Goal: Task Accomplishment & Management: Complete application form

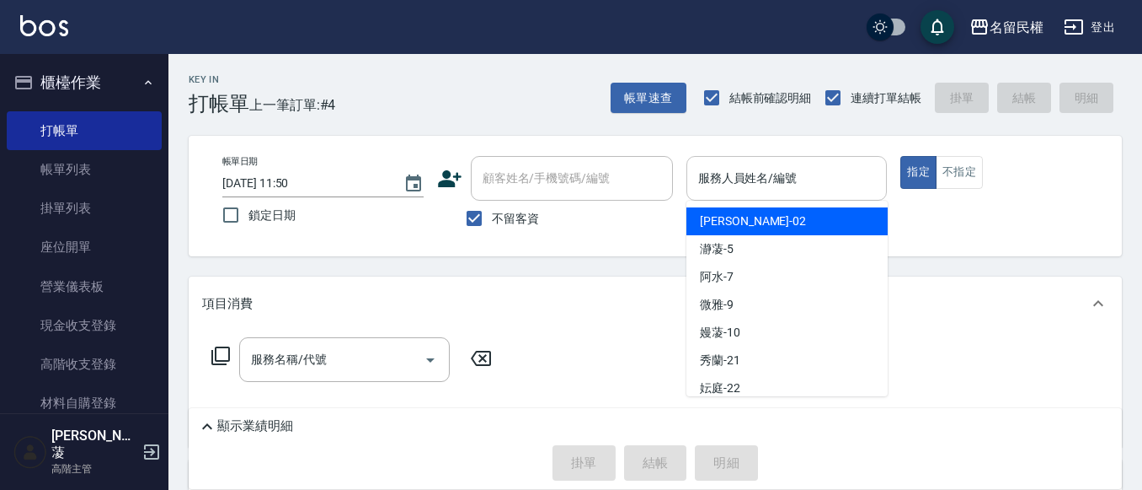
click at [729, 173] on input "服務人員姓名/編號" at bounding box center [787, 177] width 186 height 29
type input "隆華-02"
type button "true"
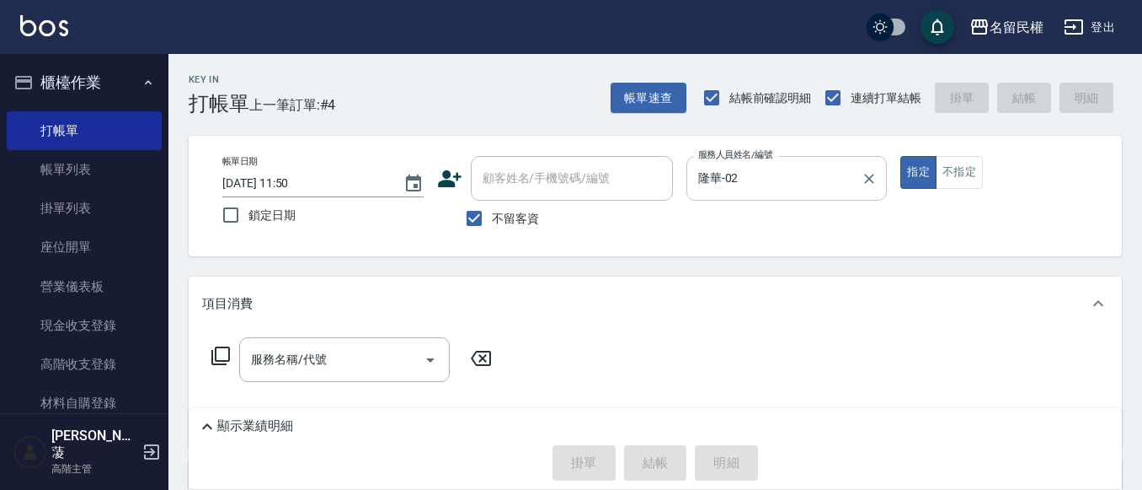
click at [869, 184] on icon "Clear" at bounding box center [869, 178] width 17 height 17
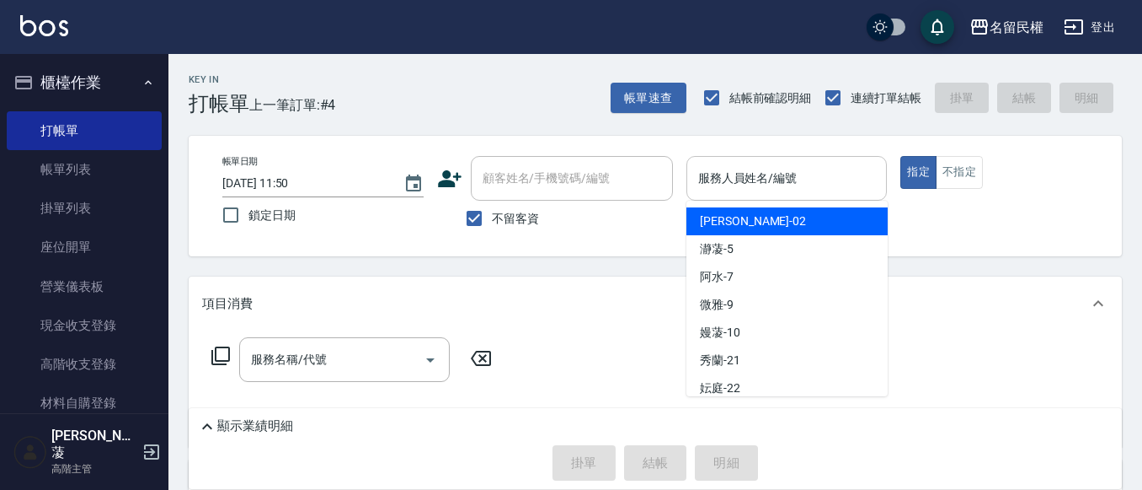
click at [800, 184] on input "服務人員姓名/編號" at bounding box center [787, 177] width 186 height 29
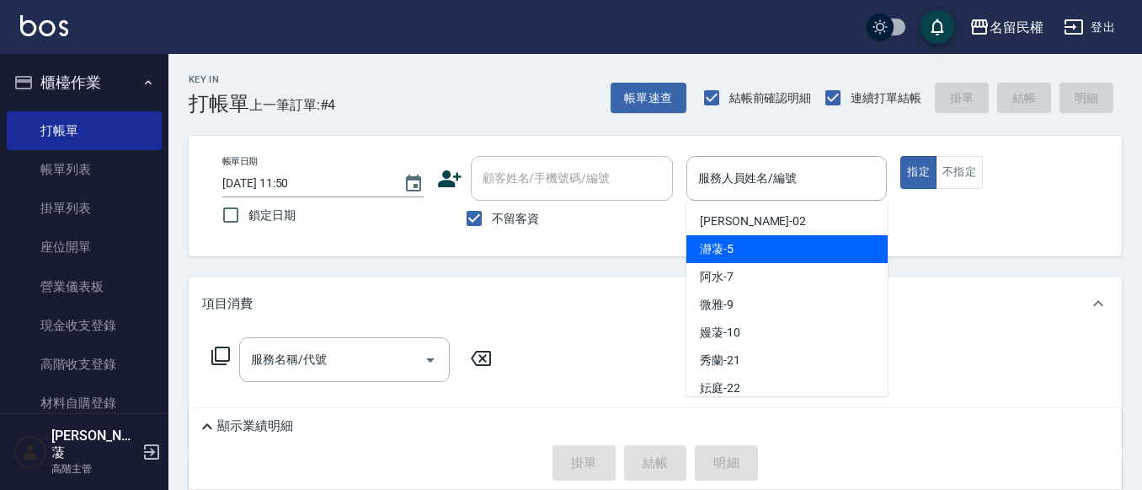
click at [826, 238] on div "瀞蓤 -5" at bounding box center [787, 249] width 201 height 28
type input "瀞蓤-5"
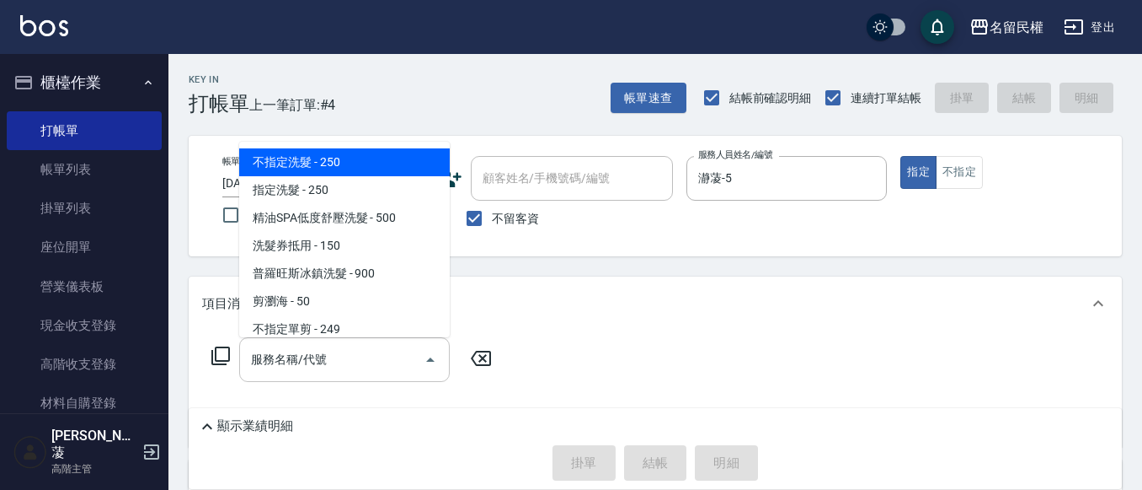
click at [267, 363] on input "服務名稱/代號" at bounding box center [332, 359] width 170 height 29
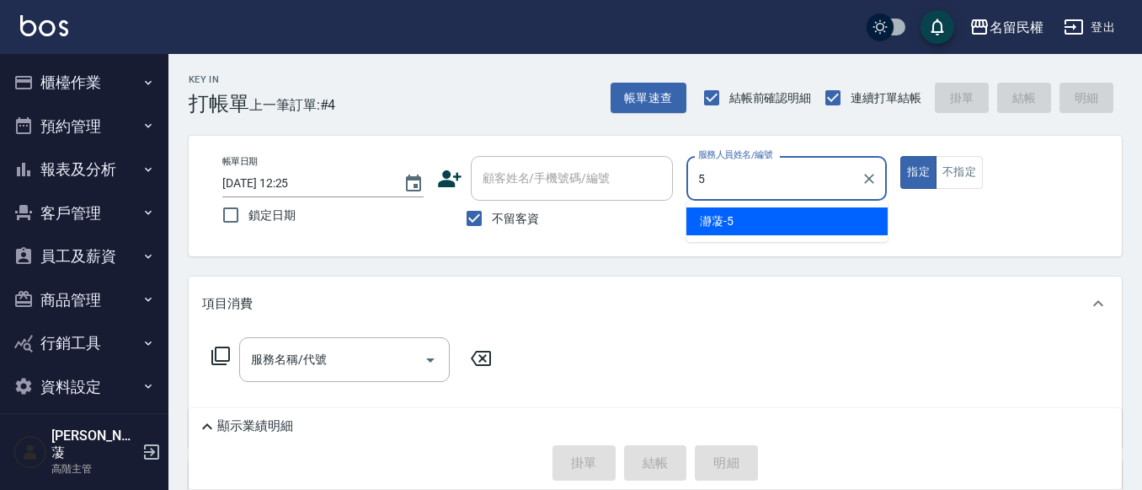
type input "瀞蓤-5"
type button "true"
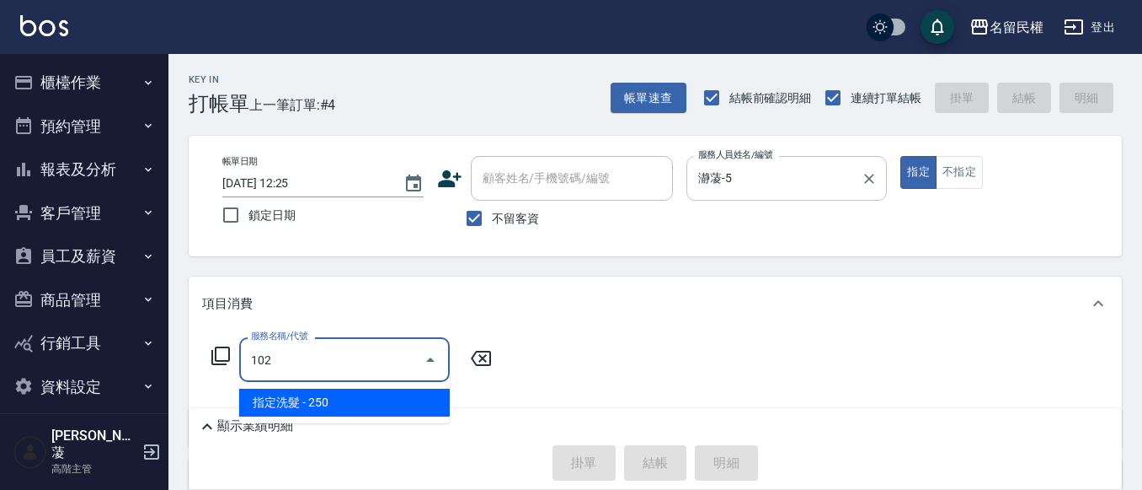
type input "指定洗髮(102)"
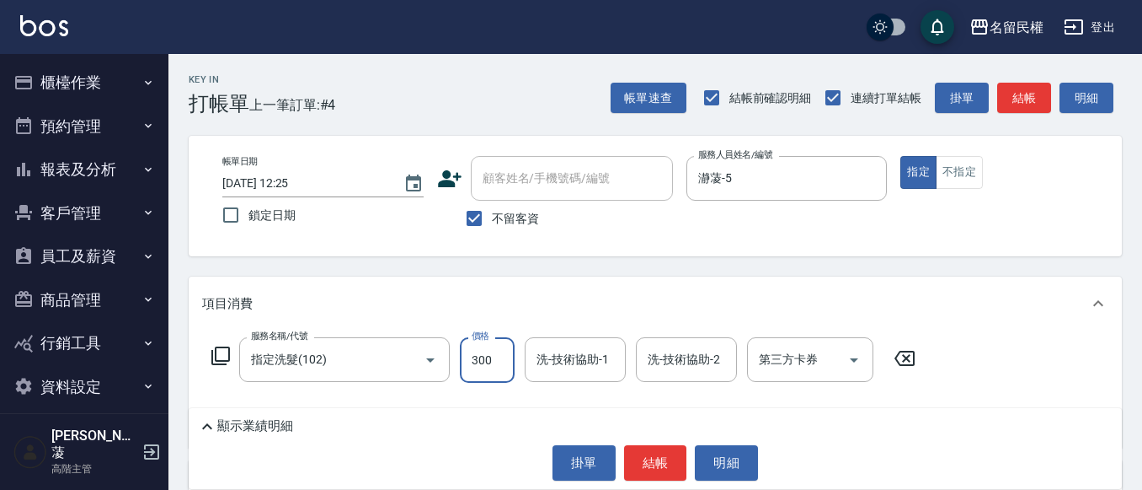
type input "300"
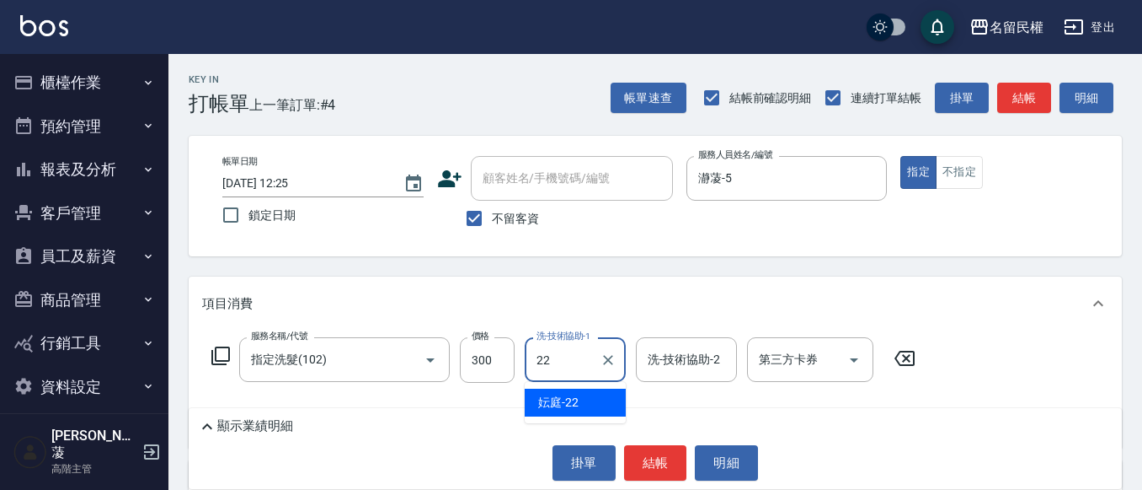
type input "妘庭-22"
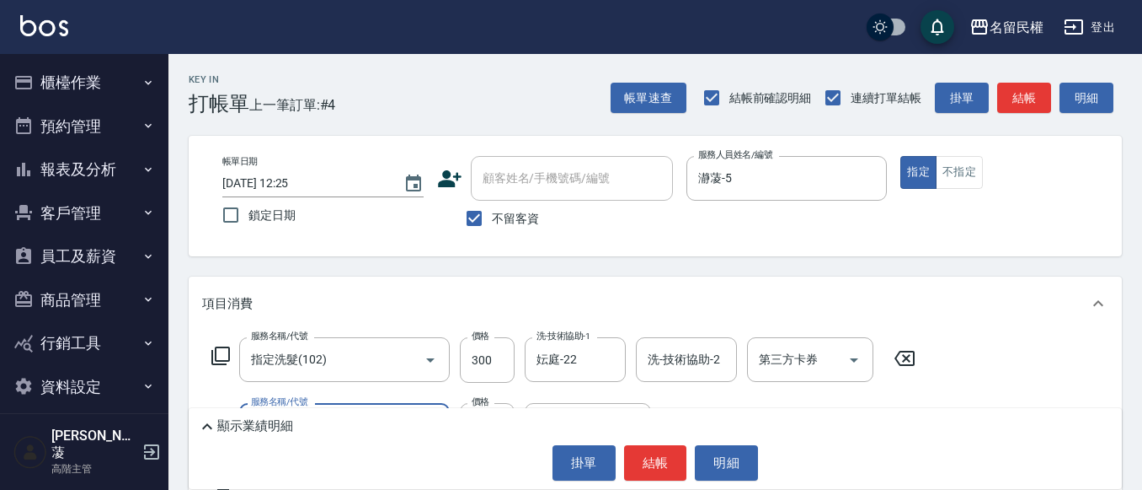
type input "指定洗髮(102)"
type input "1100"
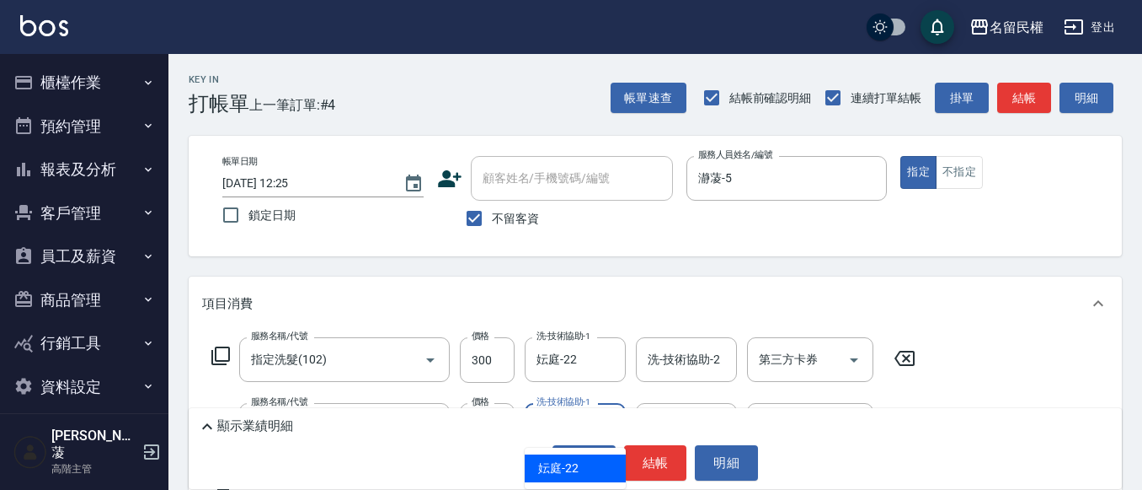
type input "妘庭-22"
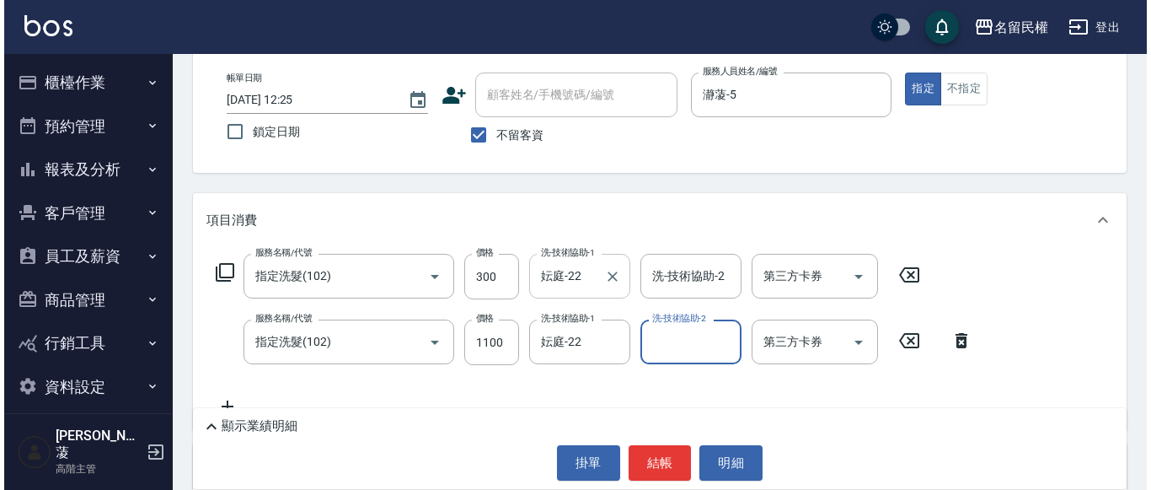
scroll to position [84, 0]
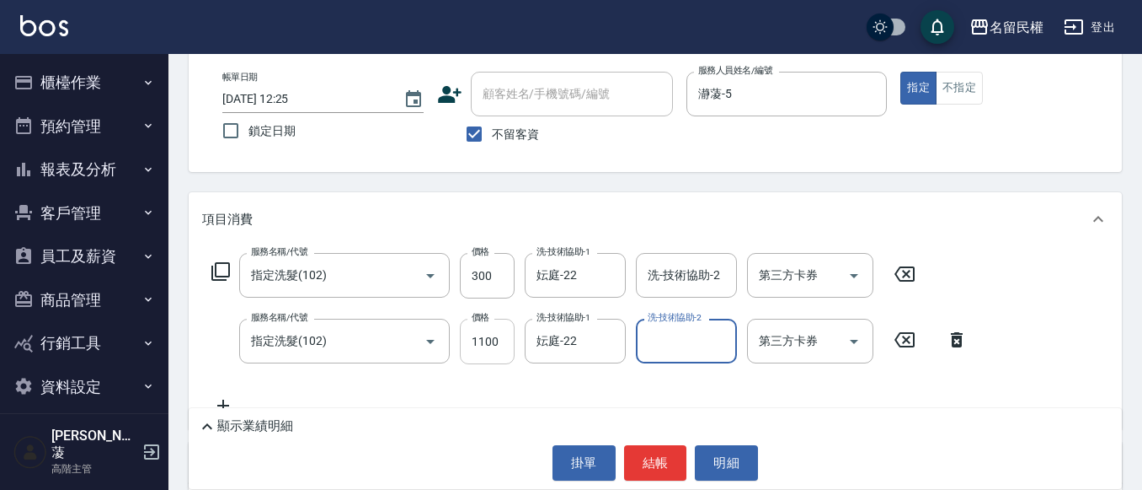
click at [475, 341] on input "1100" at bounding box center [487, 340] width 55 height 45
type input "100"
type input "妘庭-22"
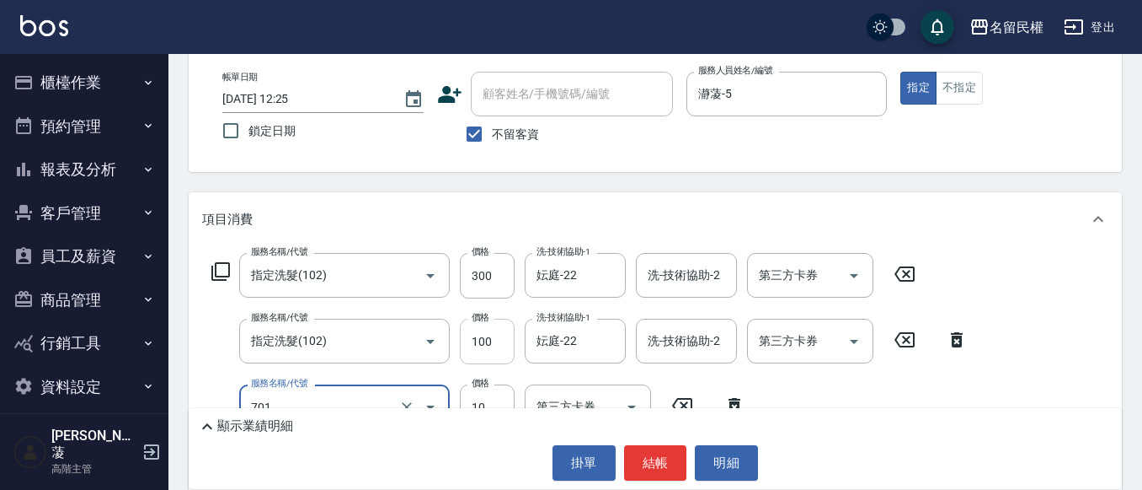
type input "潤絲(701)"
type input "30"
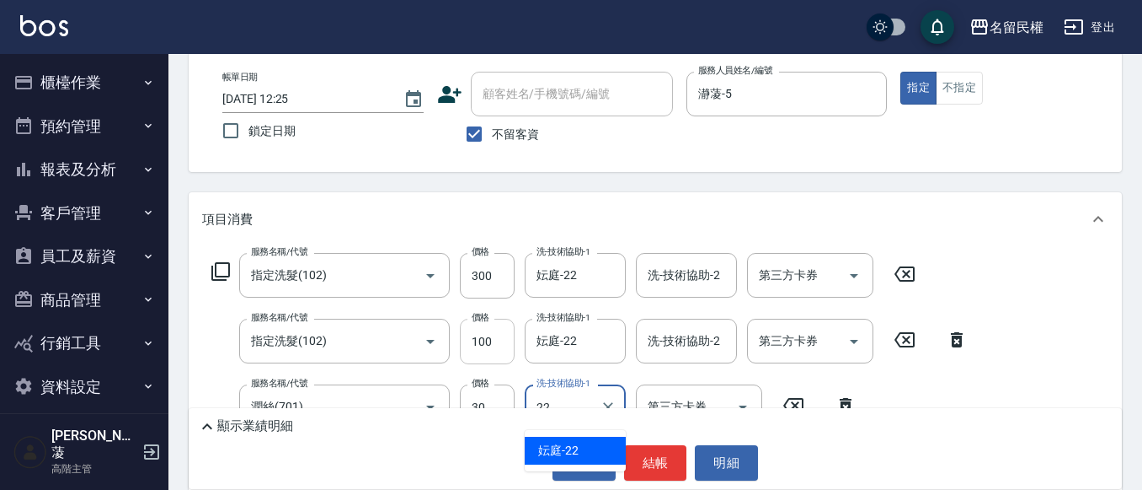
type input "妘庭-22"
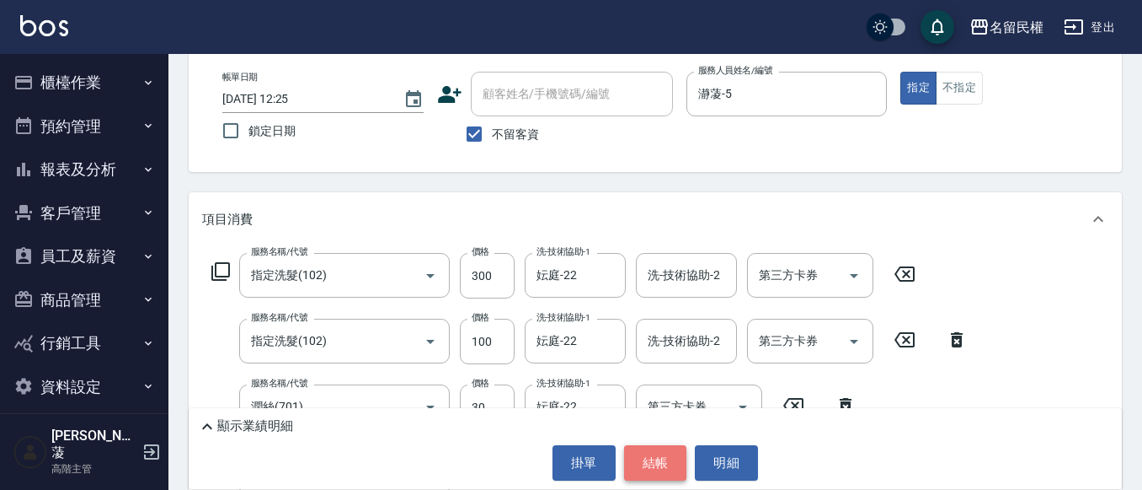
click at [665, 461] on button "結帳" at bounding box center [655, 462] width 63 height 35
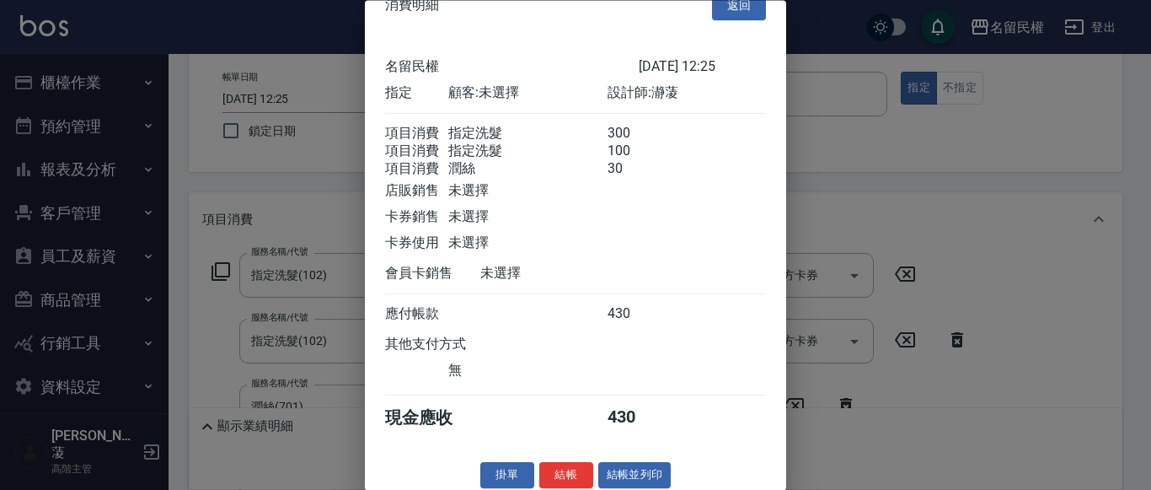
scroll to position [62, 0]
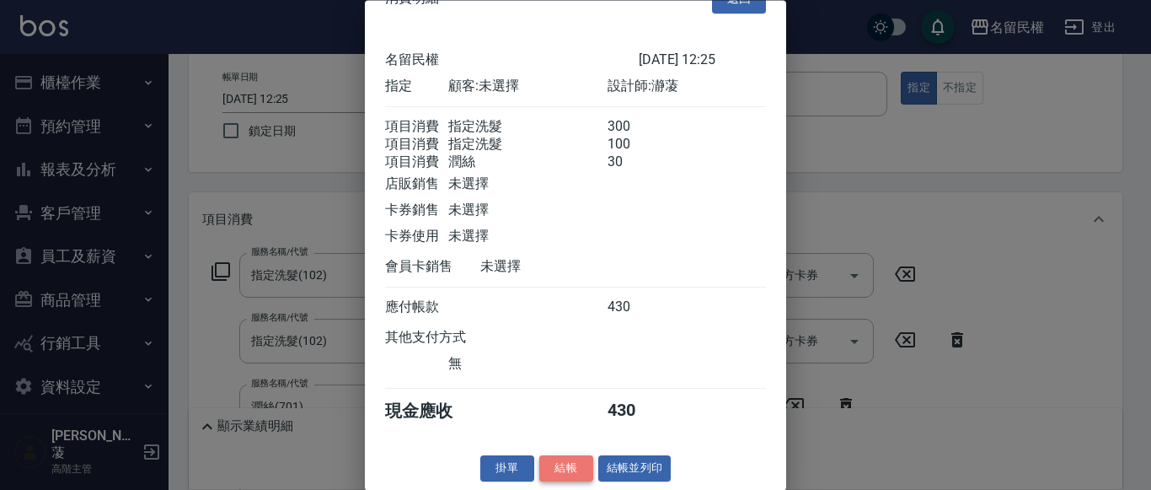
click at [570, 468] on button "結帳" at bounding box center [566, 469] width 54 height 26
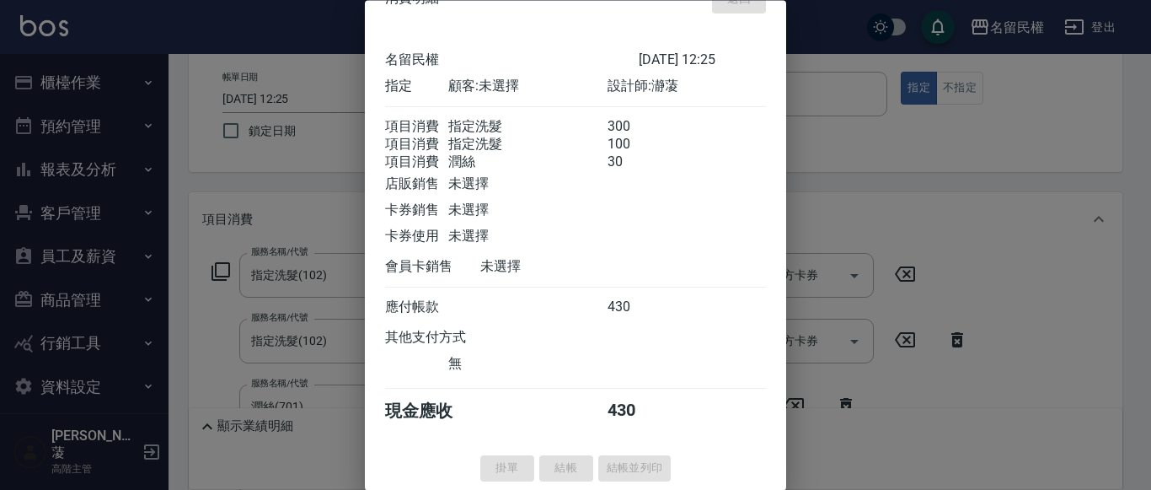
type input "[DATE] 12:26"
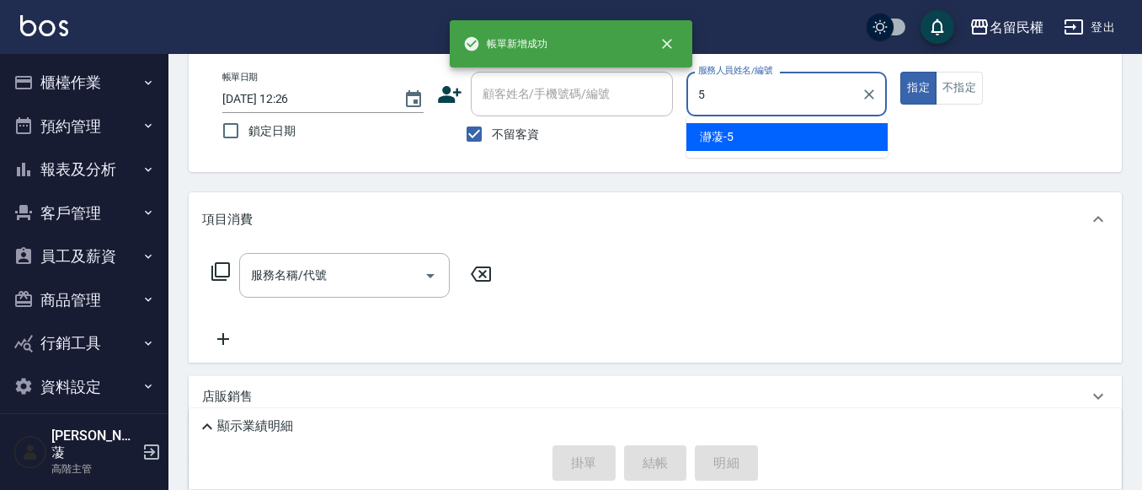
type input "瀞蓤-5"
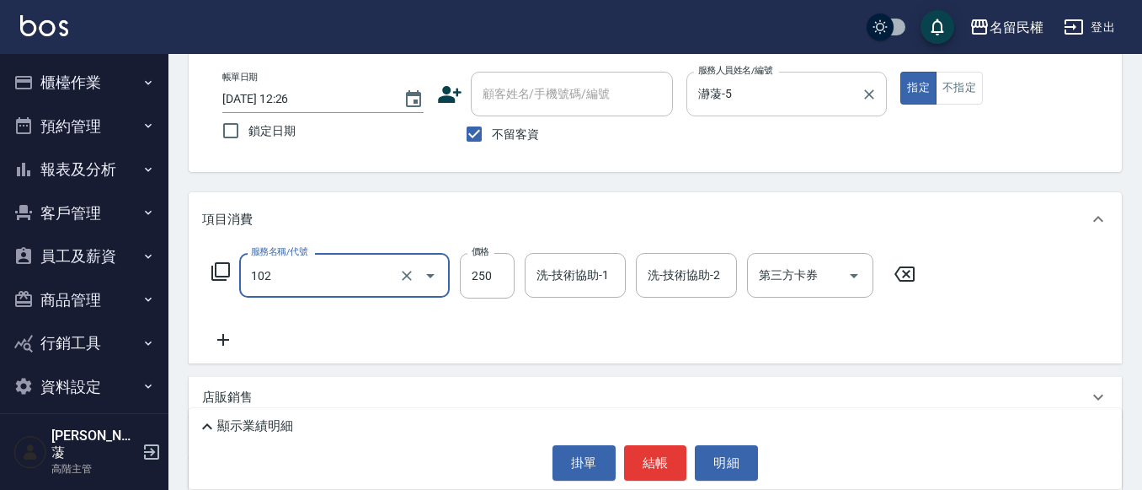
type input "指定洗髮(102)"
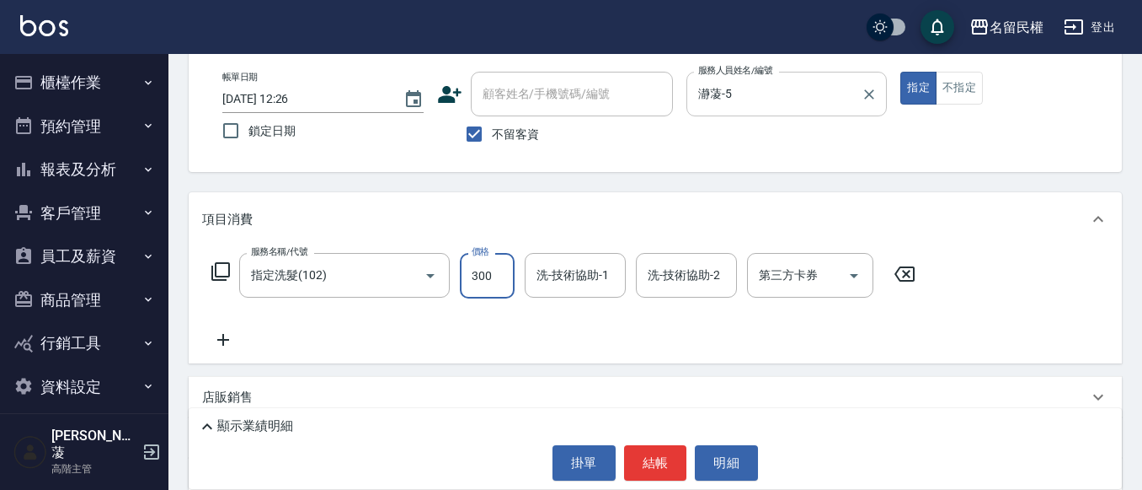
type input "300"
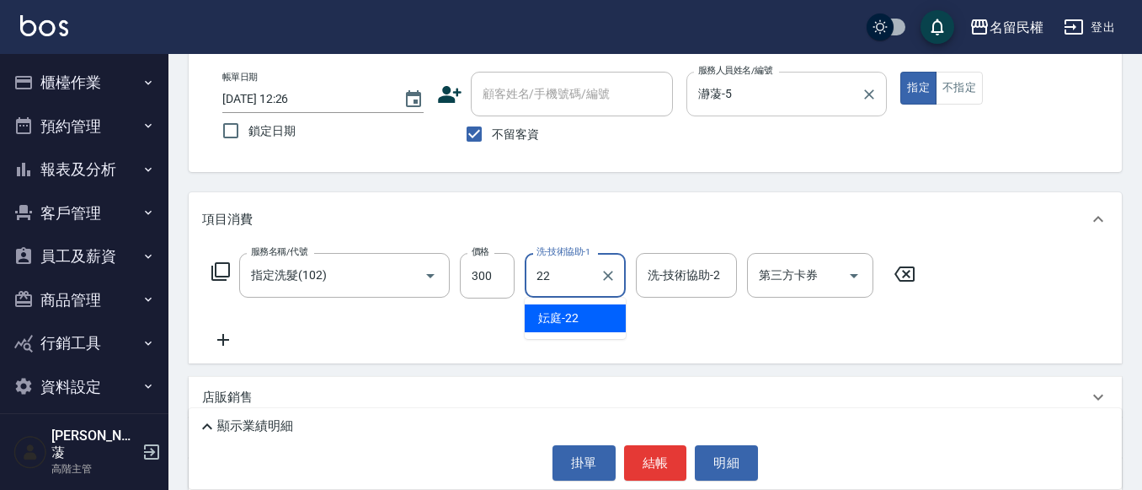
type input "妘庭-22"
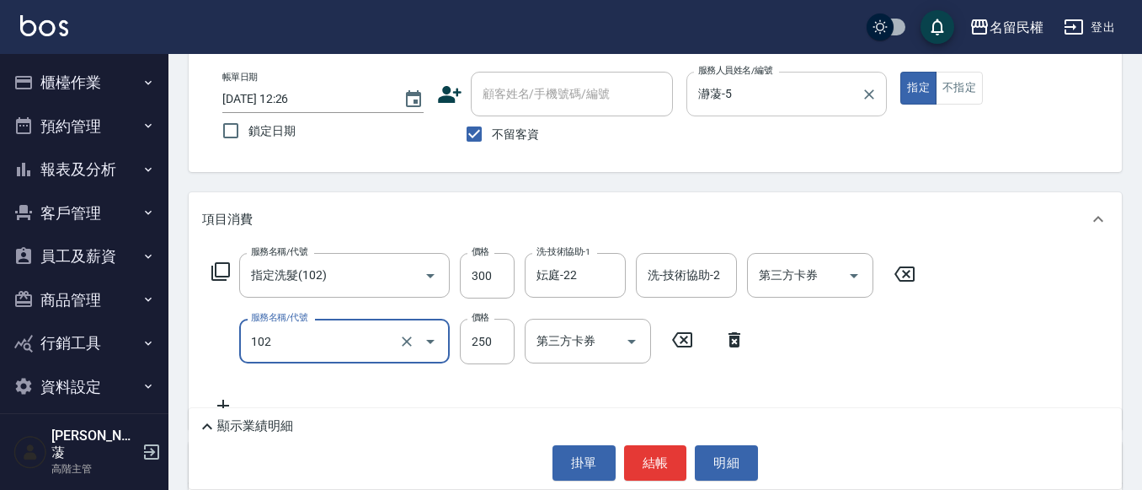
type input "指定洗髮(102)"
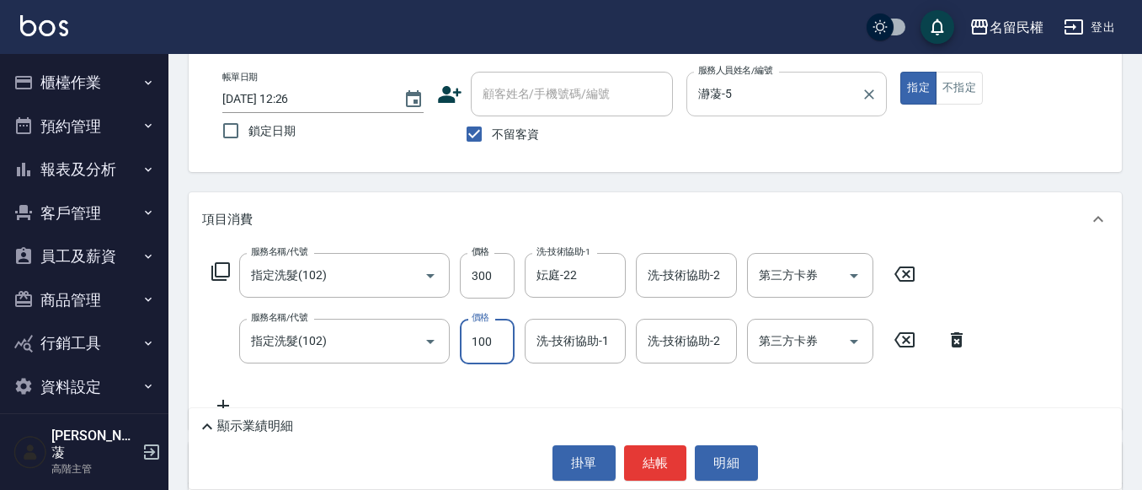
type input "100"
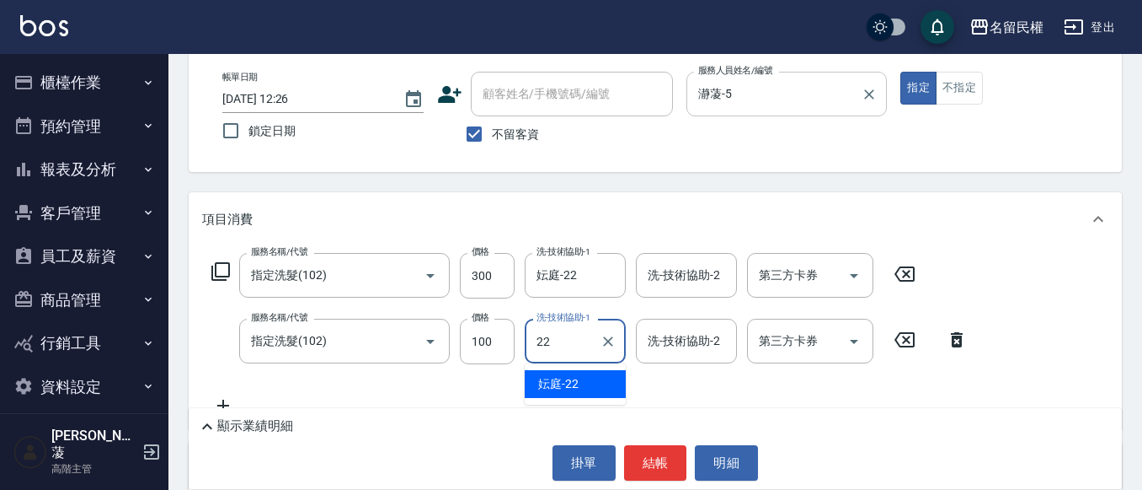
type input "妘庭-22"
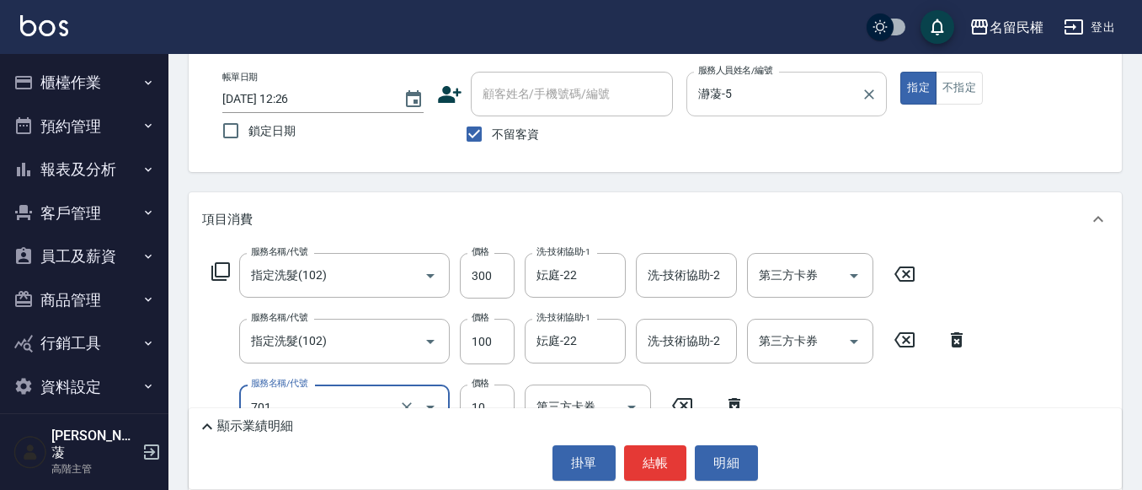
type input "潤絲(701)"
type input "30"
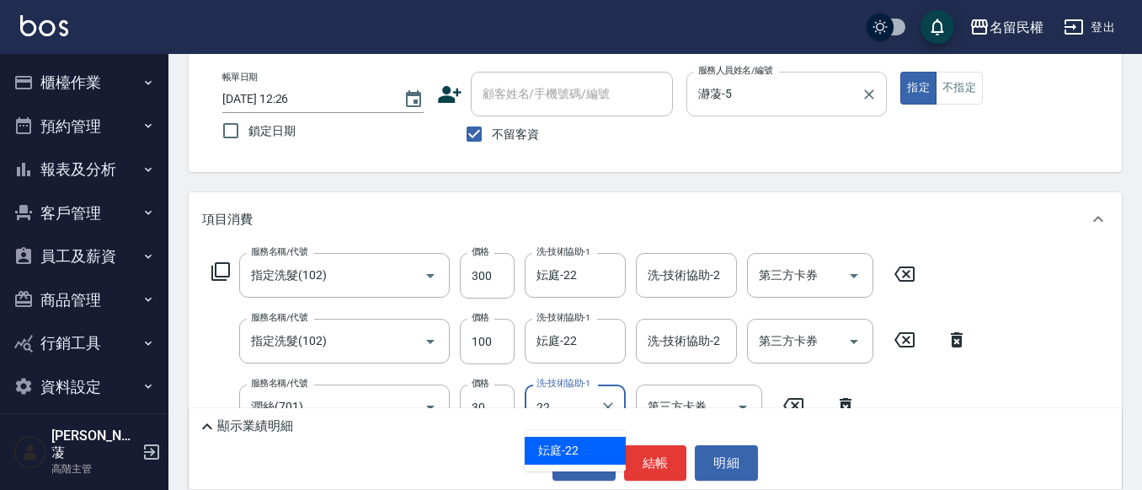
type input "妘庭-22"
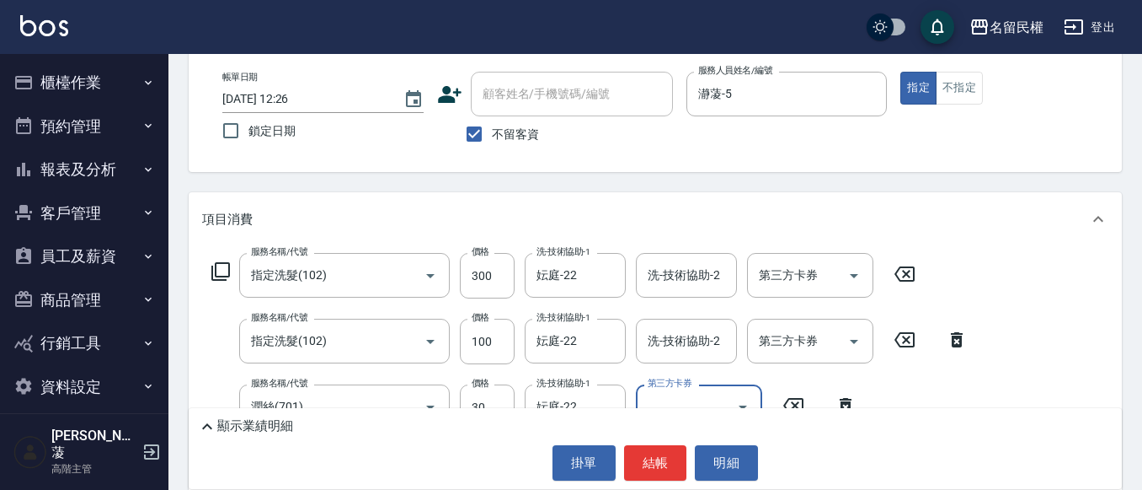
click at [814, 41] on div "名留民權 登出 櫃檯作業 打帳單 帳單列表 掛單列表 座位開單 營業儀表板 現金收支登錄 高階收支登錄 材料自購登錄 每日結帳 排班表 現場電腦打卡 掃碼打卡…" at bounding box center [571, 340] width 1142 height 848
click at [642, 471] on button "結帳" at bounding box center [655, 462] width 63 height 35
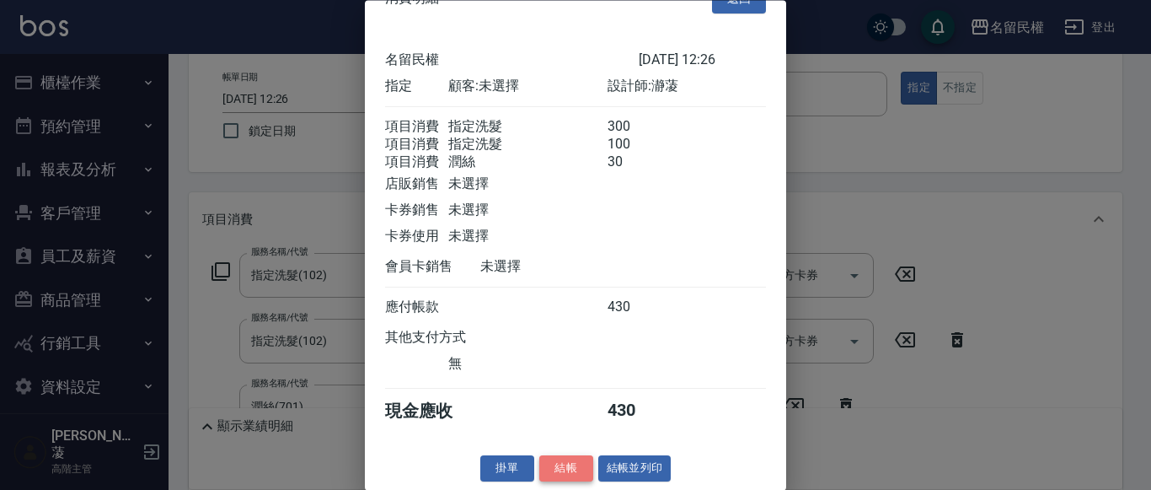
click at [581, 465] on button "結帳" at bounding box center [566, 469] width 54 height 26
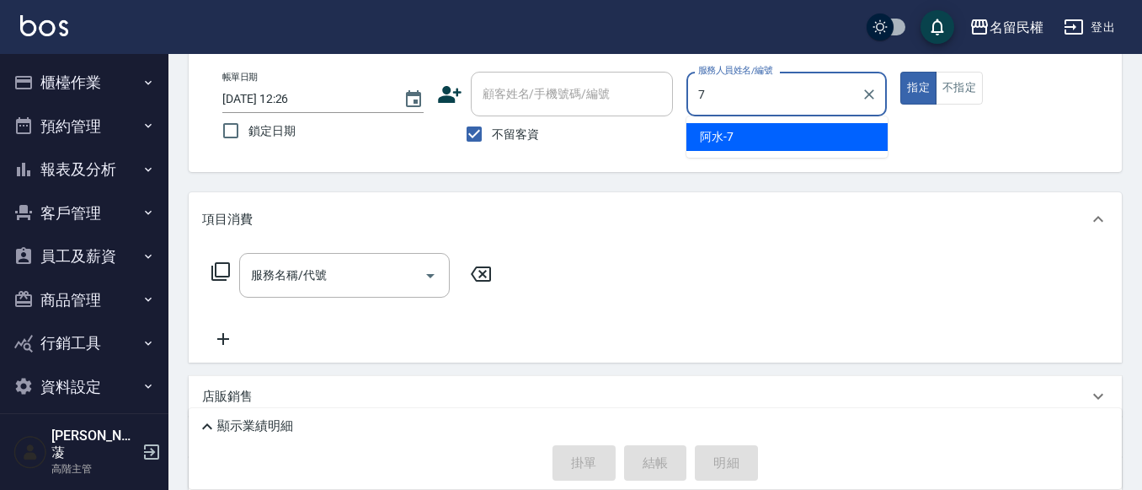
type input "阿水-7"
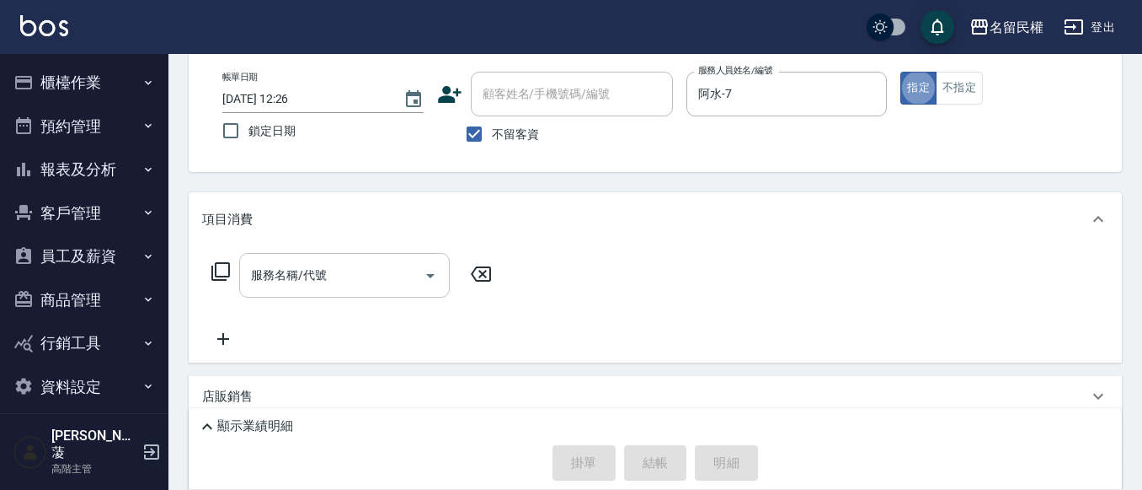
click at [372, 273] on input "服務名稱/代號" at bounding box center [332, 274] width 170 height 29
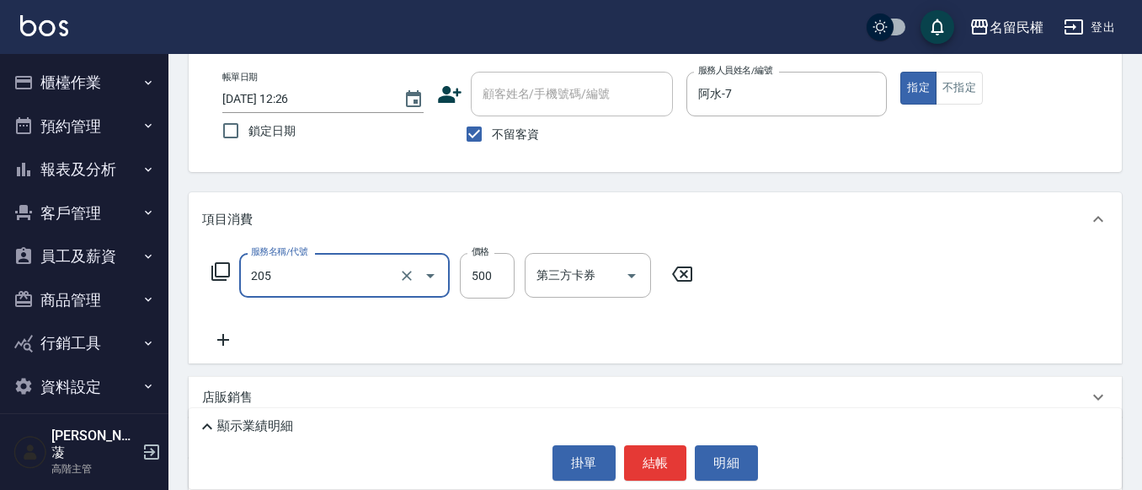
type input "指定洗剪(205)"
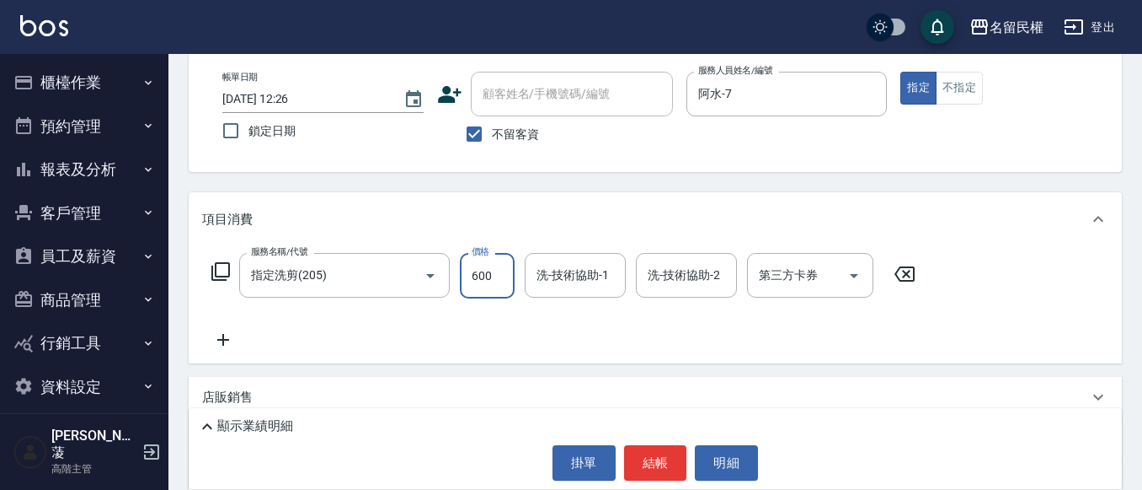
type input "600"
click at [568, 275] on input "洗-技術協助-1" at bounding box center [575, 274] width 86 height 29
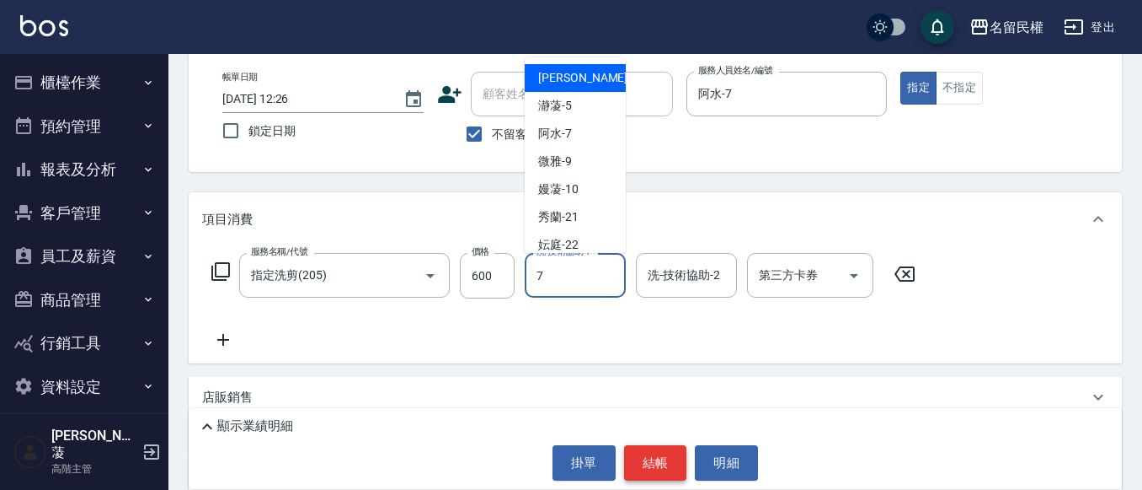
type input "阿水-7"
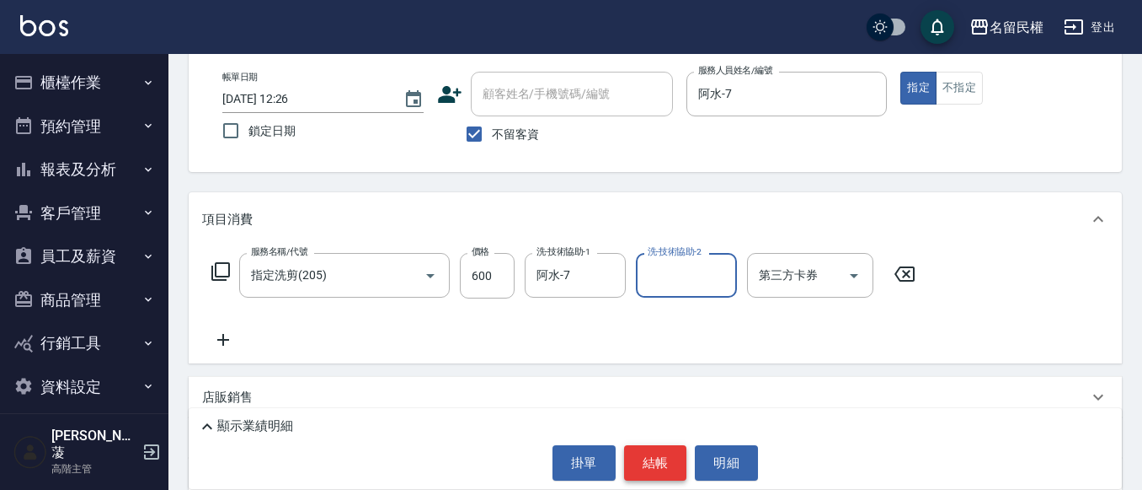
click at [649, 453] on button "結帳" at bounding box center [655, 462] width 63 height 35
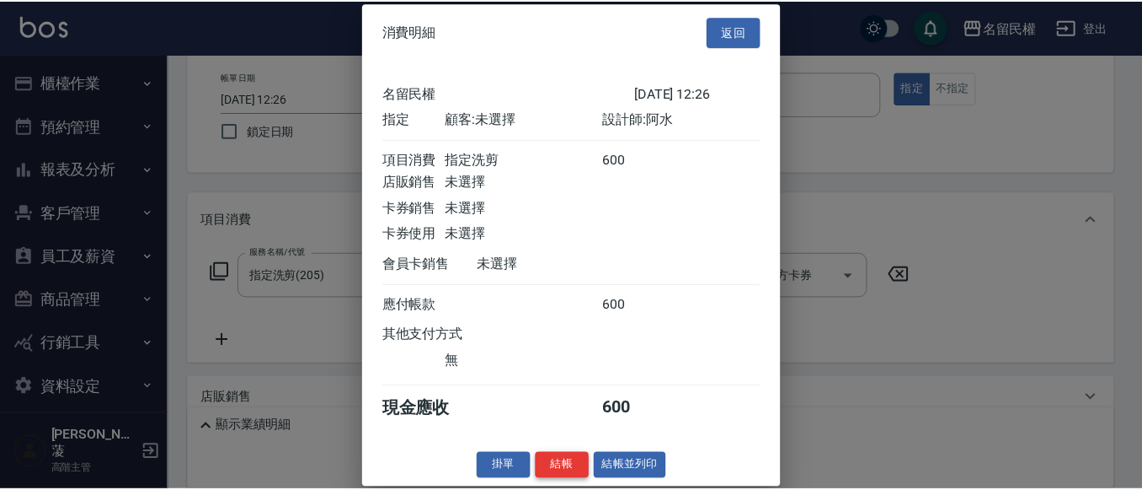
scroll to position [22, 0]
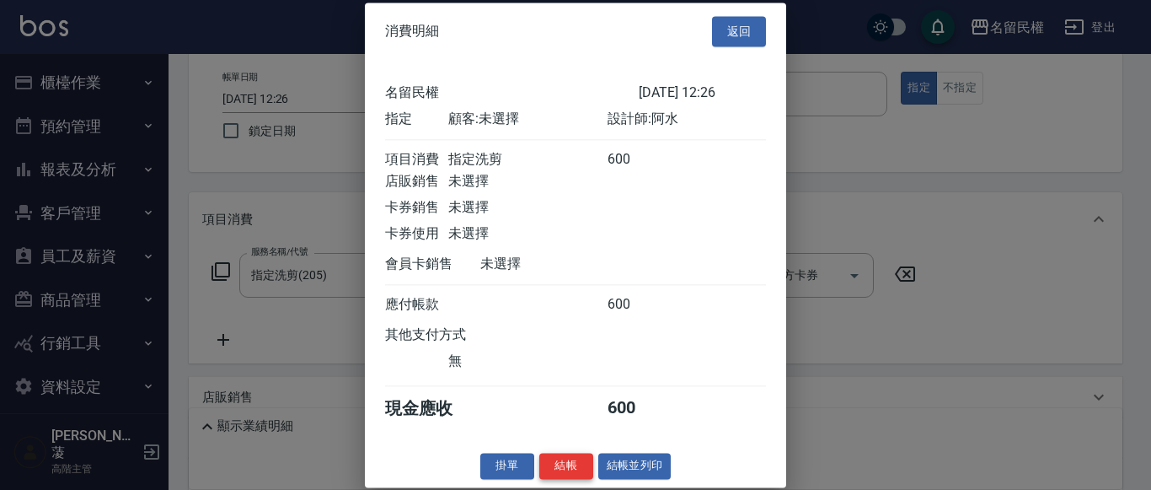
click at [549, 462] on button "結帳" at bounding box center [566, 465] width 54 height 26
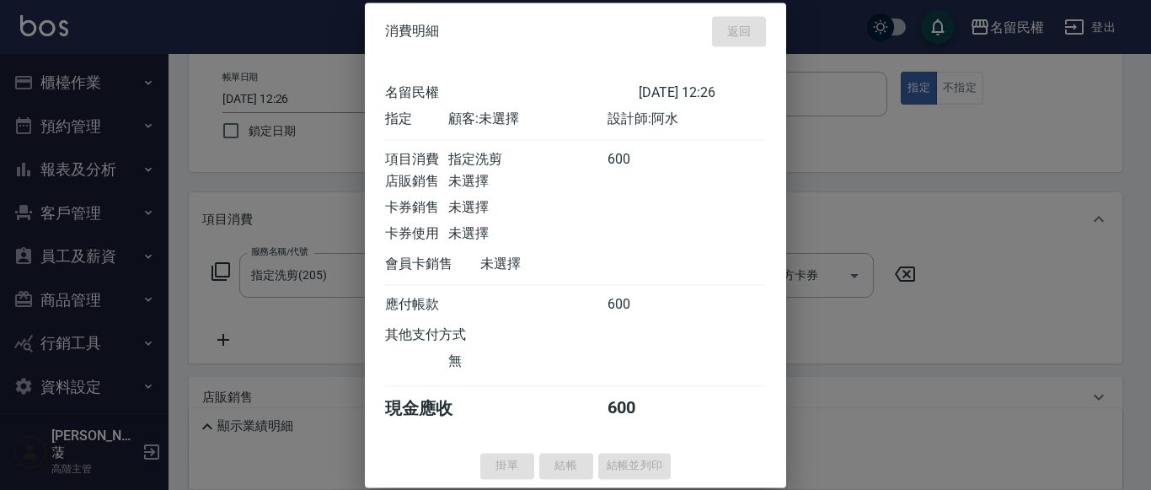
type input "[DATE] 12:32"
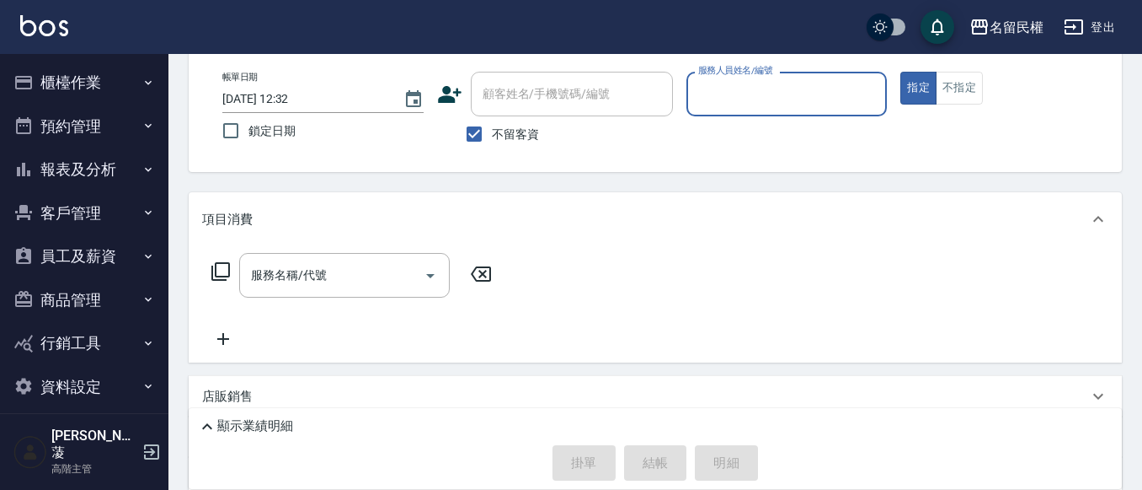
click at [99, 68] on button "櫃檯作業" at bounding box center [84, 83] width 155 height 44
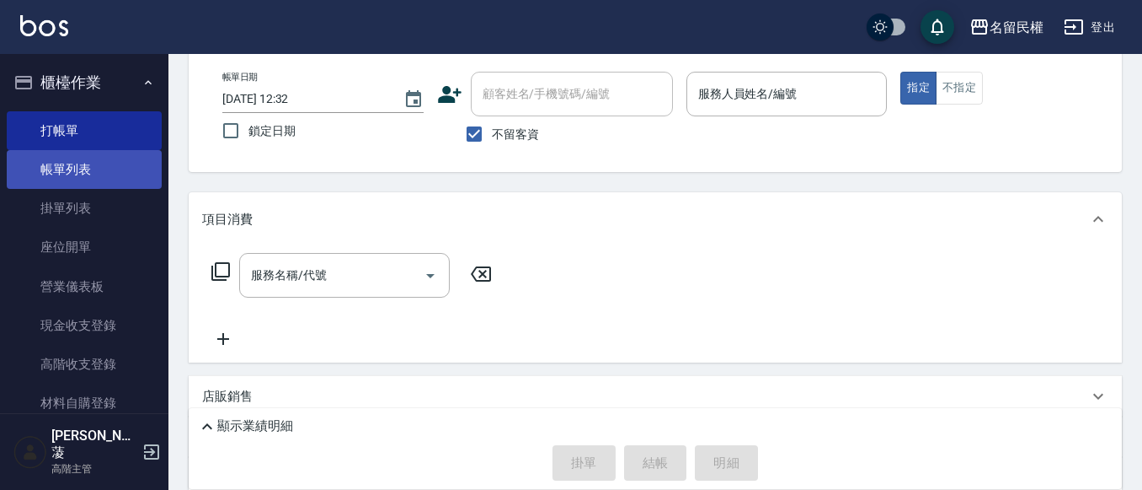
click at [111, 158] on link "帳單列表" at bounding box center [84, 169] width 155 height 39
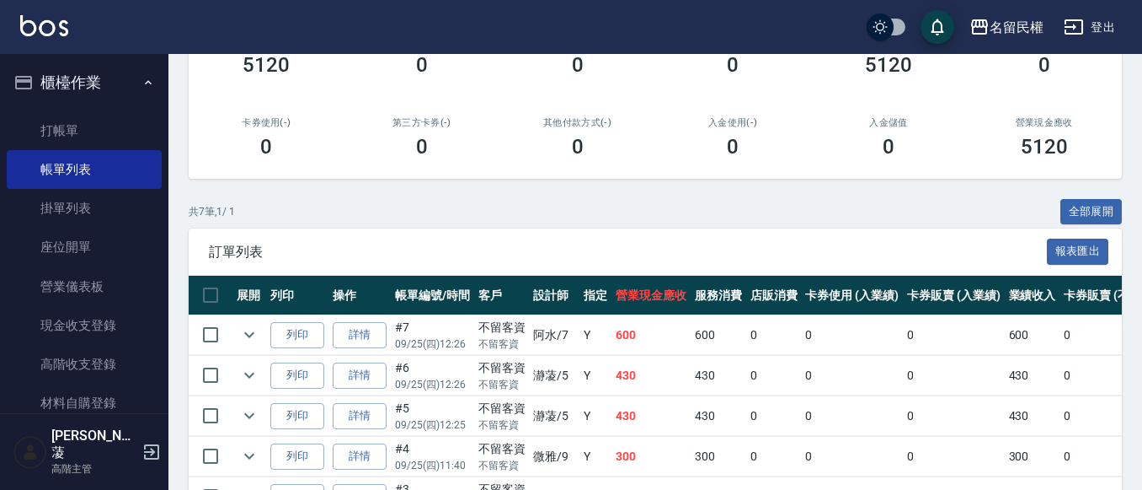
scroll to position [253, 0]
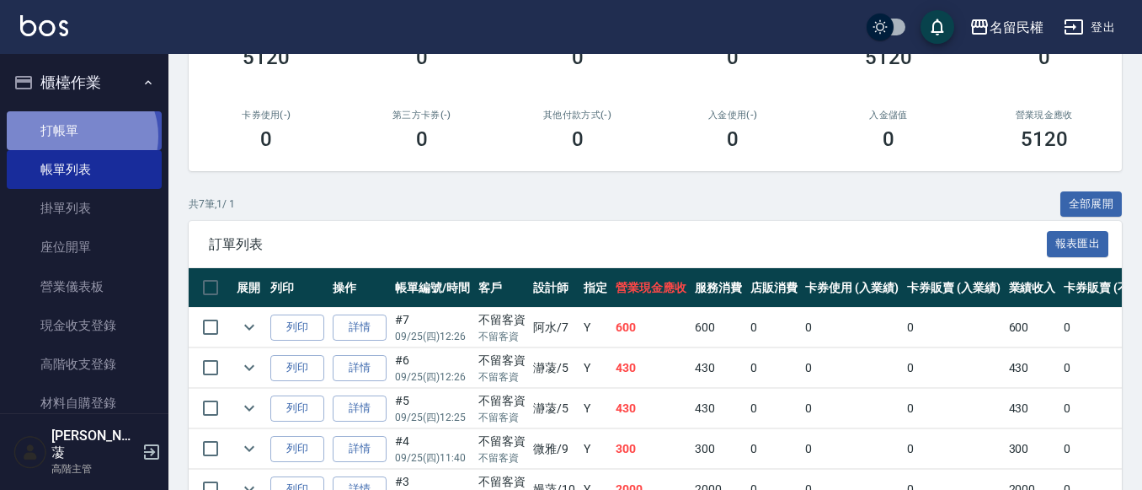
click at [80, 136] on link "打帳單" at bounding box center [84, 130] width 155 height 39
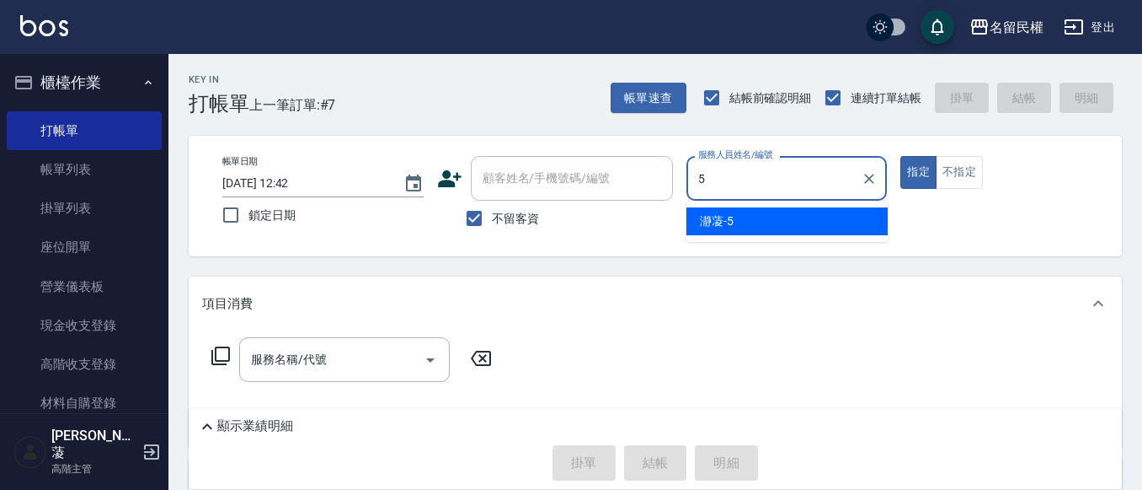
type input "瀞蓤-5"
type button "true"
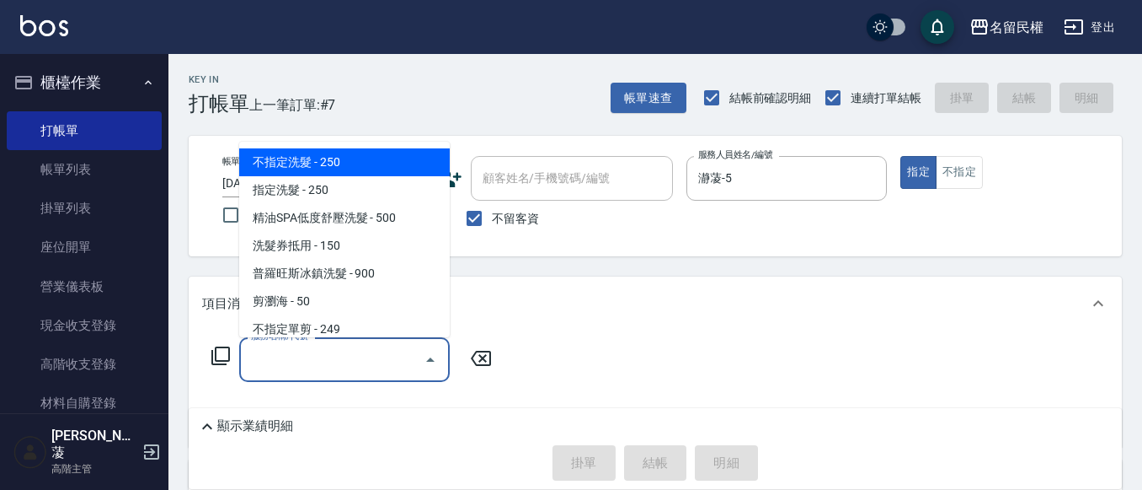
click at [360, 361] on input "服務名稱/代號" at bounding box center [332, 359] width 170 height 29
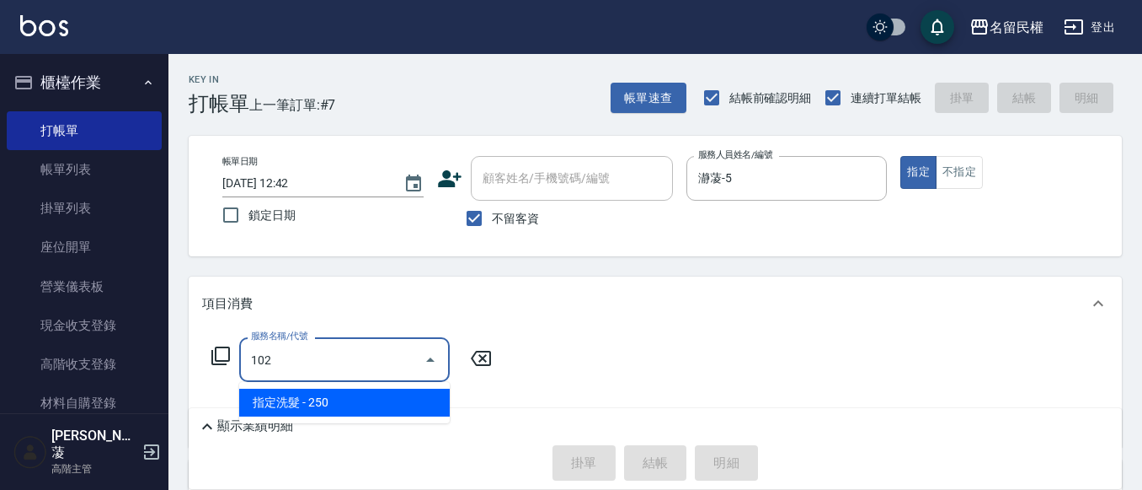
type input "指定洗髮(102)"
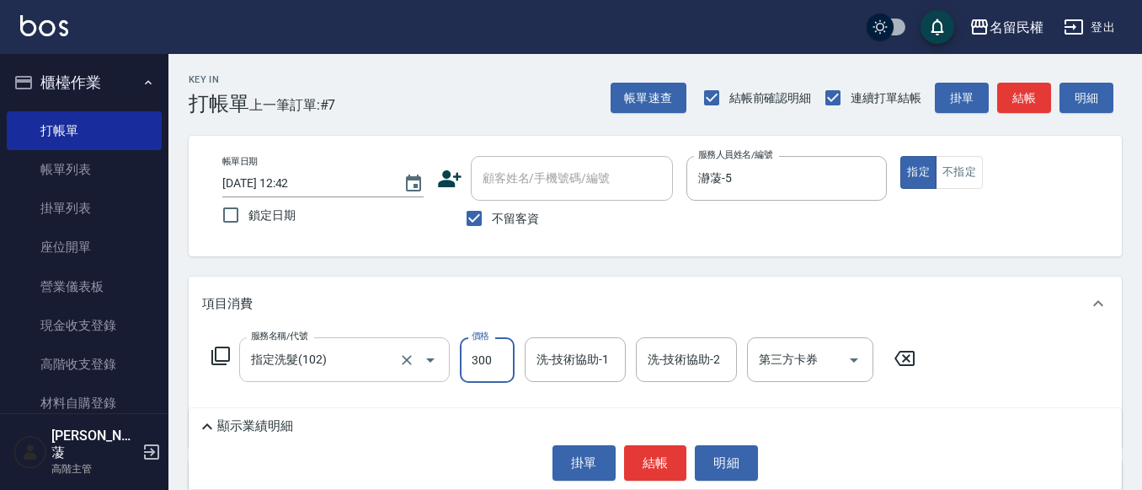
type input "300"
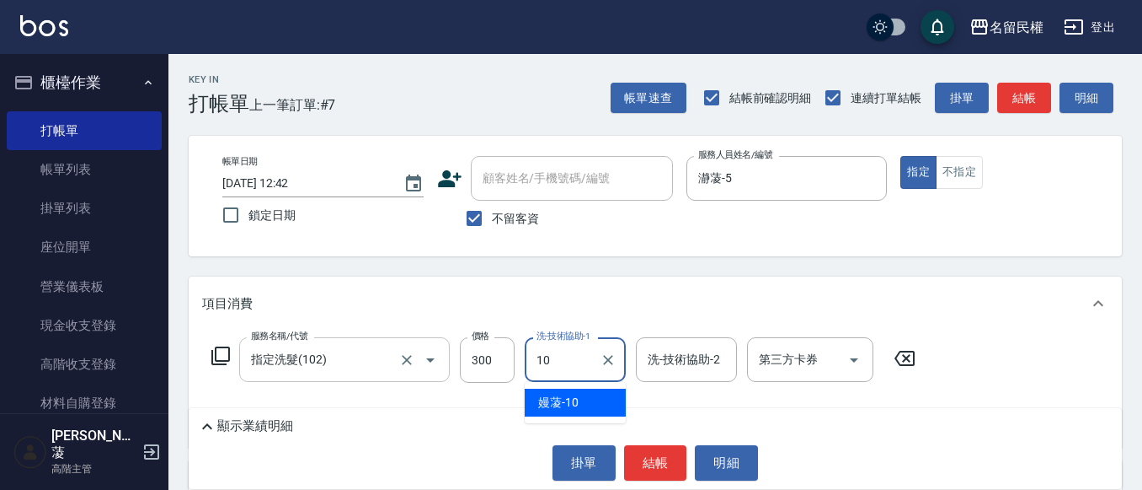
type input "嫚蓤-10"
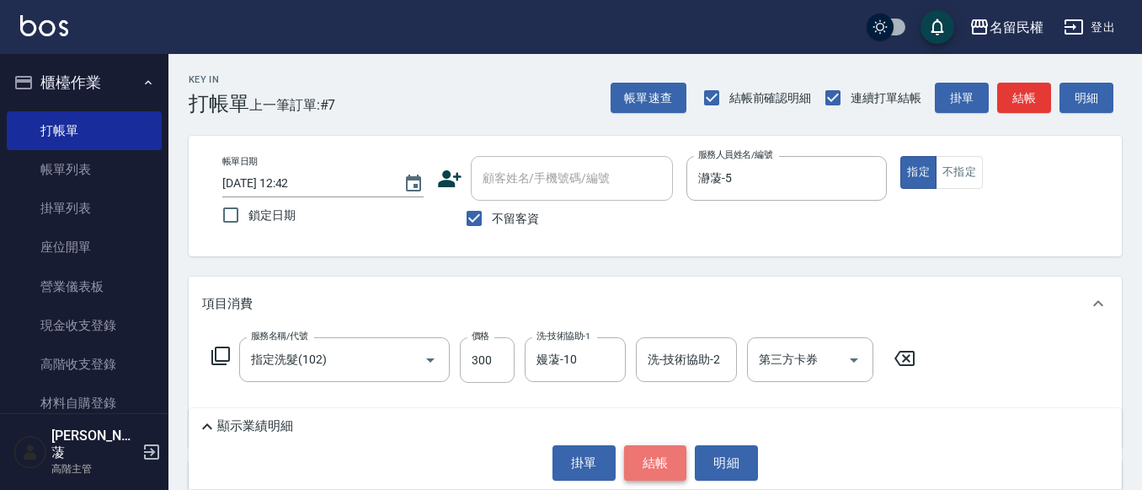
click at [655, 455] on button "結帳" at bounding box center [655, 462] width 63 height 35
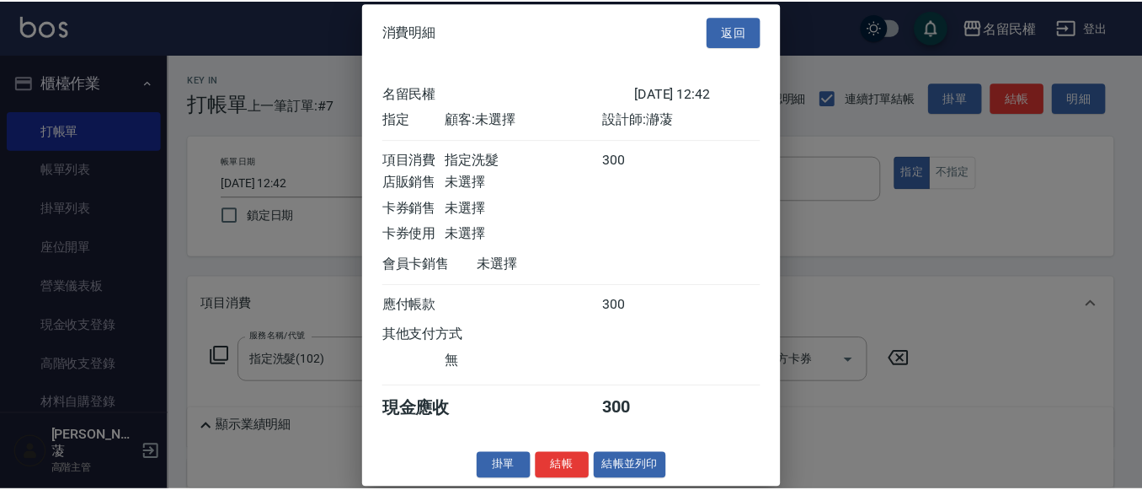
scroll to position [22, 0]
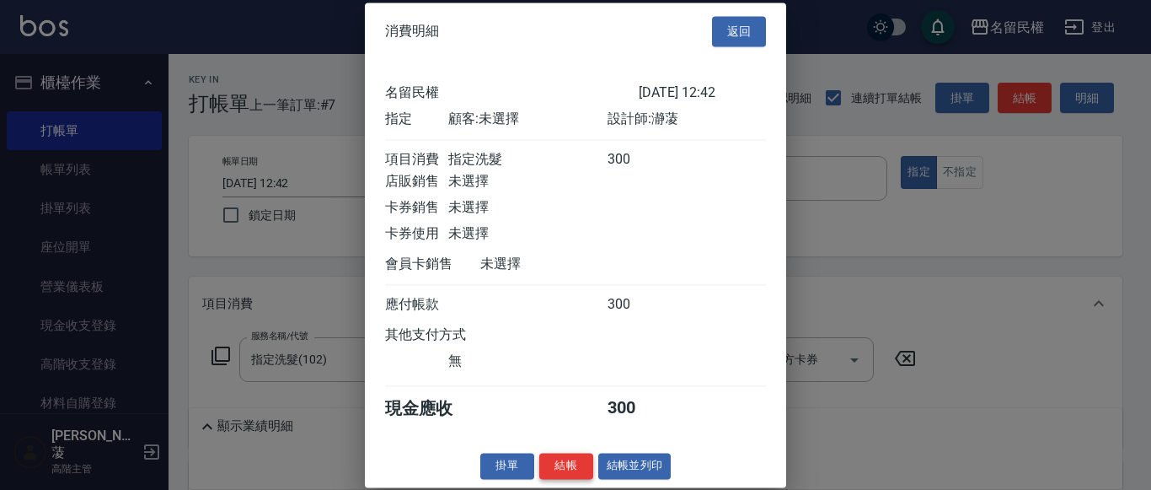
click at [571, 468] on button "結帳" at bounding box center [566, 465] width 54 height 26
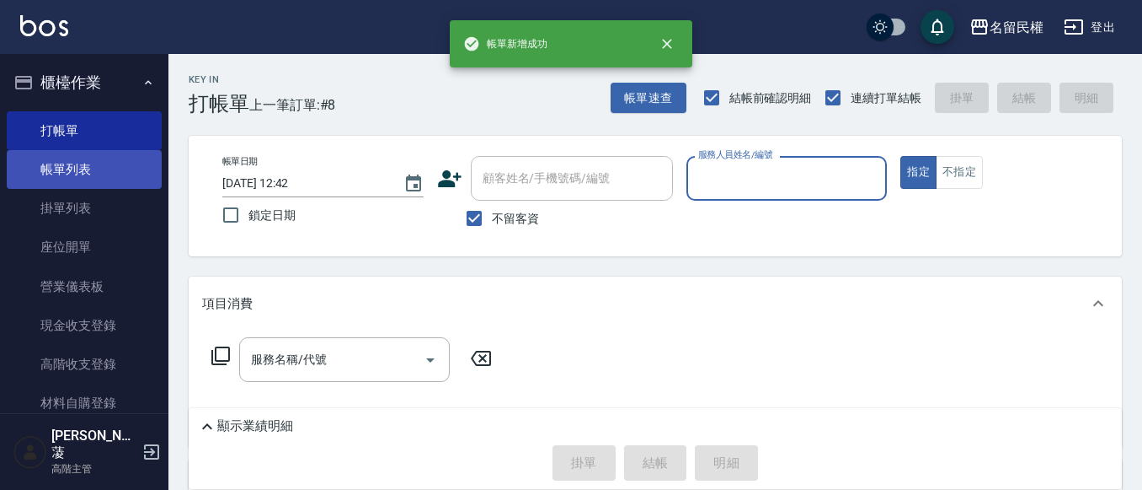
click at [103, 176] on link "帳單列表" at bounding box center [84, 169] width 155 height 39
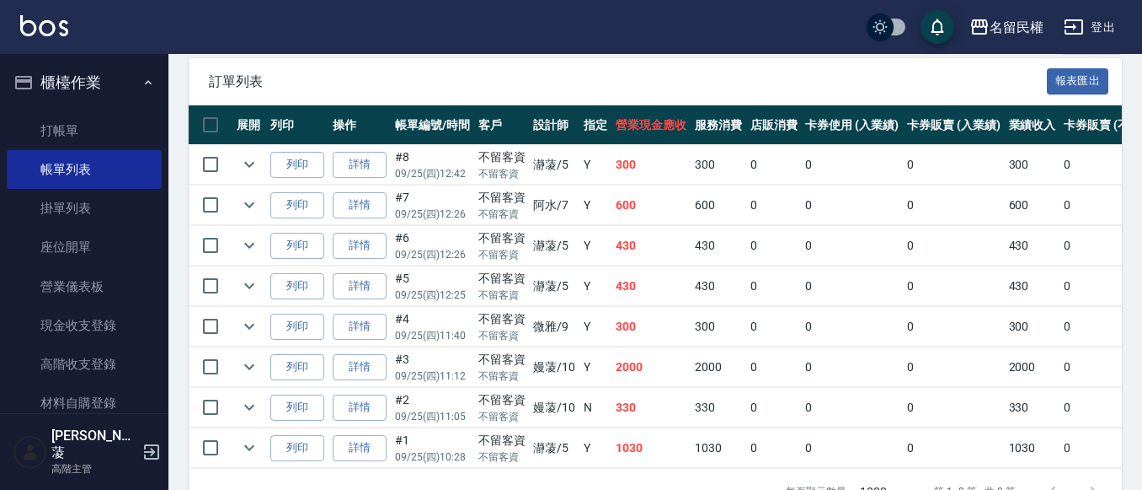
scroll to position [421, 0]
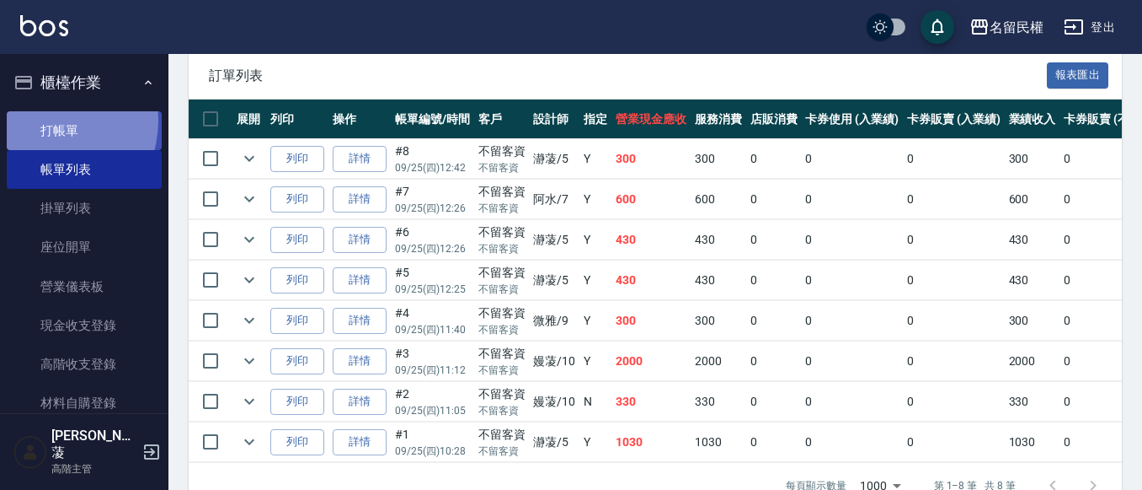
click at [46, 120] on link "打帳單" at bounding box center [84, 130] width 155 height 39
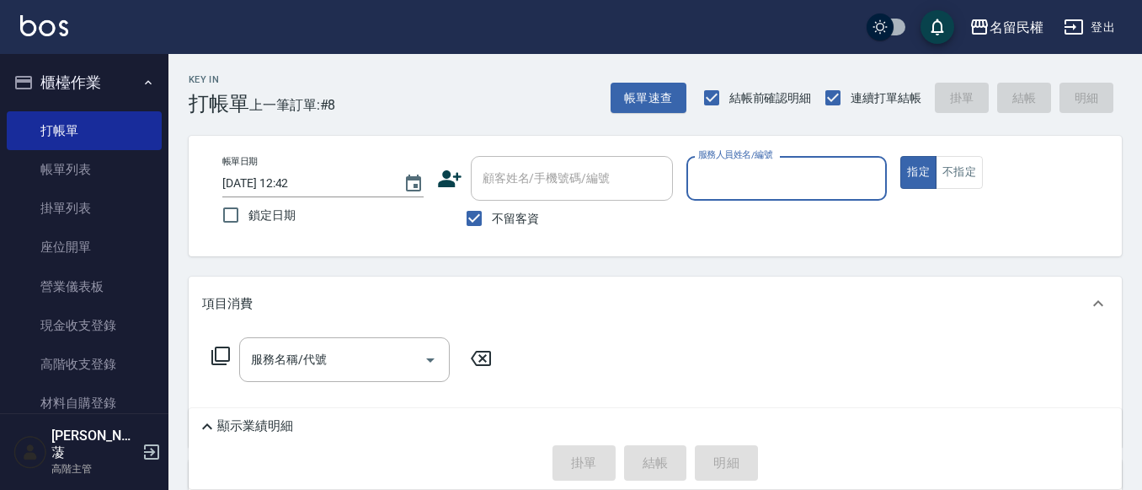
click at [725, 161] on label "服務人員姓名/編號" at bounding box center [735, 154] width 74 height 13
click at [725, 163] on input "服務人員姓名/編號" at bounding box center [787, 177] width 186 height 29
type input "阿水-7"
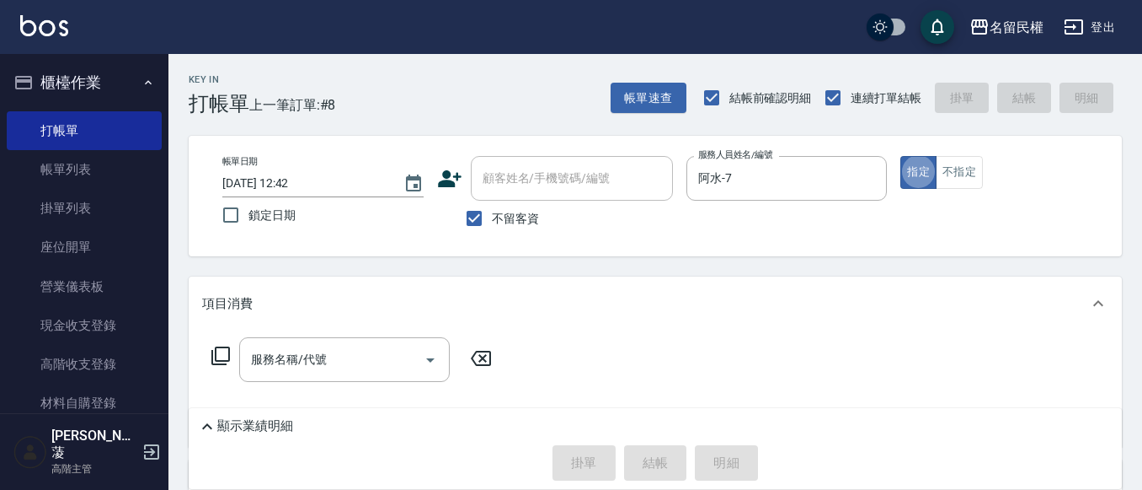
type button "true"
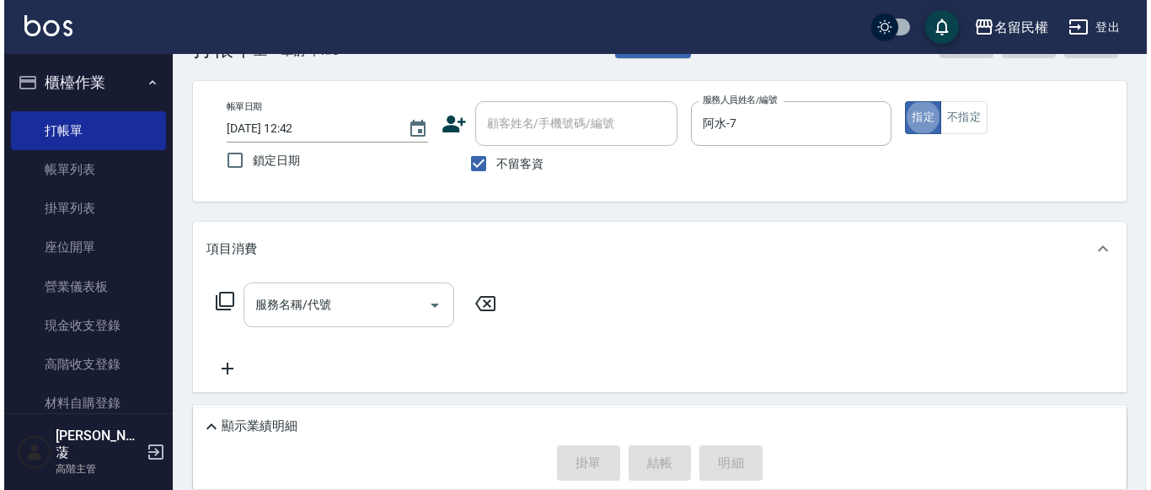
scroll to position [84, 0]
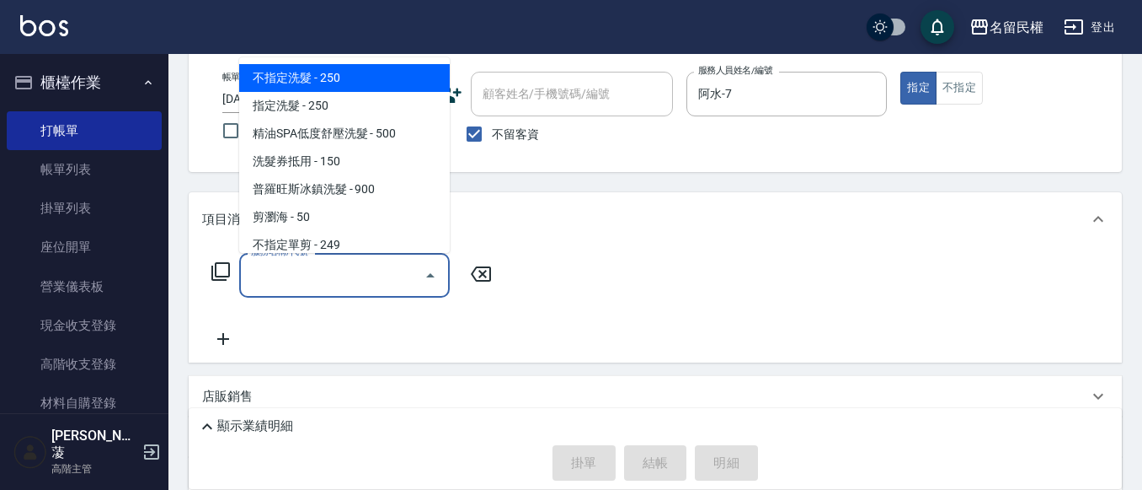
click at [350, 275] on input "服務名稱/代號" at bounding box center [332, 274] width 170 height 29
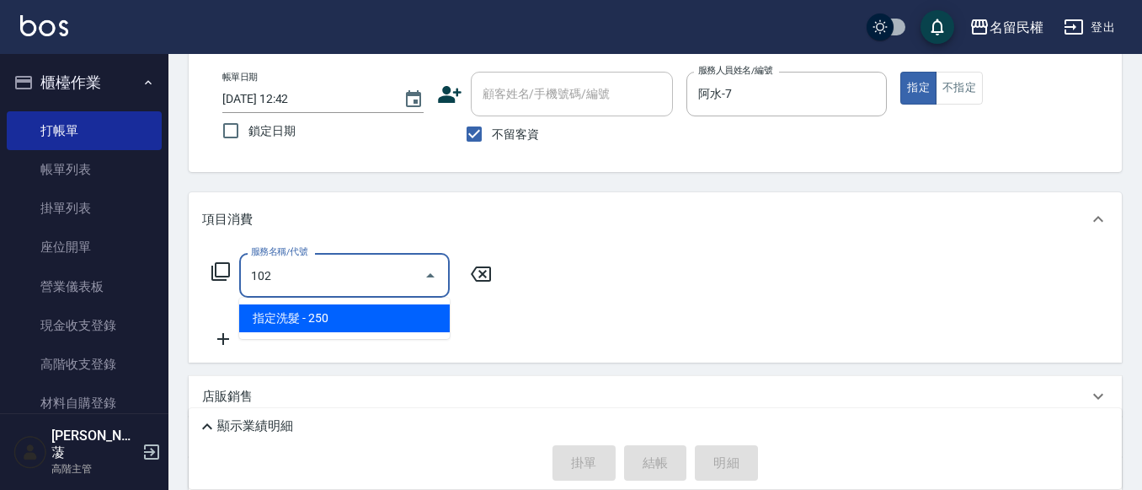
type input "指定洗髮(102)"
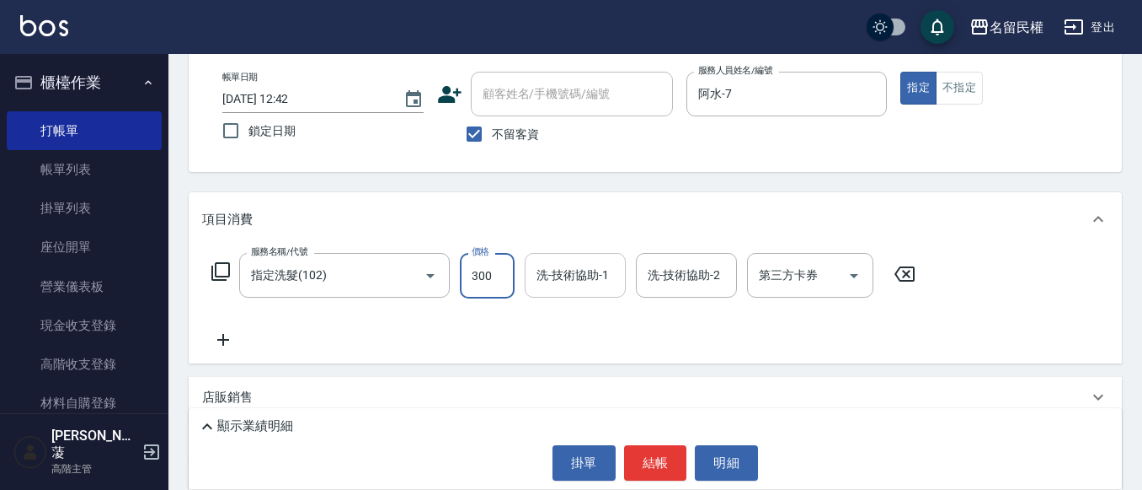
type input "300"
click at [588, 275] on input "洗-技術協助-1" at bounding box center [575, 274] width 86 height 29
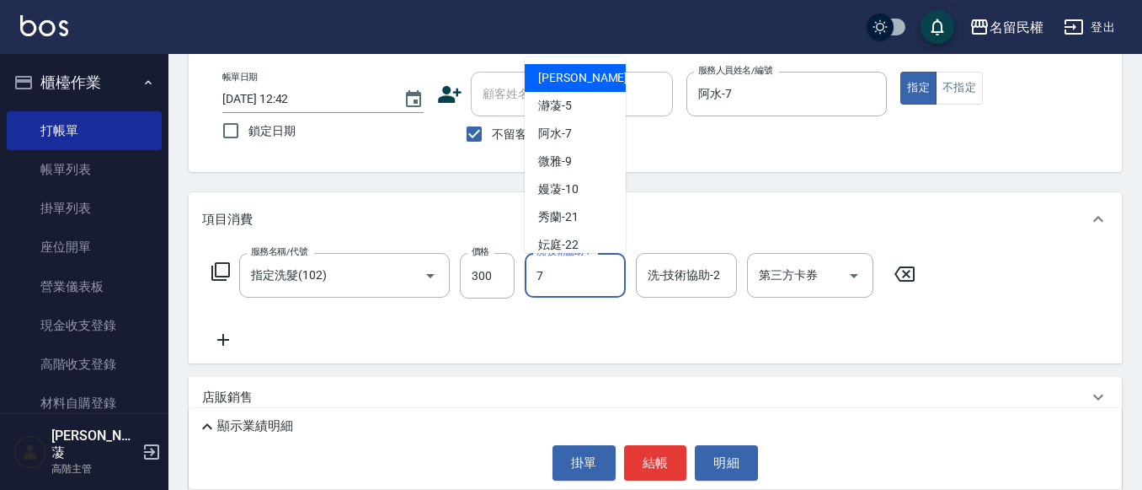
type input "阿水-7"
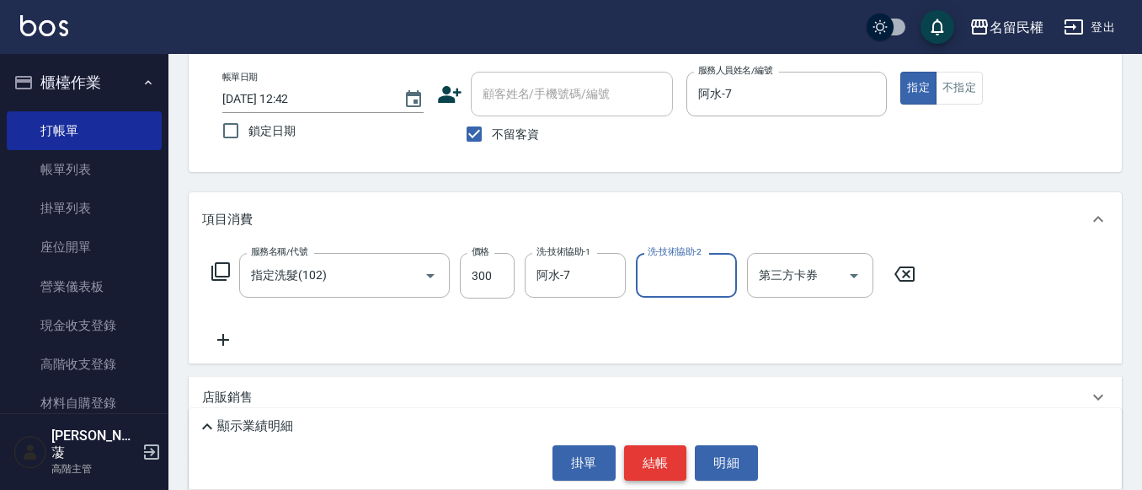
click at [653, 452] on button "結帳" at bounding box center [655, 462] width 63 height 35
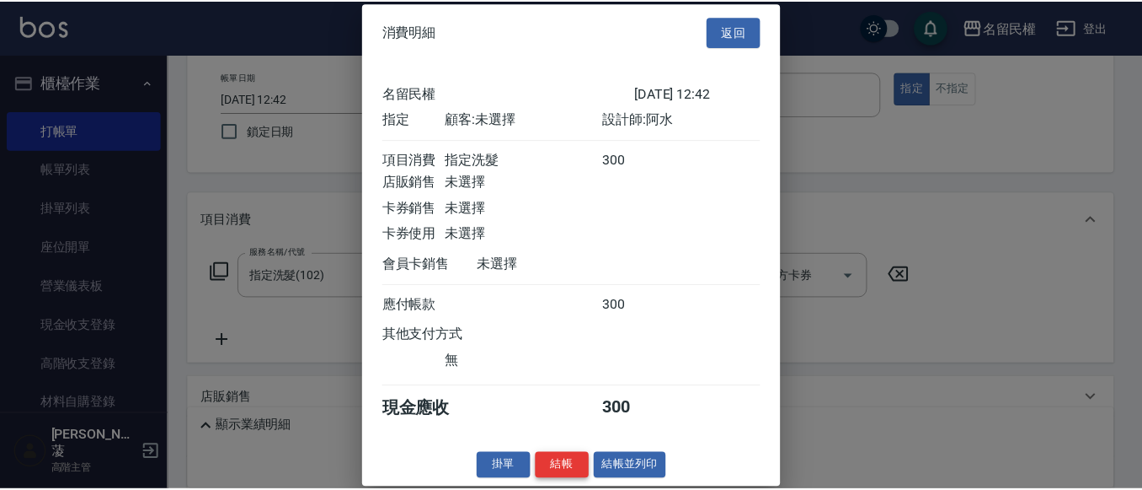
scroll to position [22, 0]
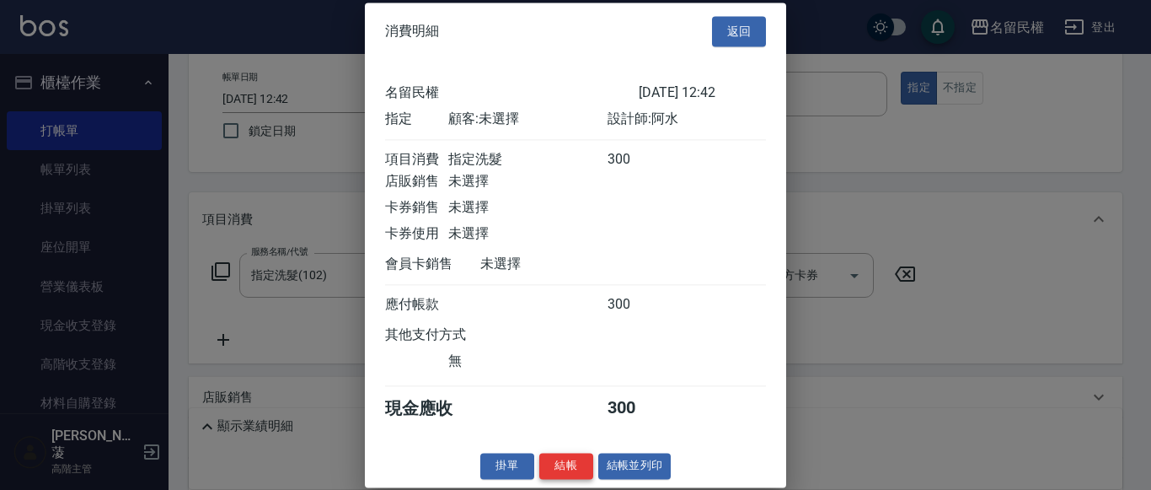
click at [567, 463] on button "結帳" at bounding box center [566, 465] width 54 height 26
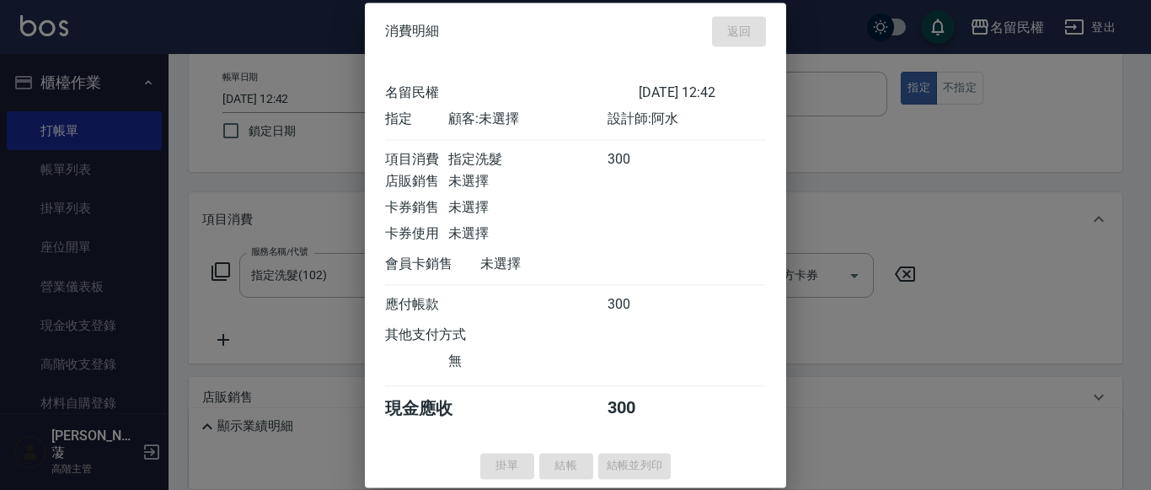
type input "[DATE] 12:58"
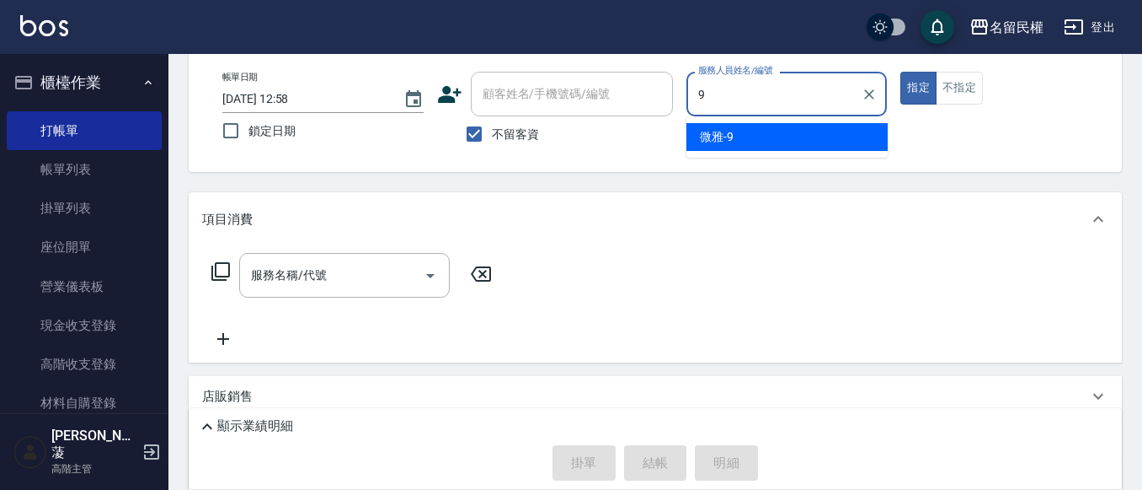
type input "微雅-9"
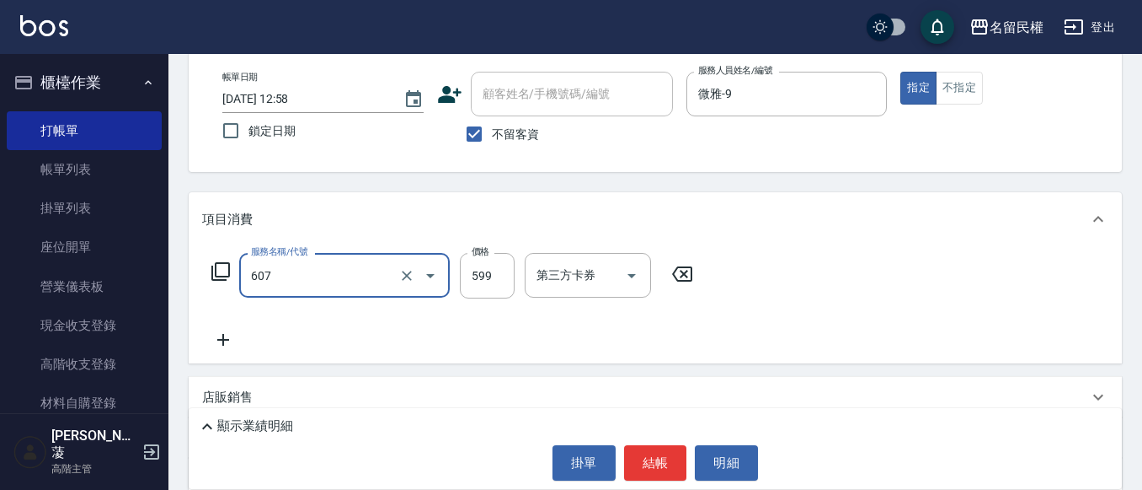
type input "[PERSON_NAME]頭皮冰鎮舒活洗髮(607)"
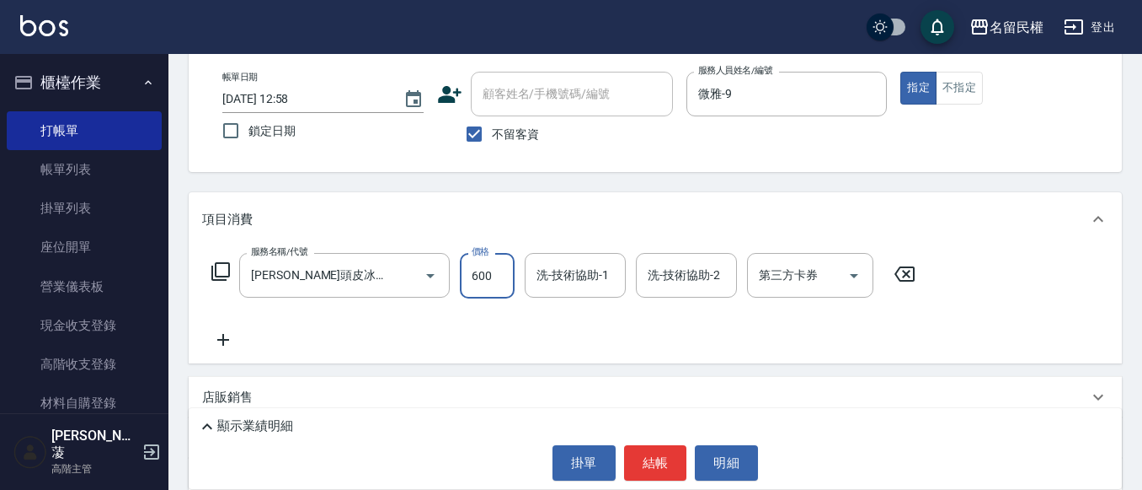
type input "600"
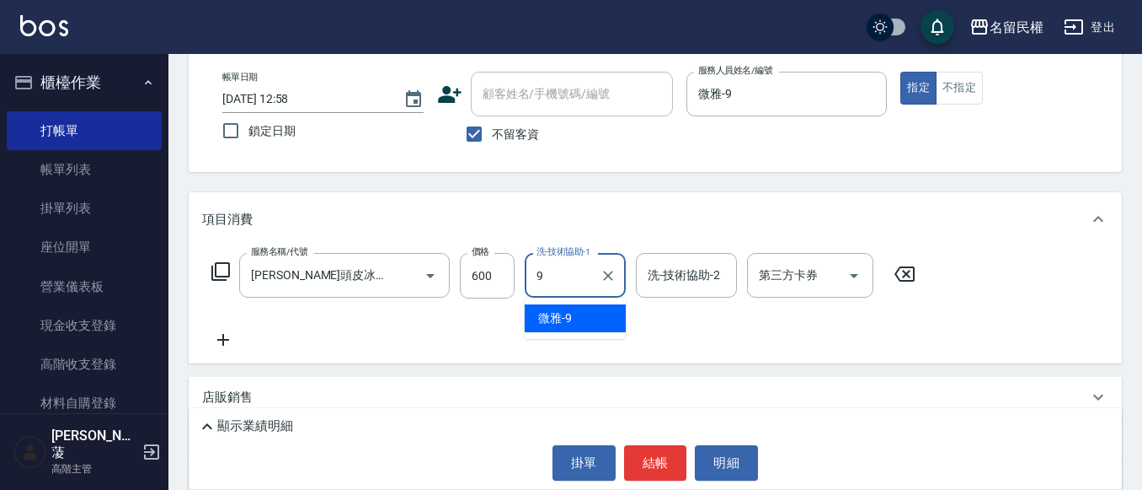
type input "微雅-9"
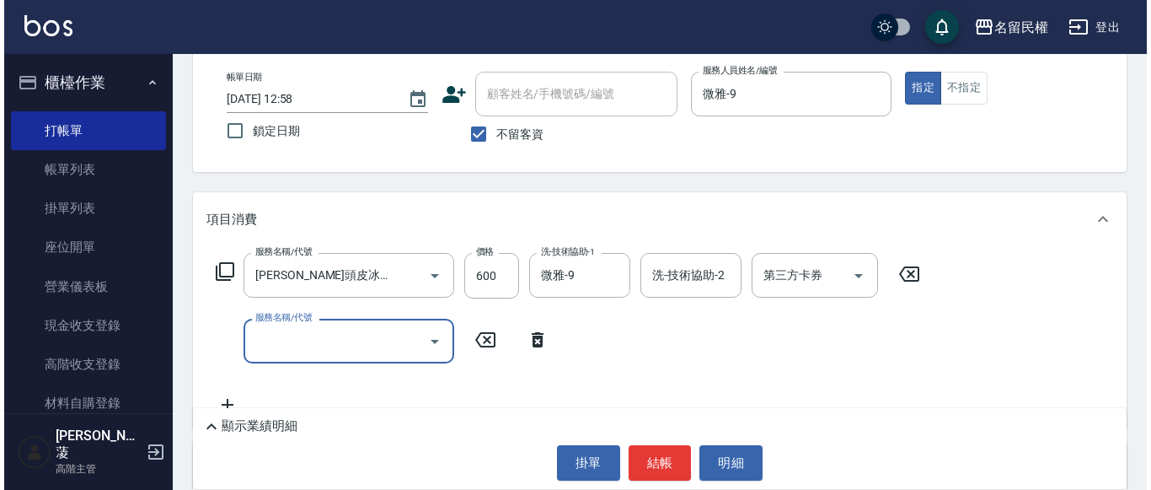
scroll to position [0, 0]
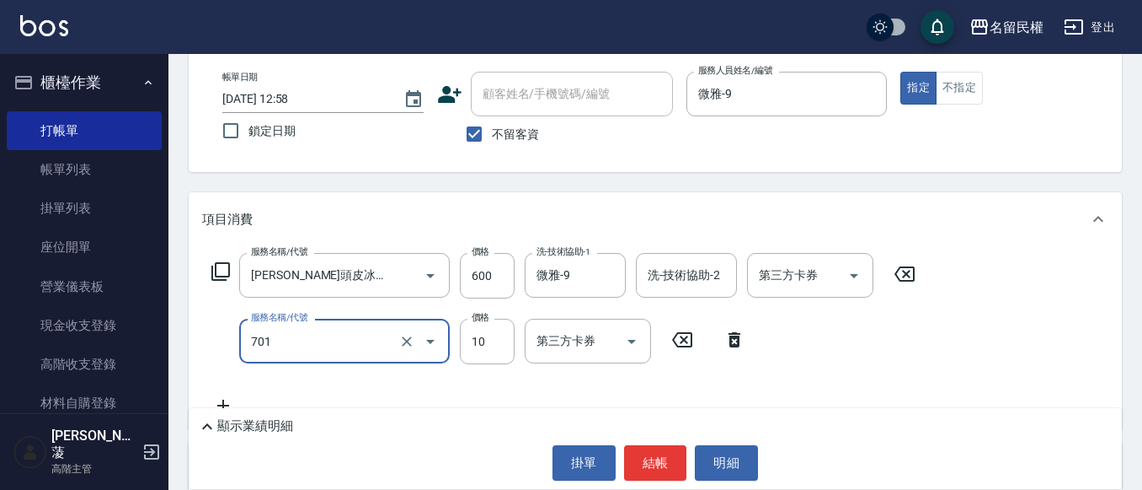
type input "潤絲(701)"
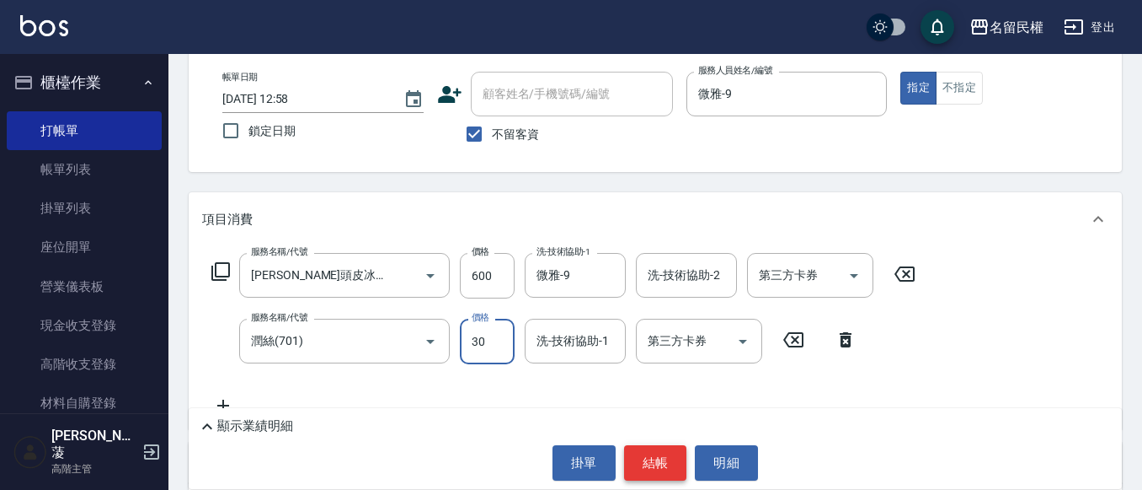
type input "30"
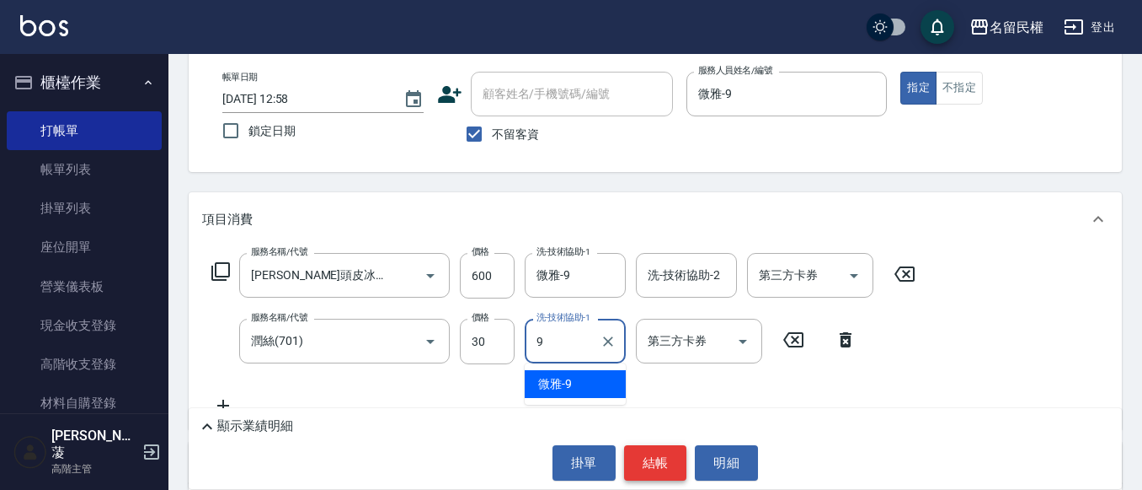
type input "微雅-9"
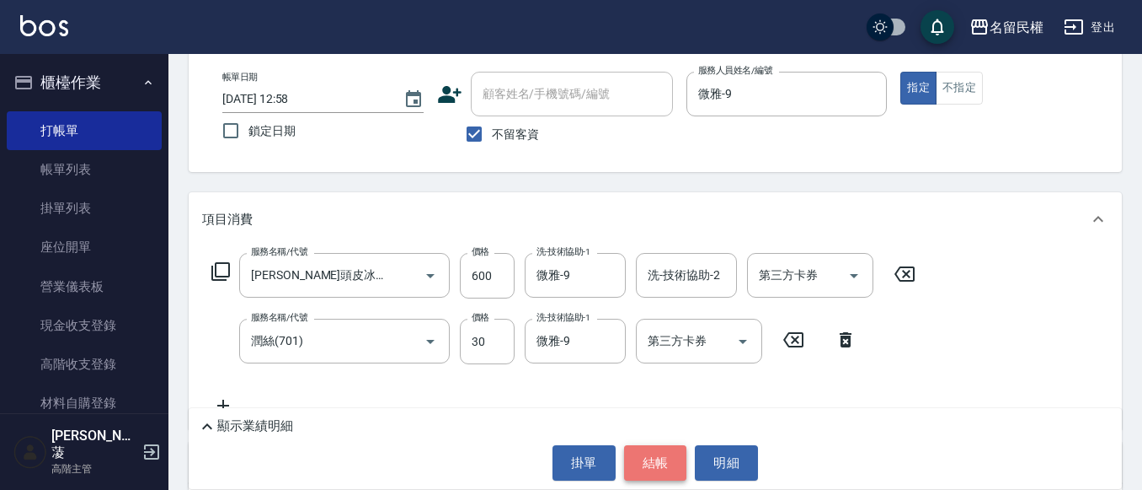
click at [642, 464] on button "結帳" at bounding box center [655, 462] width 63 height 35
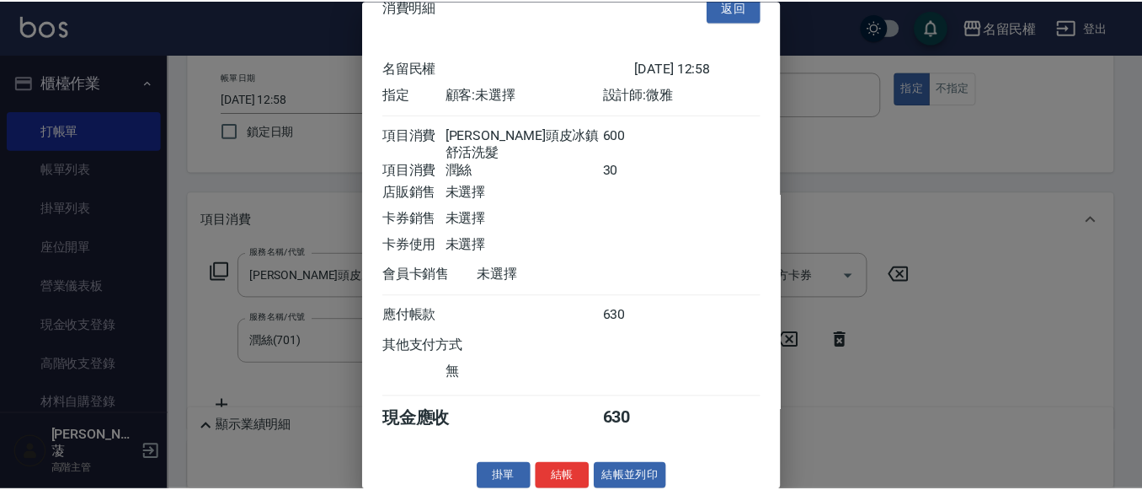
scroll to position [42, 0]
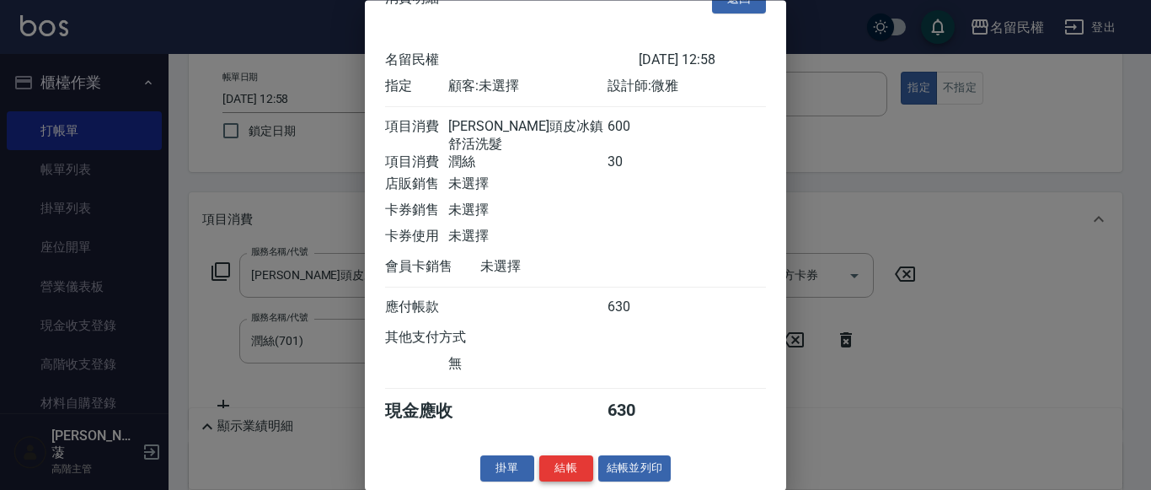
click at [550, 466] on button "結帳" at bounding box center [566, 469] width 54 height 26
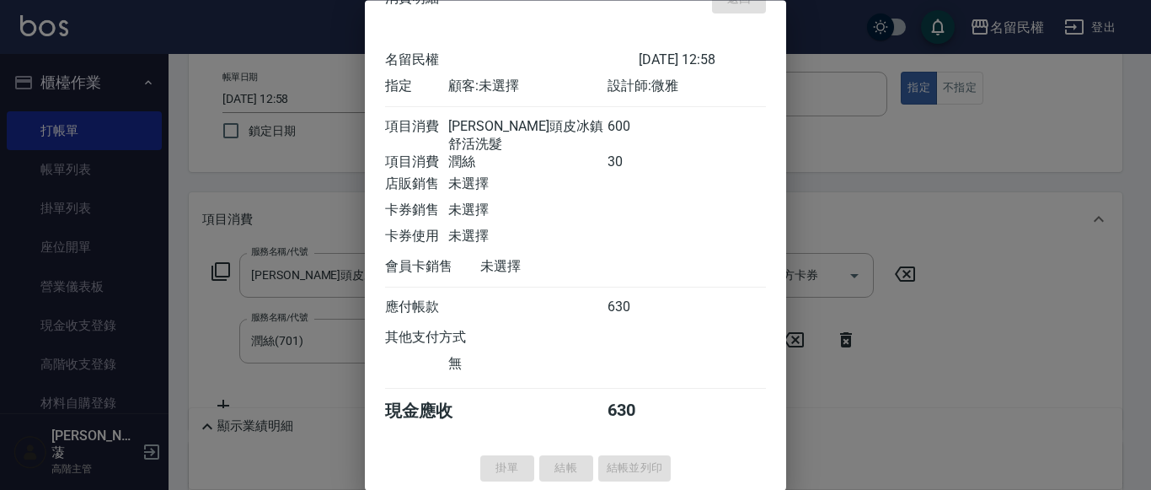
type input "[DATE] 13:02"
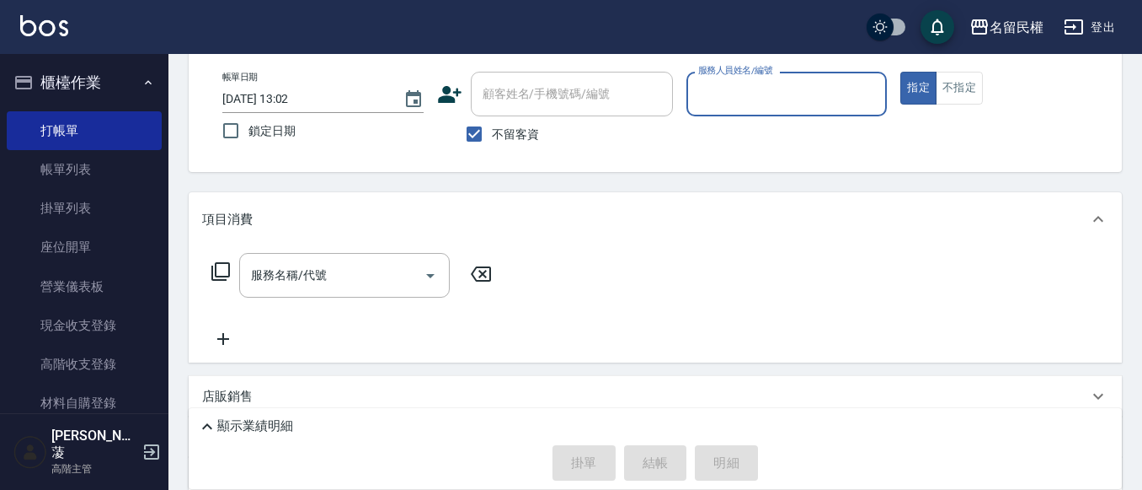
scroll to position [0, 0]
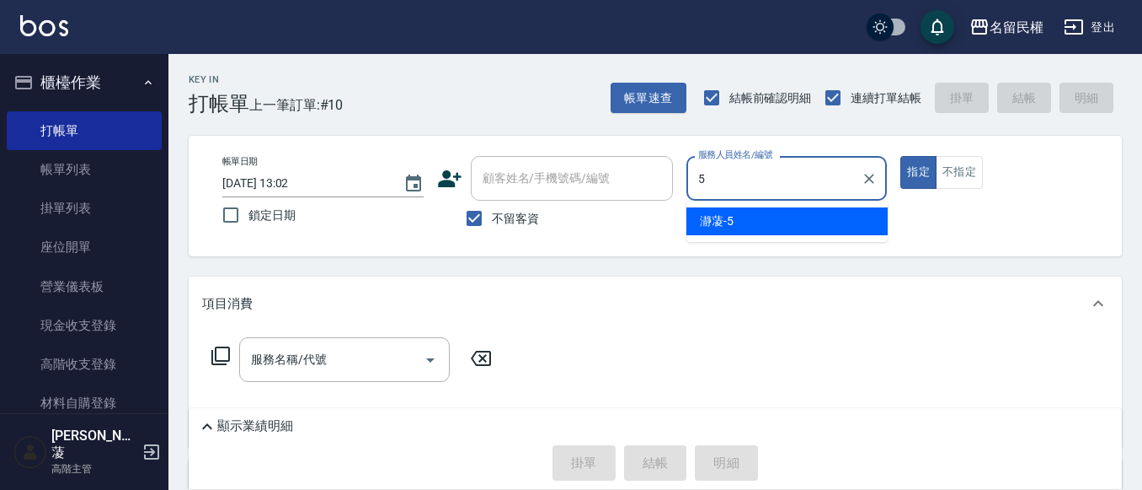
type input "瀞蓤-5"
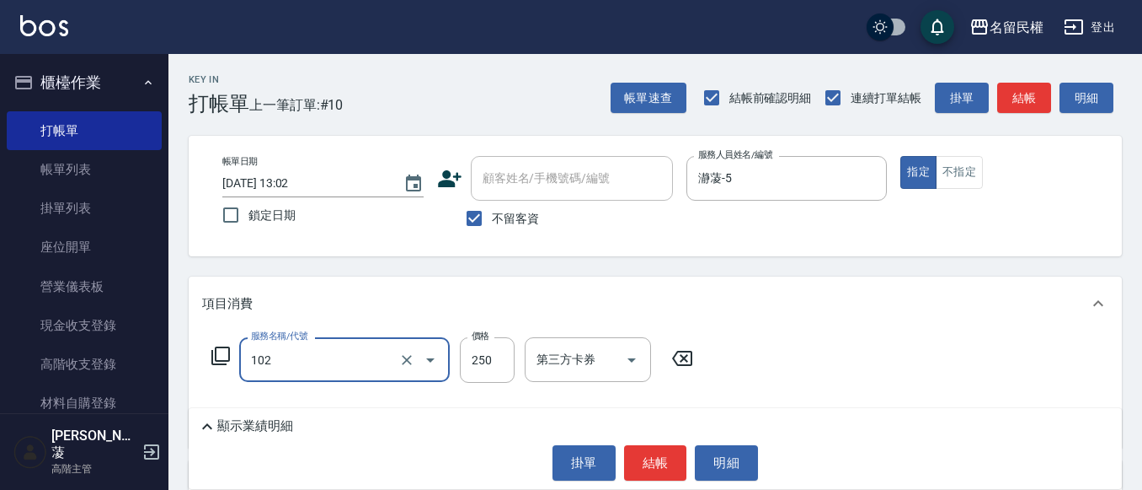
type input "指定洗髮(102)"
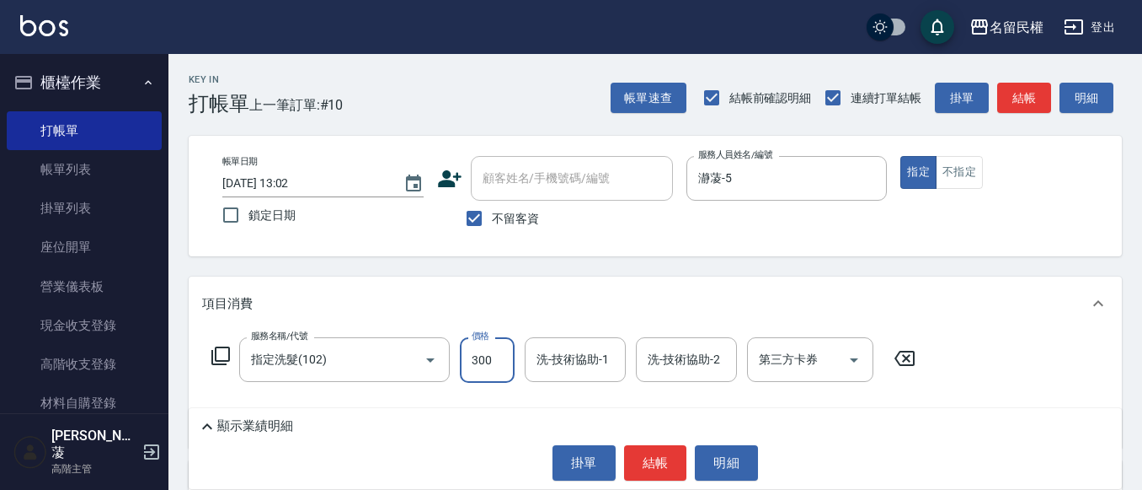
type input "300"
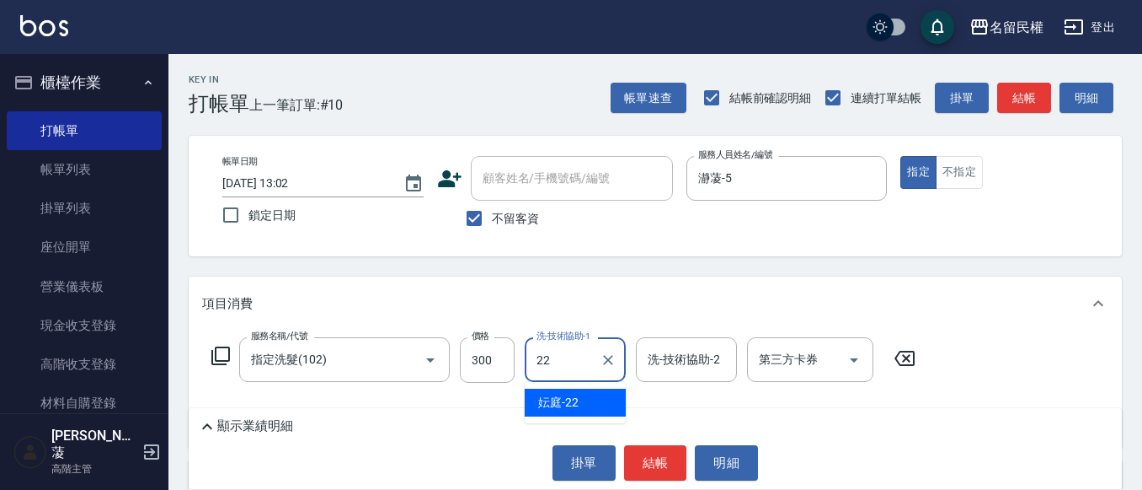
type input "妘庭-22"
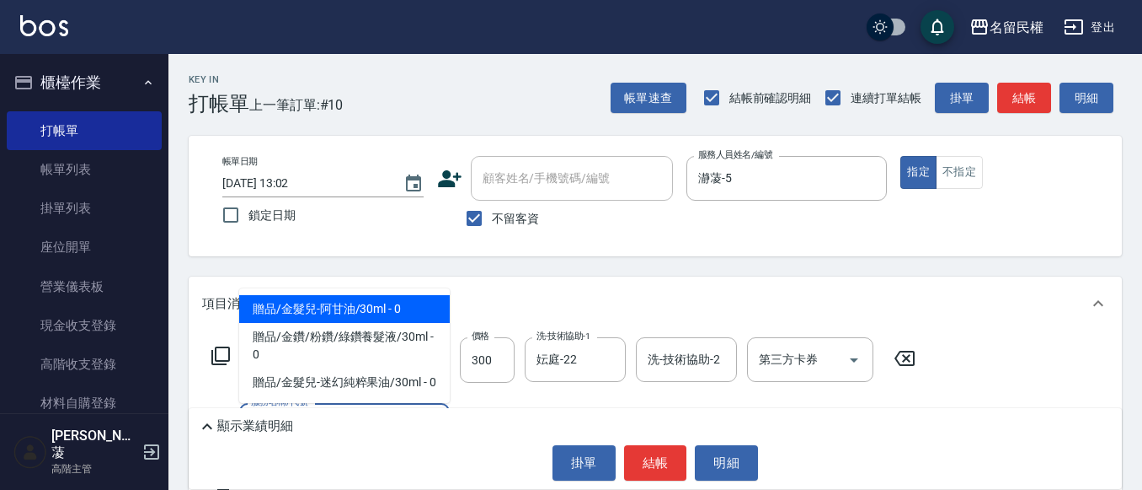
type input "3"
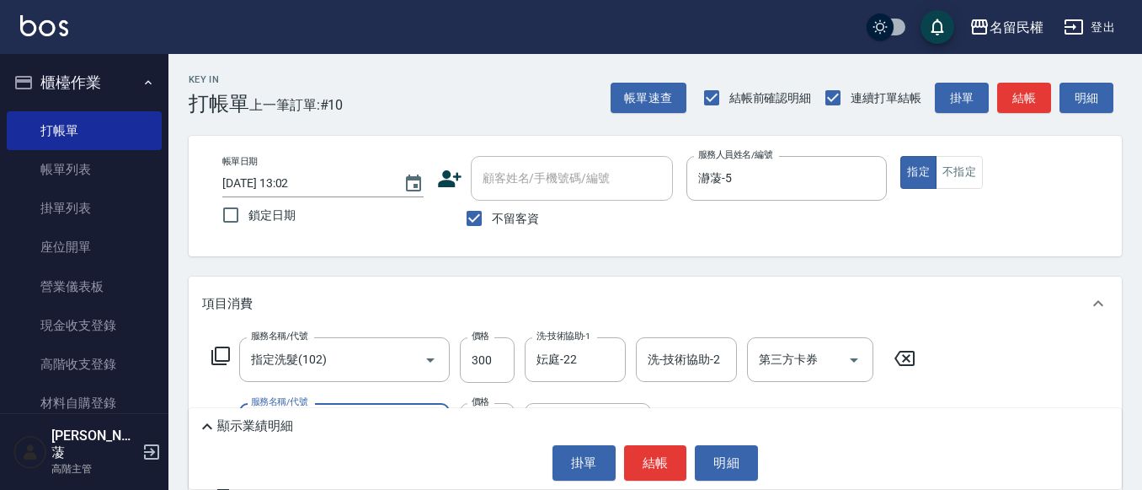
type input "潤絲(701)"
type input "30"
type input "2"
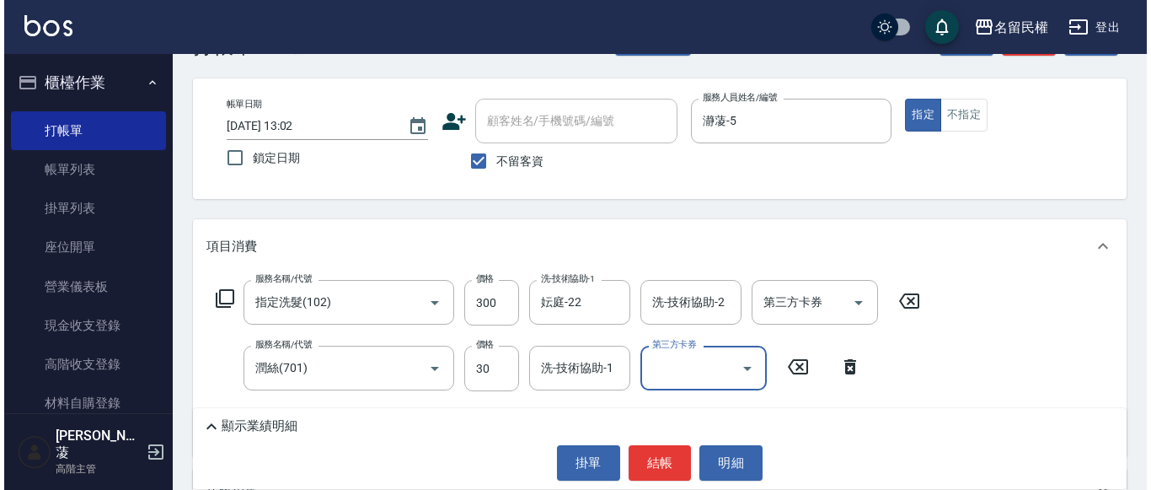
scroll to position [84, 0]
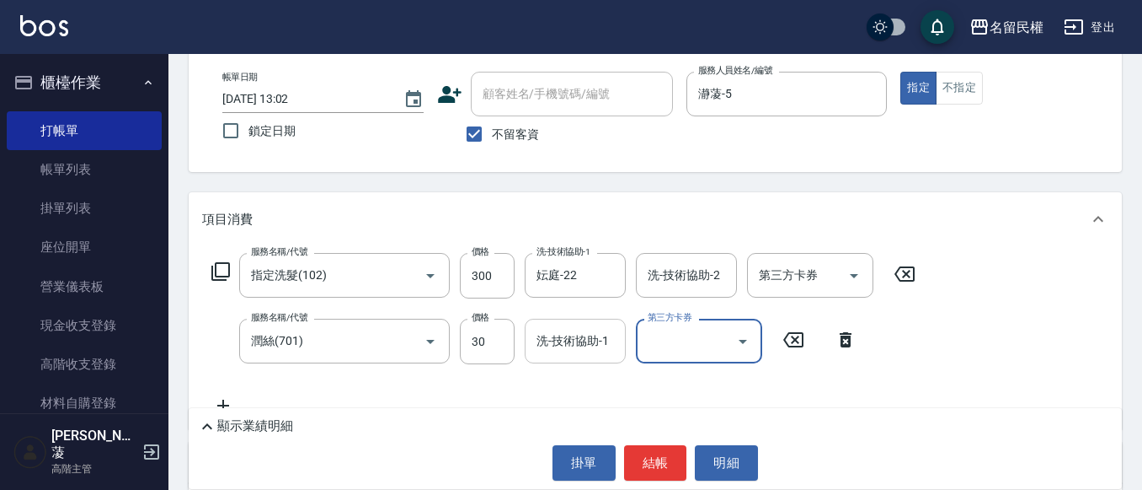
click at [549, 341] on input "洗-技術協助-1" at bounding box center [575, 340] width 86 height 29
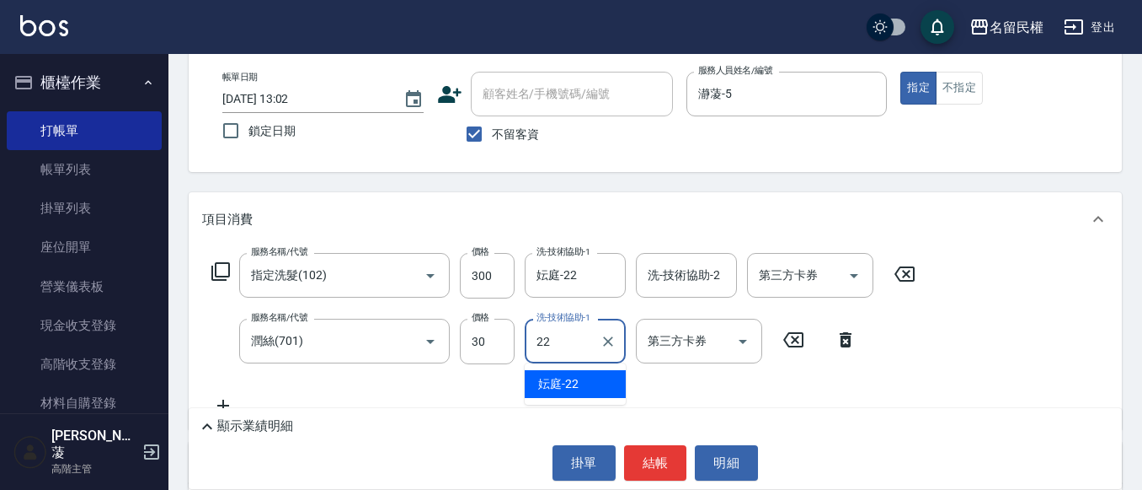
type input "妘庭-22"
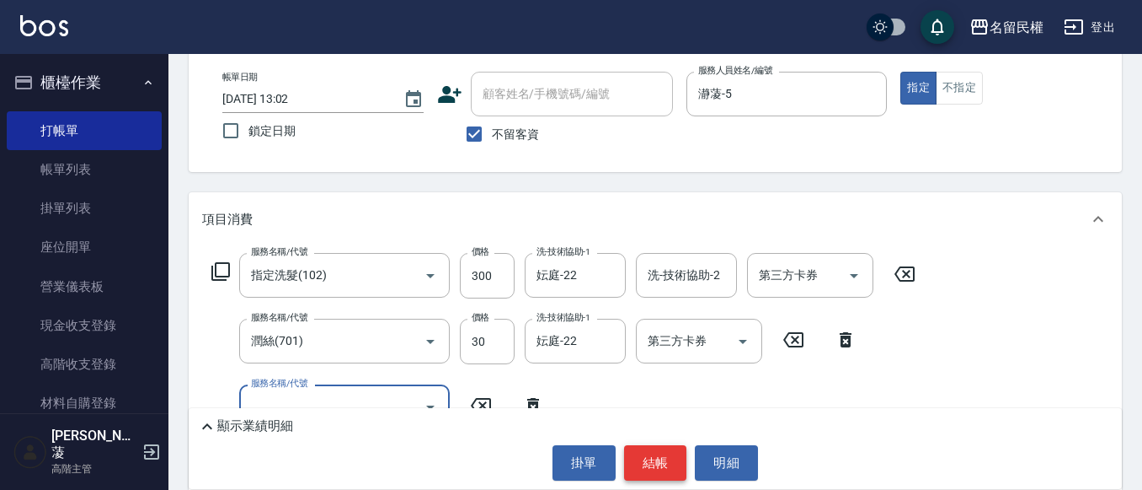
click at [639, 461] on button "結帳" at bounding box center [655, 462] width 63 height 35
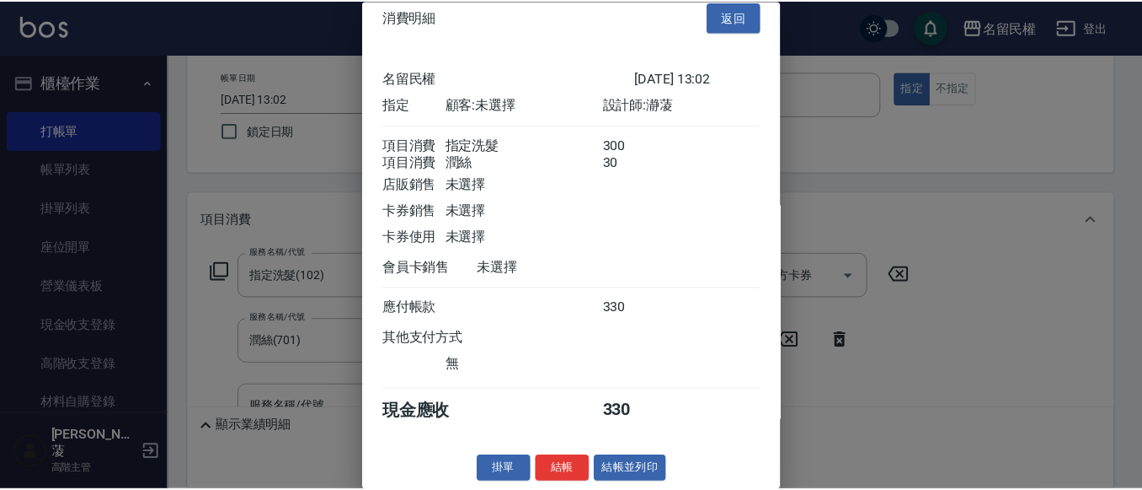
scroll to position [42, 0]
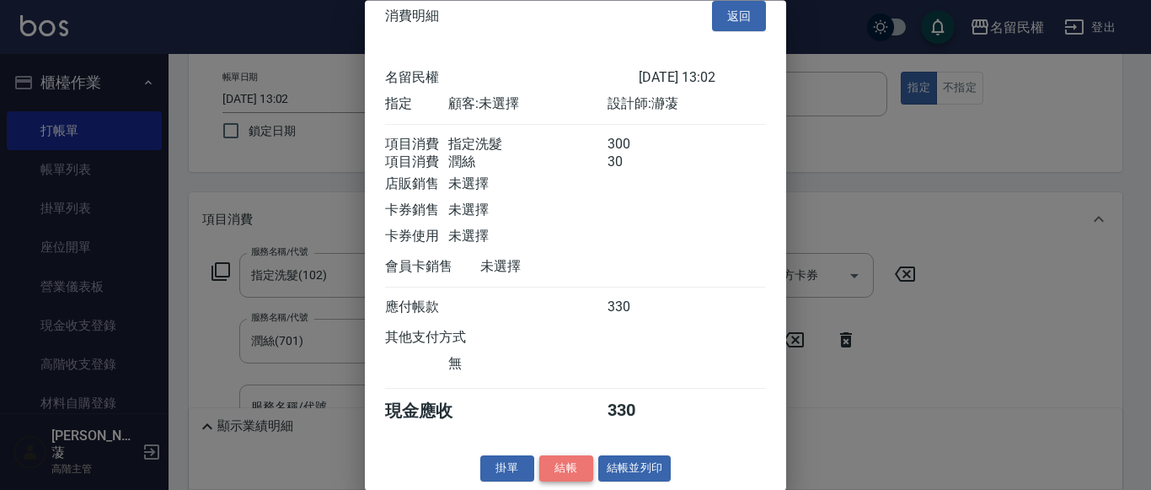
drag, startPoint x: 555, startPoint y: 466, endPoint x: 254, endPoint y: 311, distance: 339.1
click at [556, 466] on button "結帳" at bounding box center [566, 469] width 54 height 26
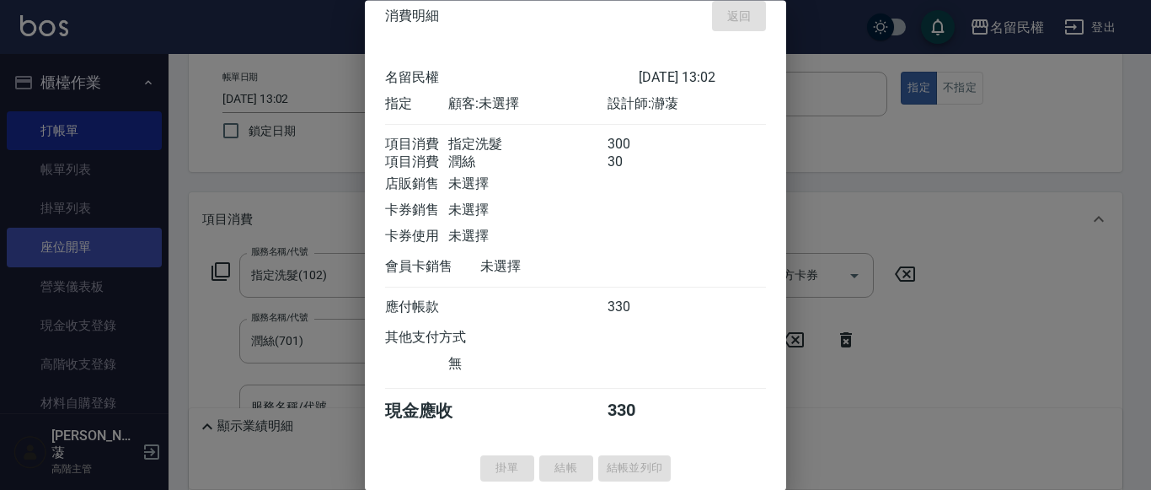
type input "[DATE] 13:19"
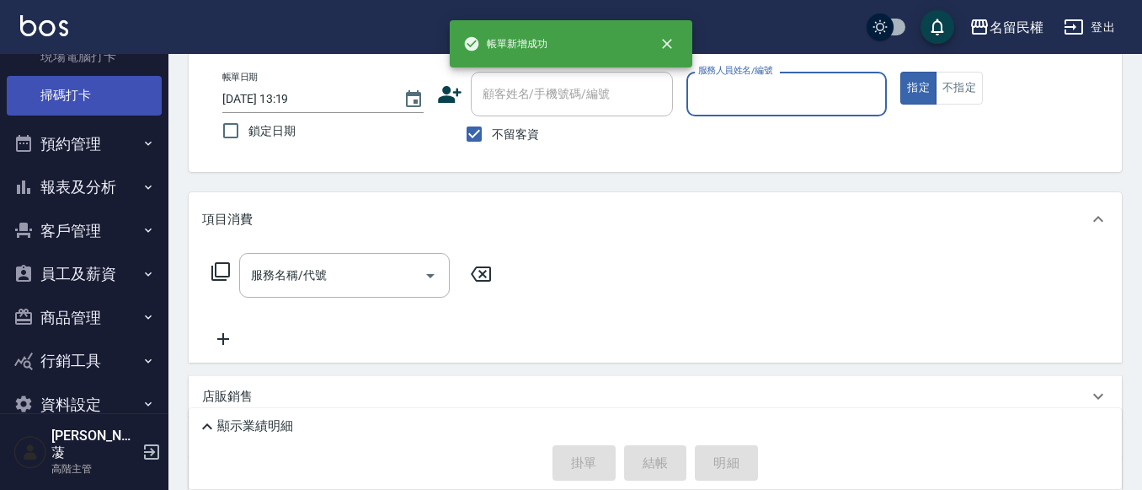
scroll to position [481, 0]
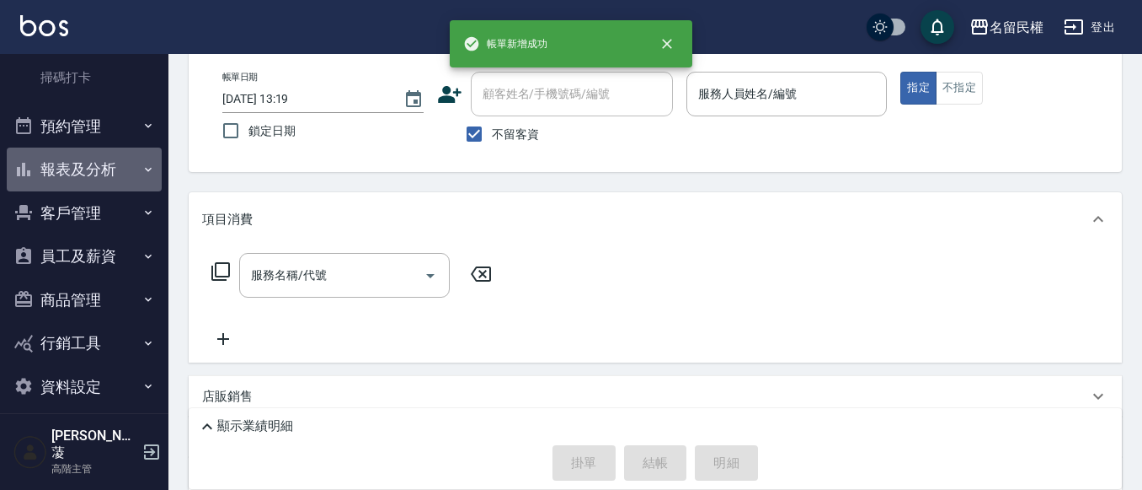
drag, startPoint x: 104, startPoint y: 172, endPoint x: 142, endPoint y: 217, distance: 58.6
click at [104, 174] on button "報表及分析" at bounding box center [84, 169] width 155 height 44
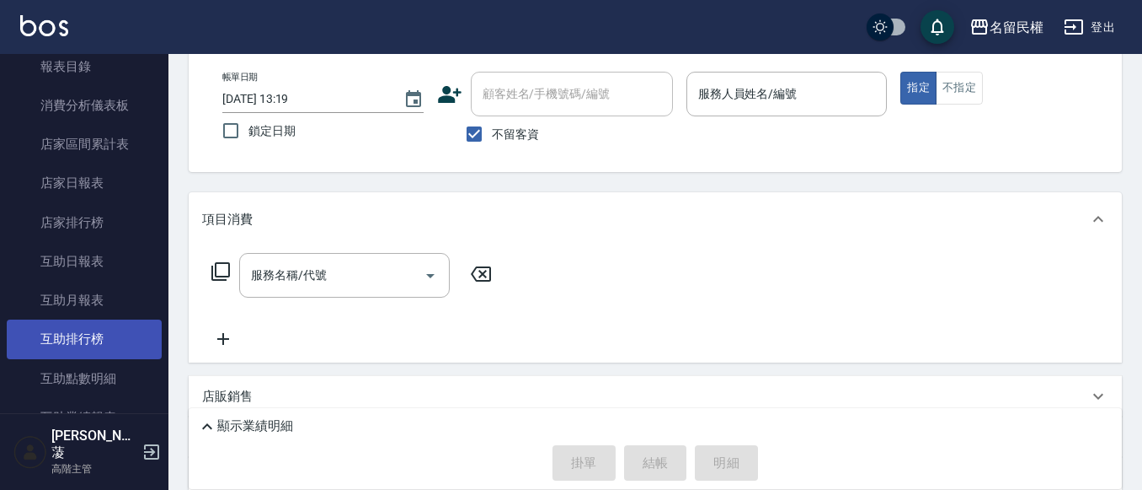
scroll to position [650, 0]
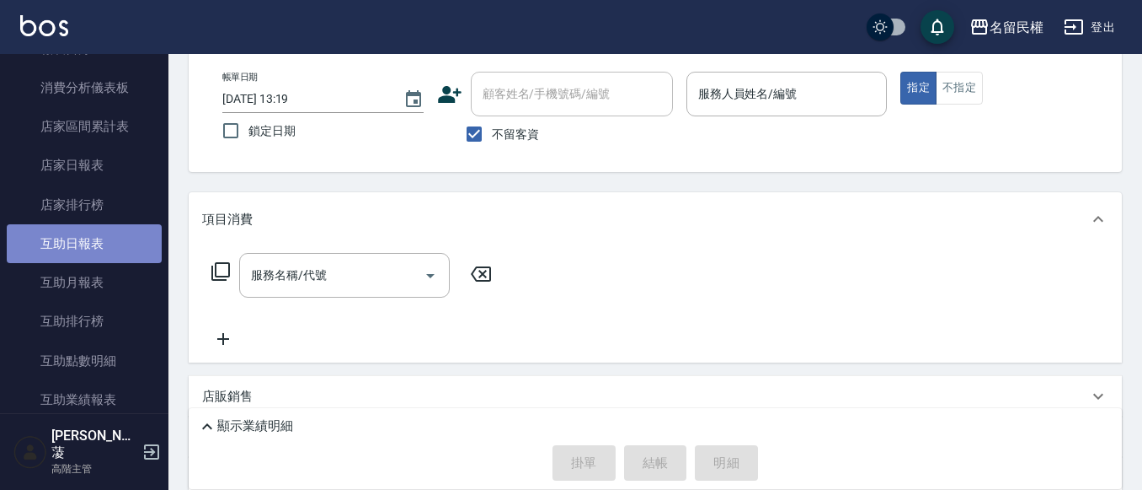
click at [93, 251] on link "互助日報表" at bounding box center [84, 243] width 155 height 39
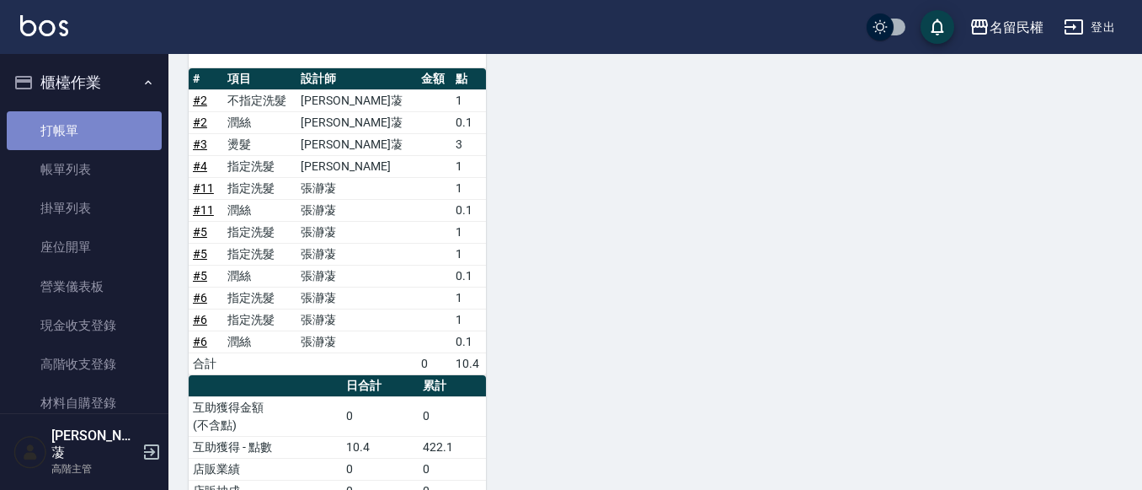
click at [86, 115] on link "打帳單" at bounding box center [84, 130] width 155 height 39
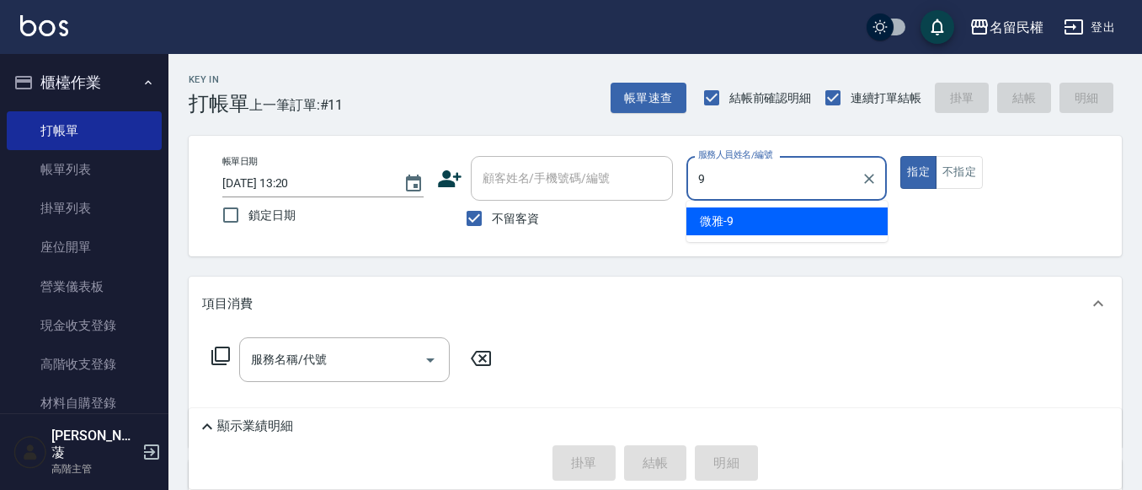
type input "微雅-9"
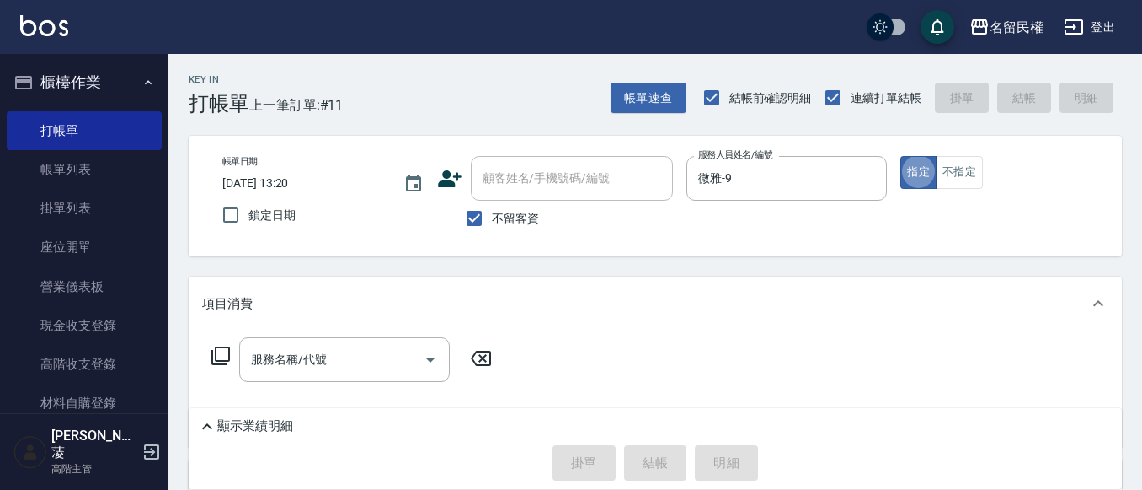
type button "true"
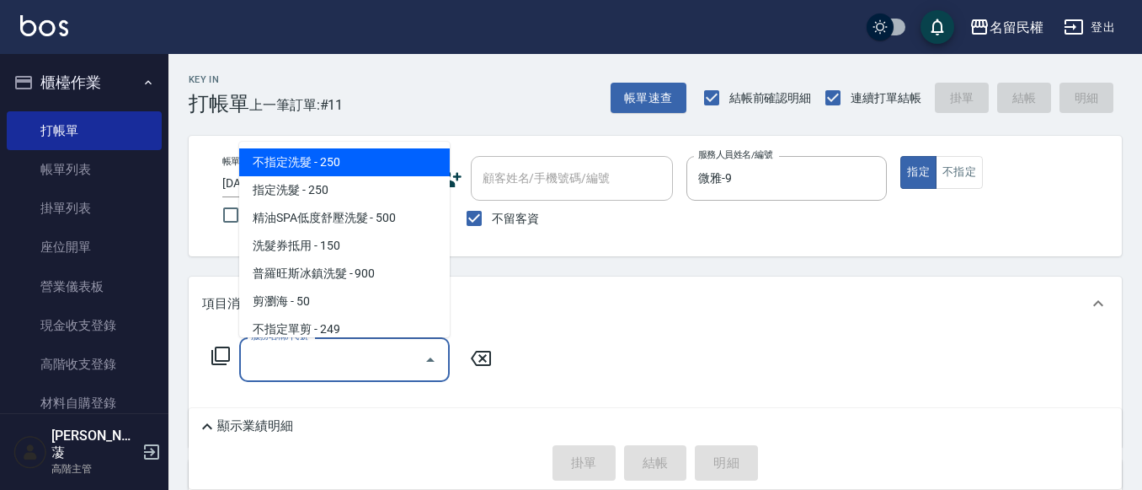
click at [307, 362] on input "服務名稱/代號" at bounding box center [332, 359] width 170 height 29
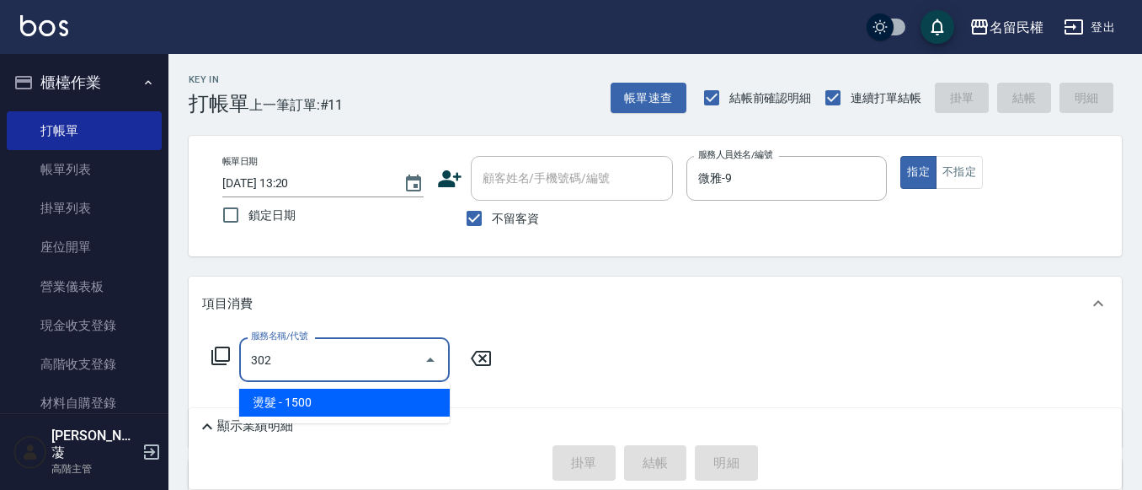
type input "燙髮(302)"
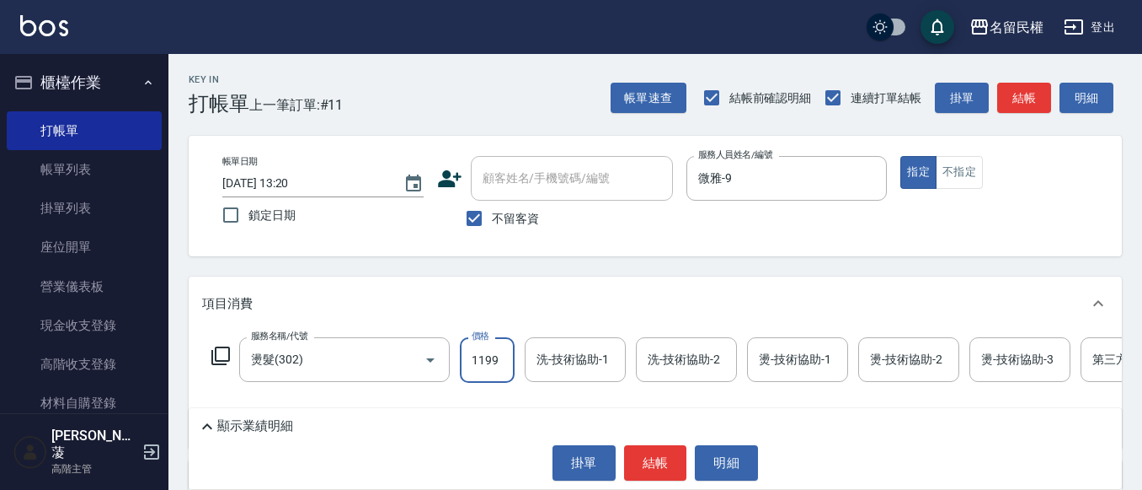
type input "1199"
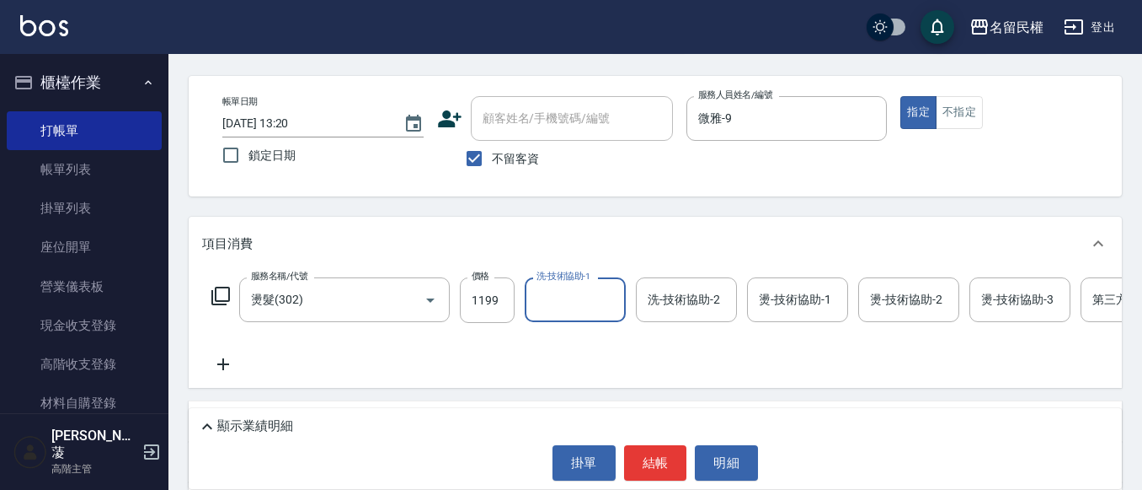
scroll to position [84, 0]
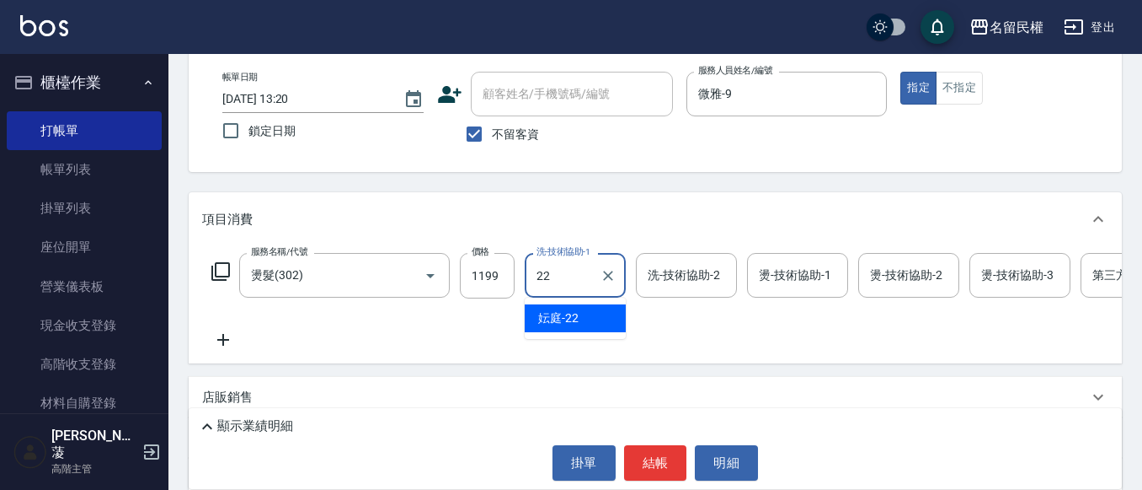
type input "妘庭-22"
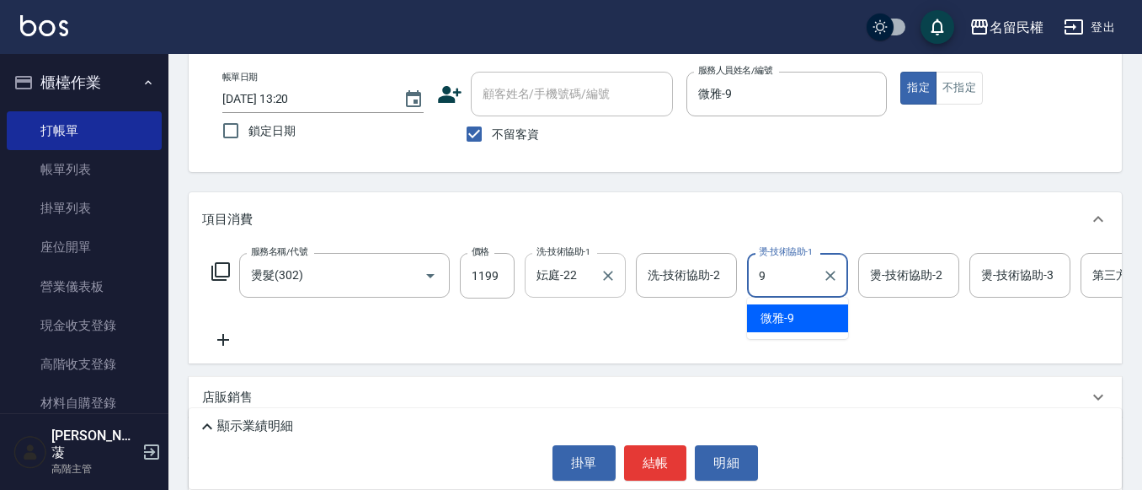
type input "微雅-9"
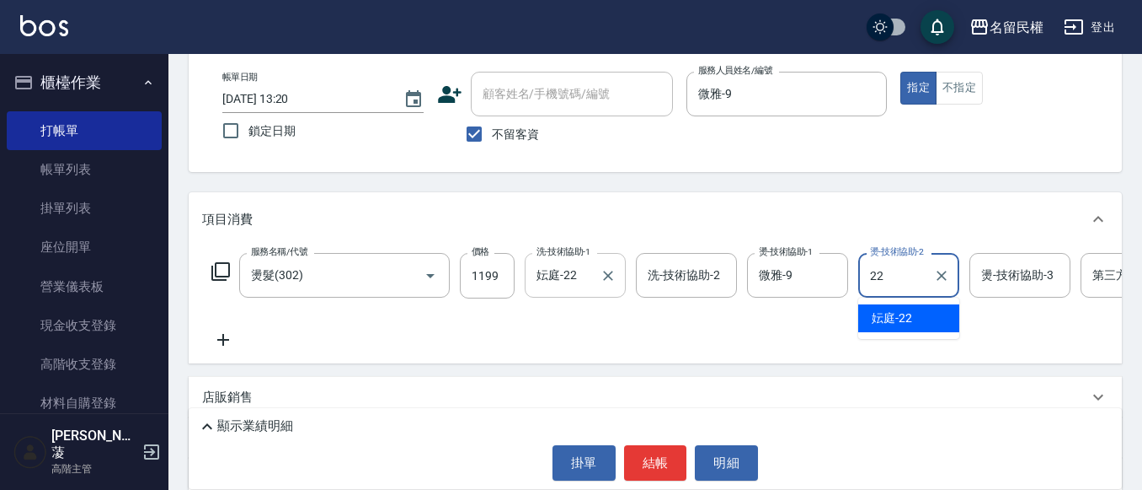
type input "妘庭-22"
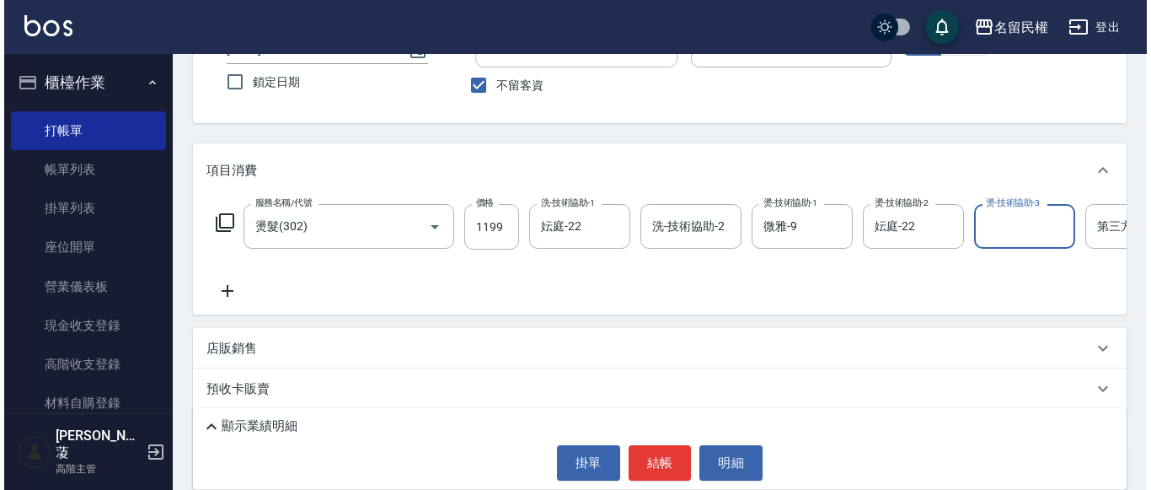
scroll to position [169, 0]
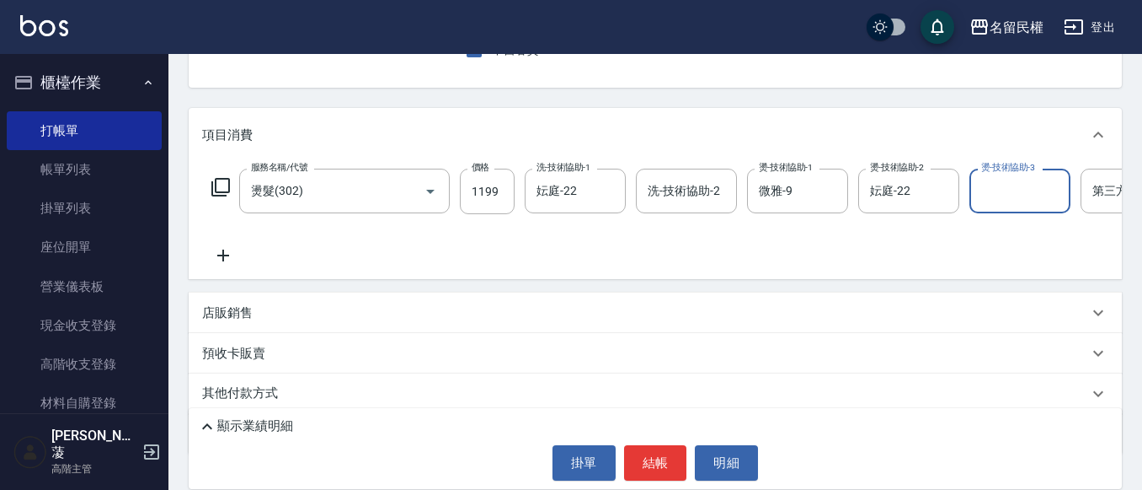
drag, startPoint x: 247, startPoint y: 252, endPoint x: 233, endPoint y: 253, distance: 13.5
click at [245, 251] on div "服務名稱/代號 燙髮(302) 服務名稱/代號 價格 1199 價格 洗-技術協助-1 妘庭-22 洗-技術協助-1 洗-技術協助-2 洗-技術協助-2 燙-…" at bounding box center [730, 217] width 1057 height 97
click at [230, 254] on icon at bounding box center [223, 255] width 42 height 20
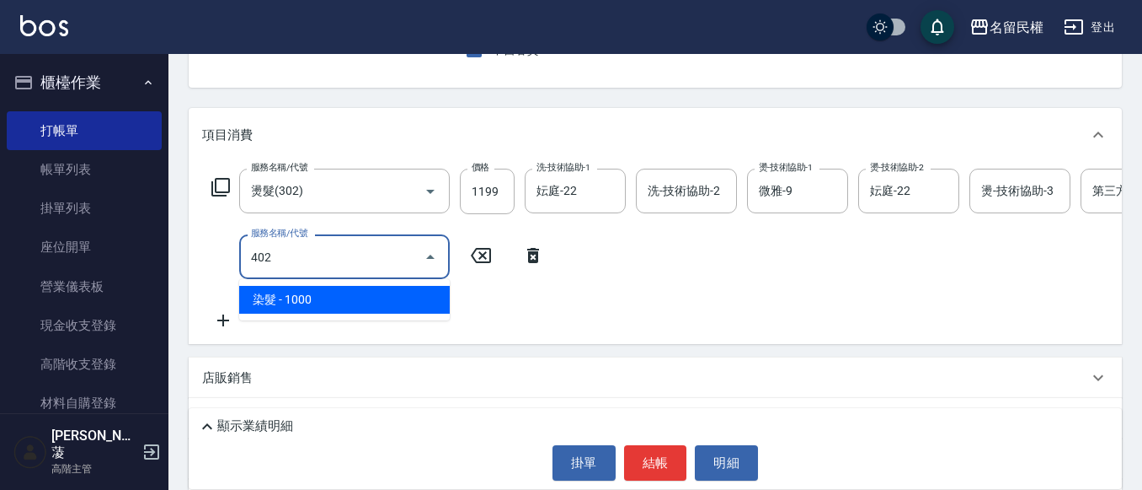
type input "染髮(402)"
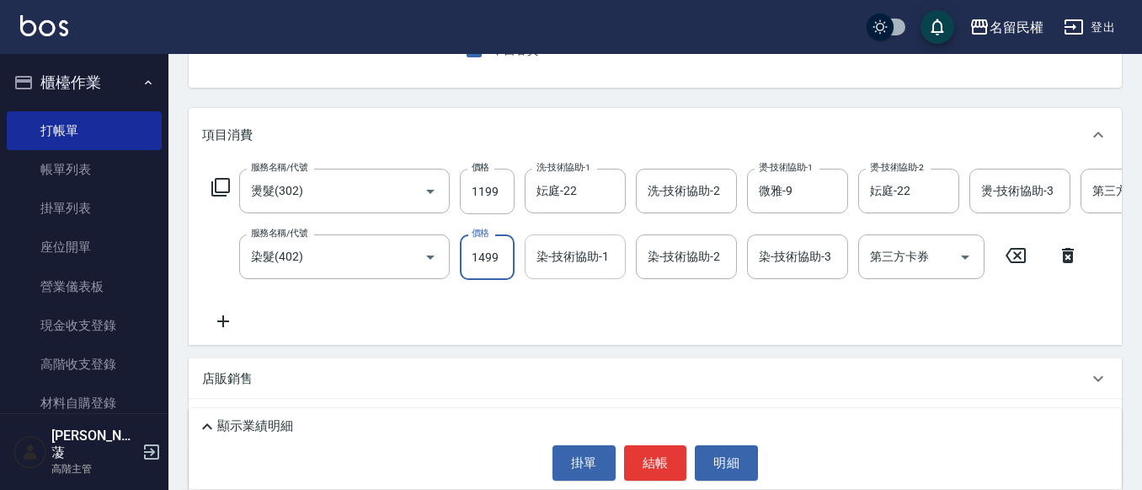
type input "1499"
type input "妘庭-22"
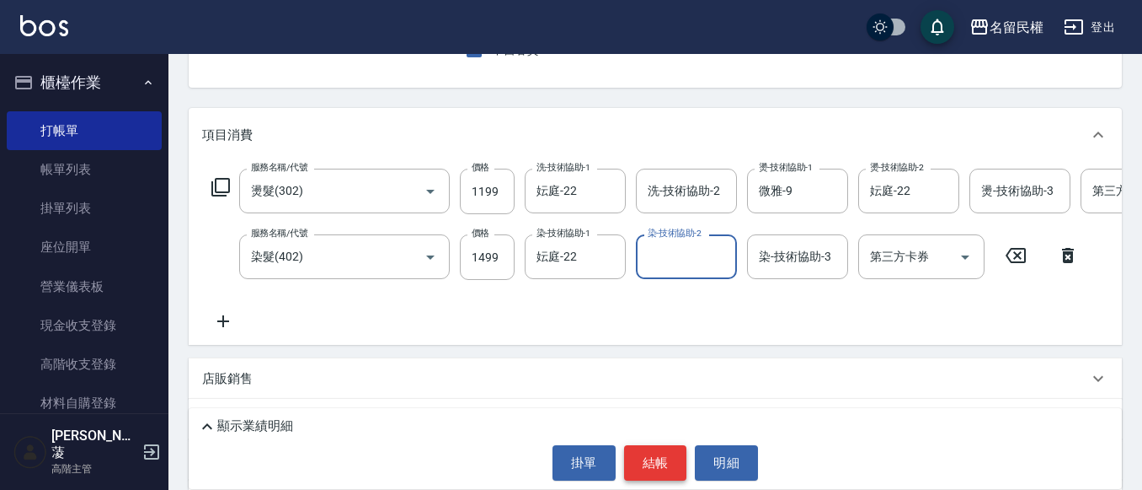
click at [657, 451] on button "結帳" at bounding box center [655, 462] width 63 height 35
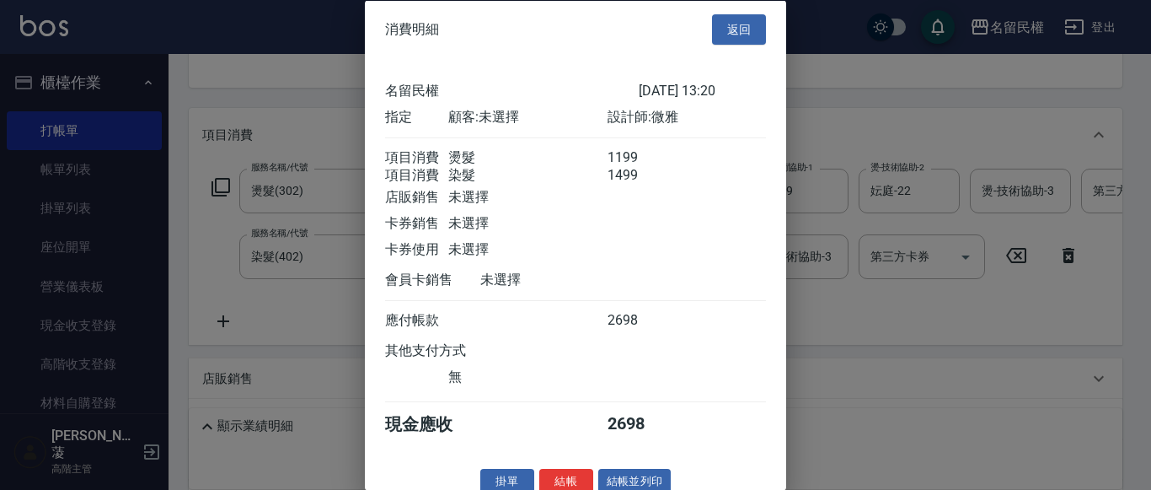
scroll to position [42, 0]
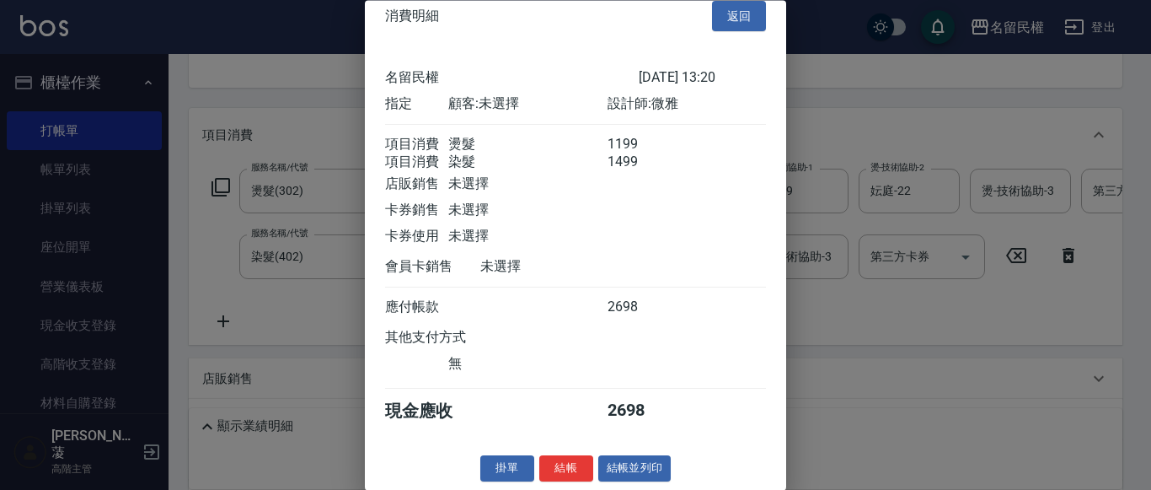
click at [590, 468] on div "掛單 結帳 結帳並列印" at bounding box center [575, 469] width 421 height 26
click at [568, 465] on button "結帳" at bounding box center [566, 469] width 54 height 26
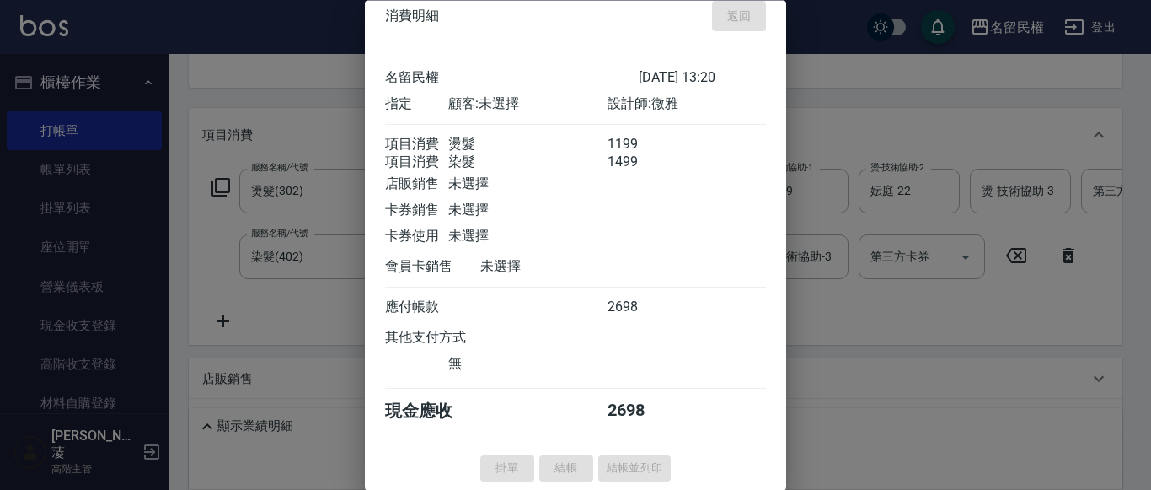
type input "[DATE] 13:22"
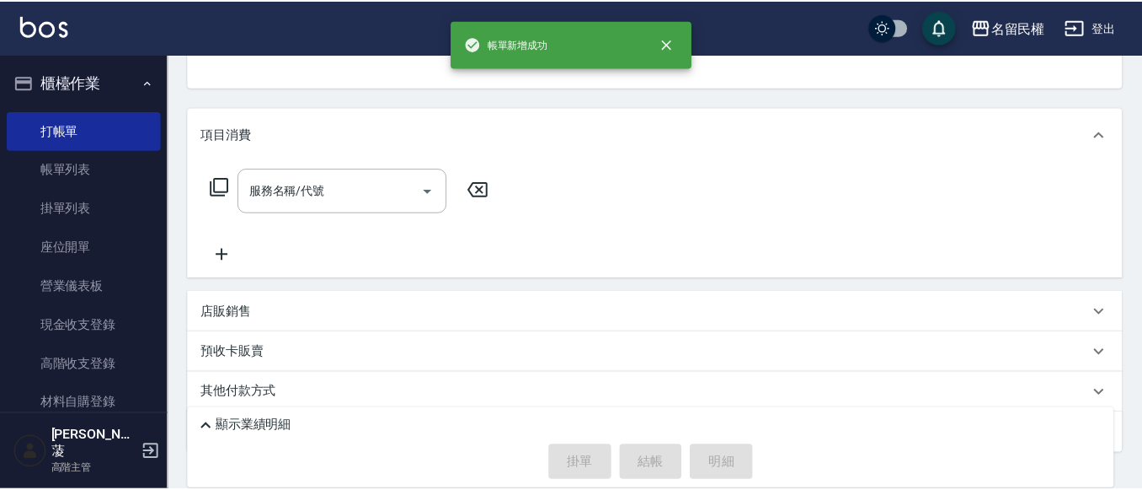
scroll to position [163, 0]
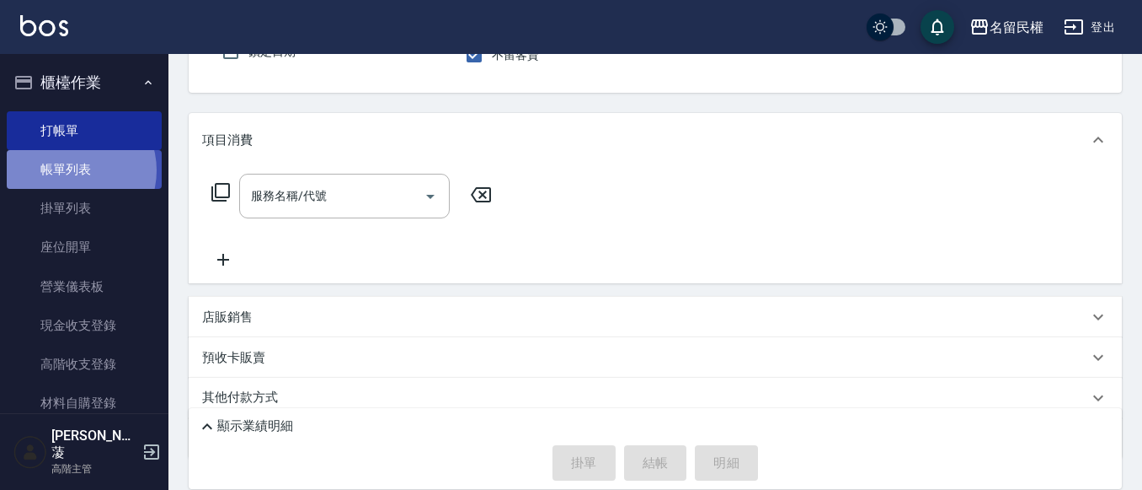
click at [72, 170] on link "帳單列表" at bounding box center [84, 169] width 155 height 39
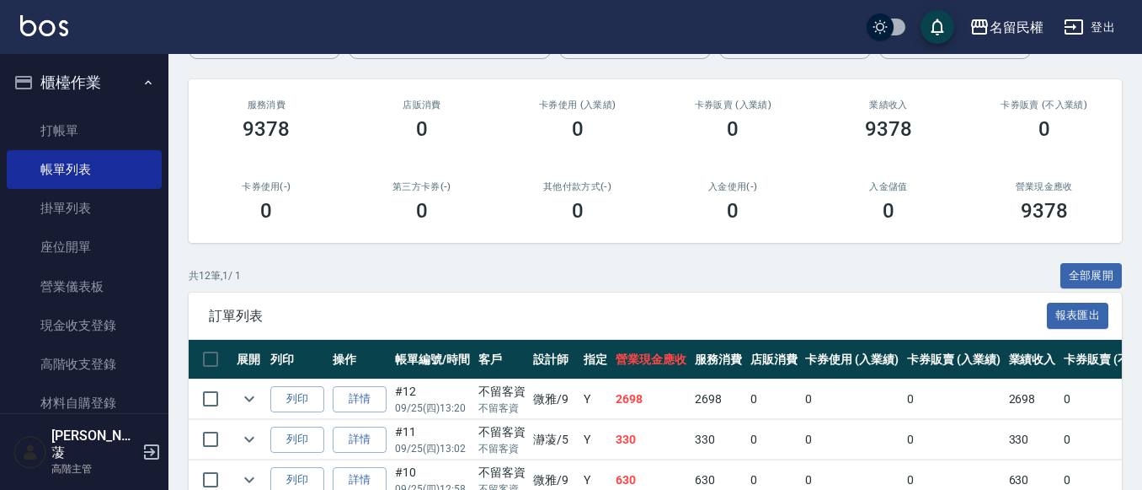
scroll to position [253, 0]
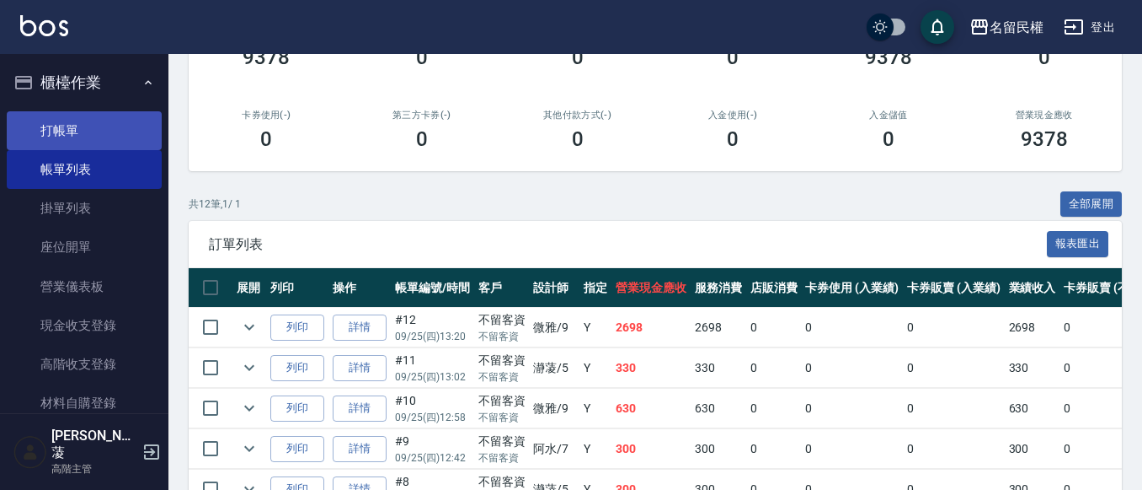
click at [67, 121] on link "打帳單" at bounding box center [84, 130] width 155 height 39
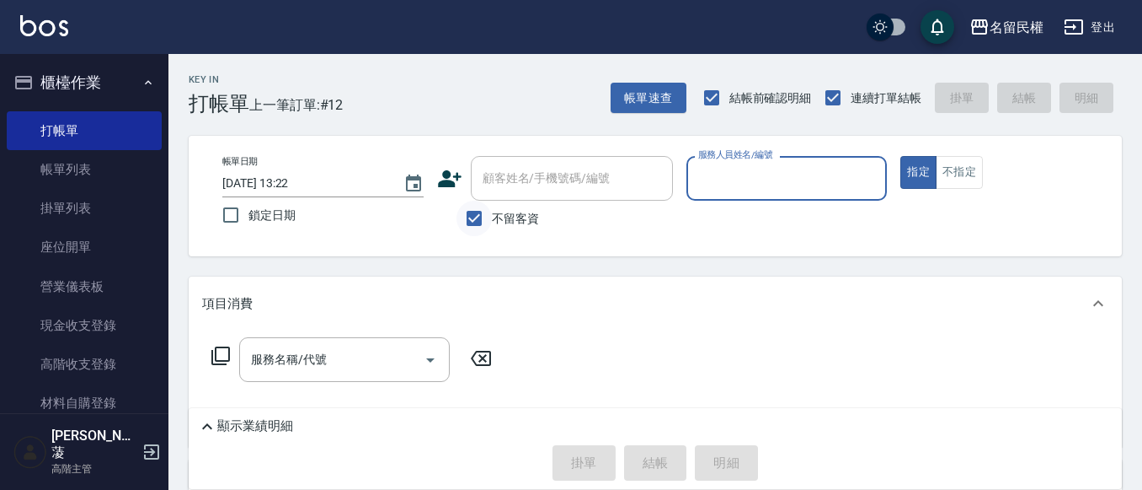
click at [472, 218] on input "不留客資" at bounding box center [474, 218] width 35 height 35
checkbox input "false"
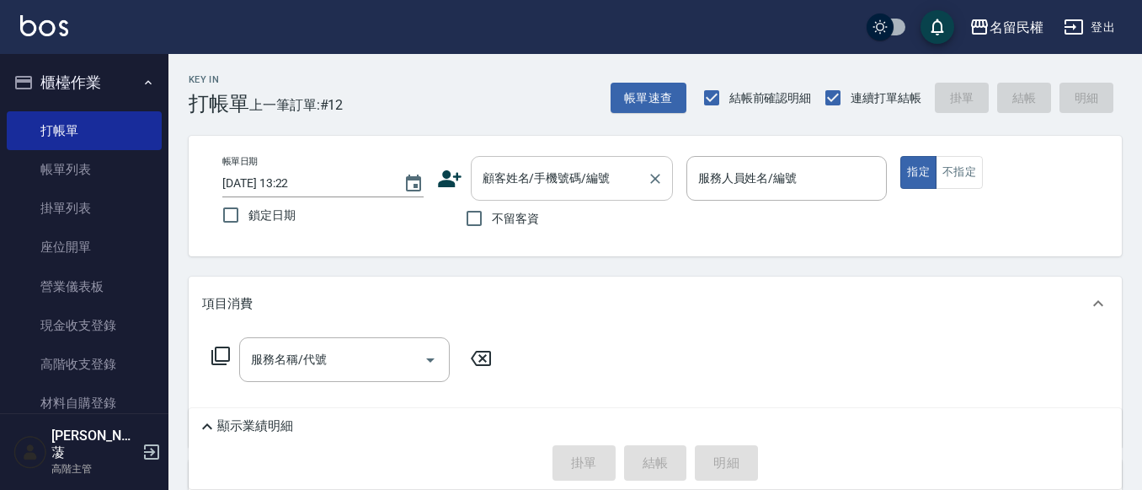
click at [537, 158] on div "顧客姓名/手機號碼/編號" at bounding box center [572, 178] width 202 height 45
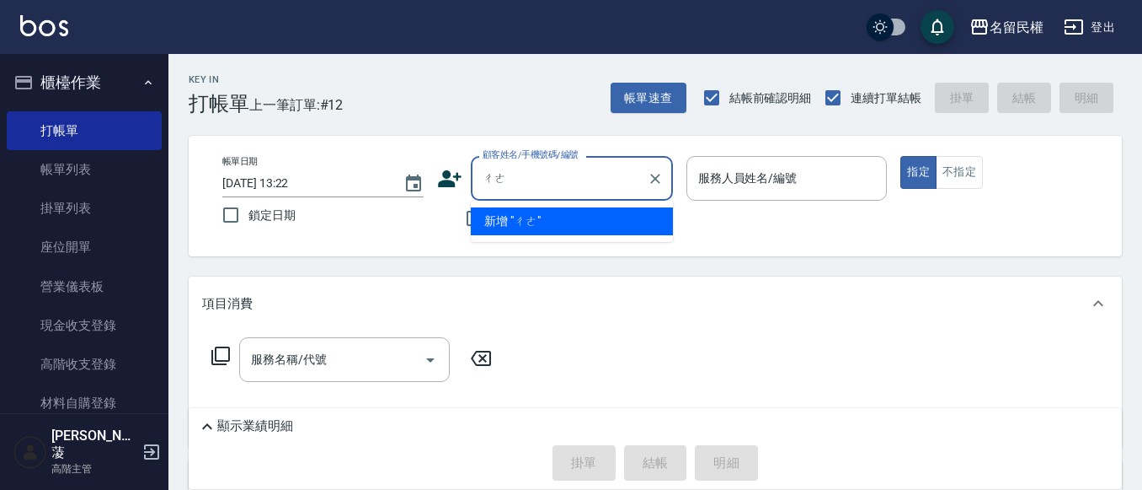
type input "車"
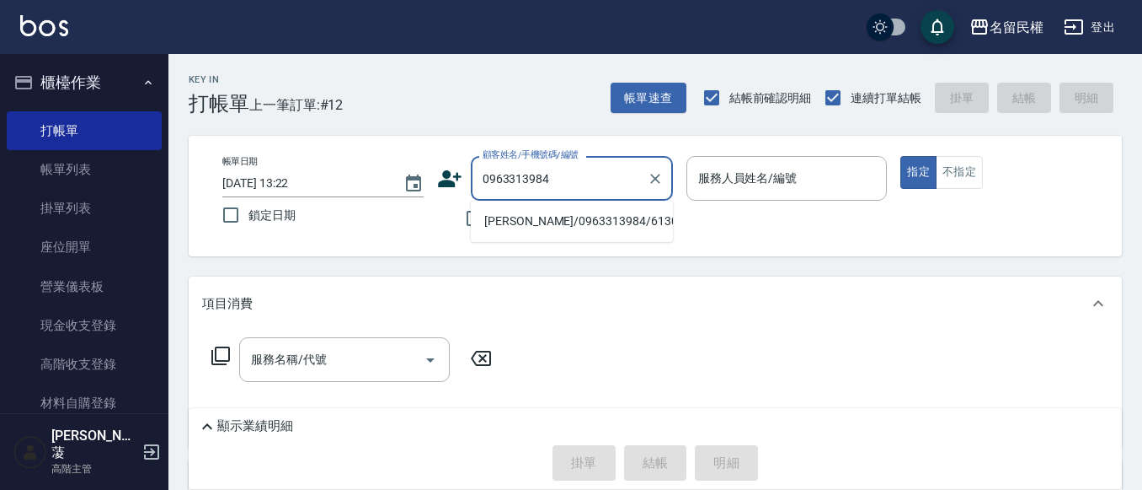
click at [556, 223] on li "[PERSON_NAME]/0963313984/6130" at bounding box center [572, 221] width 202 height 28
type input "[PERSON_NAME]/0963313984/6130"
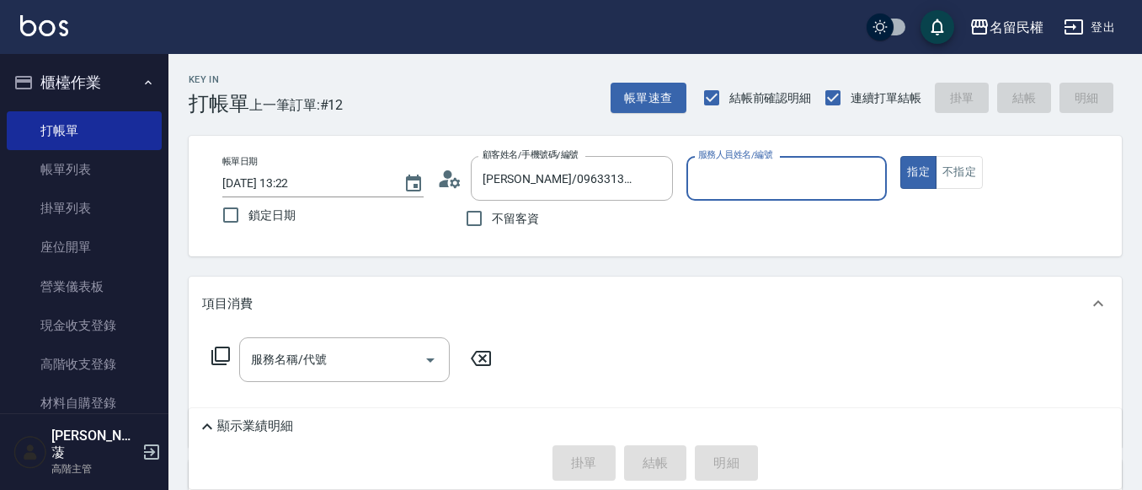
click at [461, 179] on icon at bounding box center [449, 178] width 25 height 25
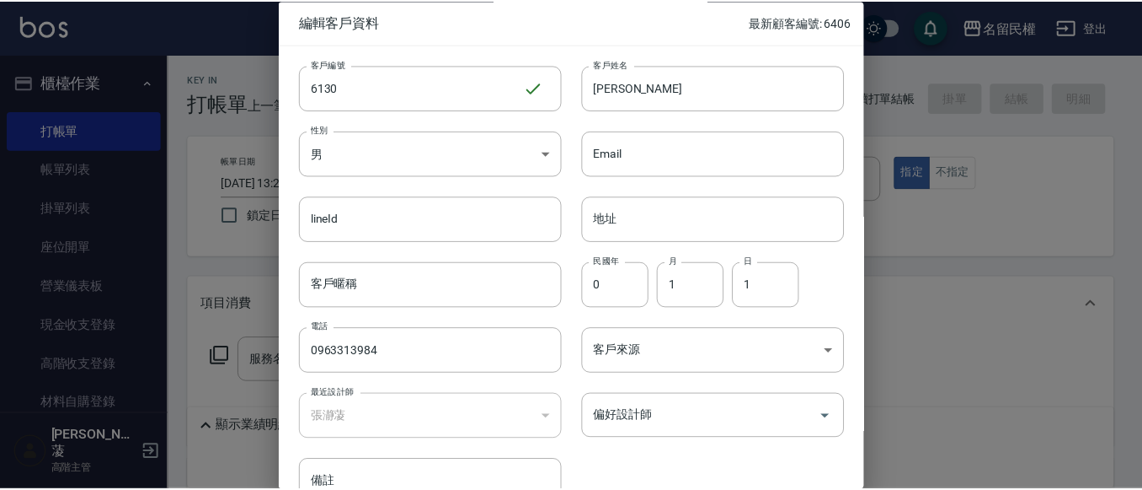
scroll to position [94, 0]
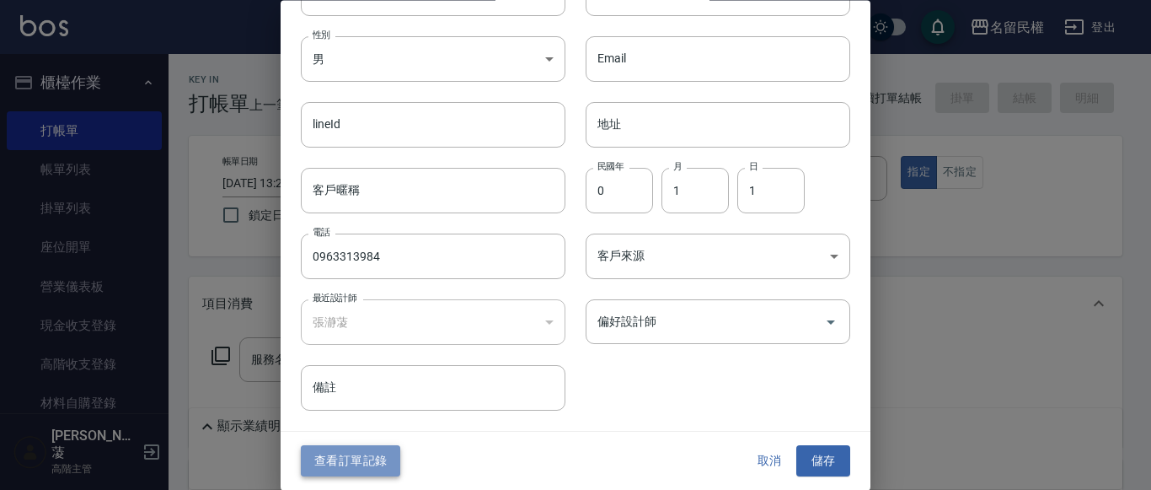
click at [371, 469] on button "查看訂單記錄" at bounding box center [350, 461] width 99 height 31
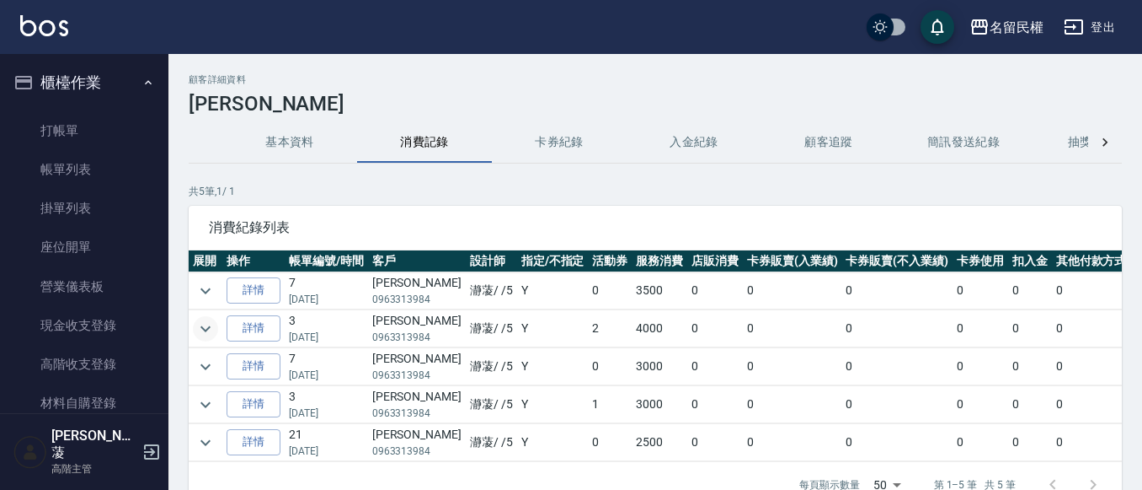
click at [202, 327] on icon "expand row" at bounding box center [206, 328] width 10 height 6
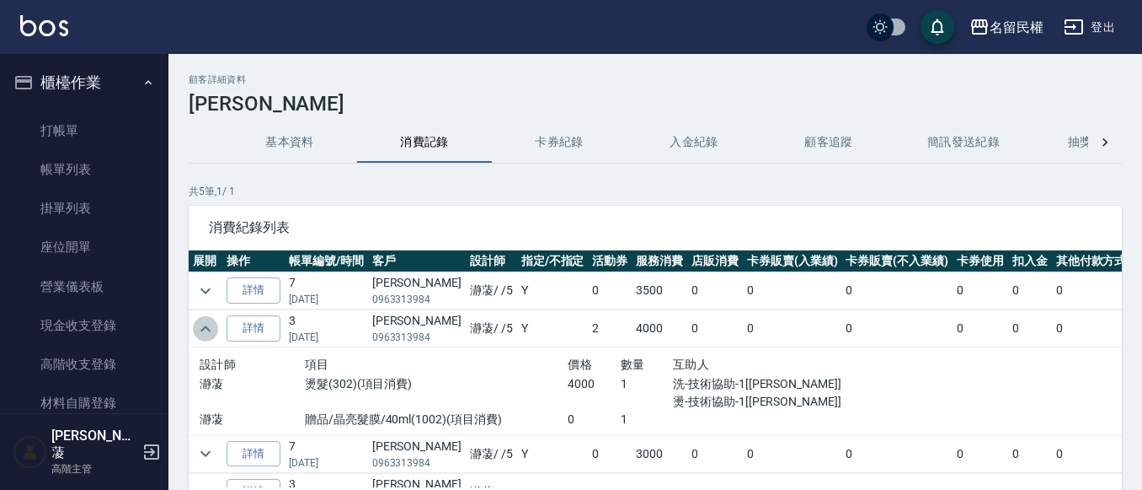
click at [202, 327] on icon "expand row" at bounding box center [205, 328] width 20 height 20
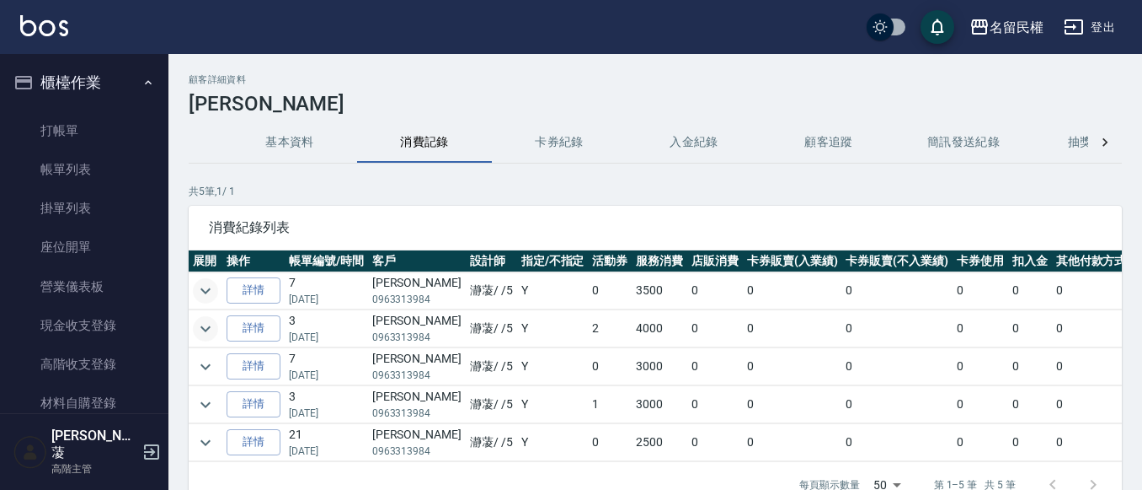
click at [206, 285] on icon "expand row" at bounding box center [205, 291] width 20 height 20
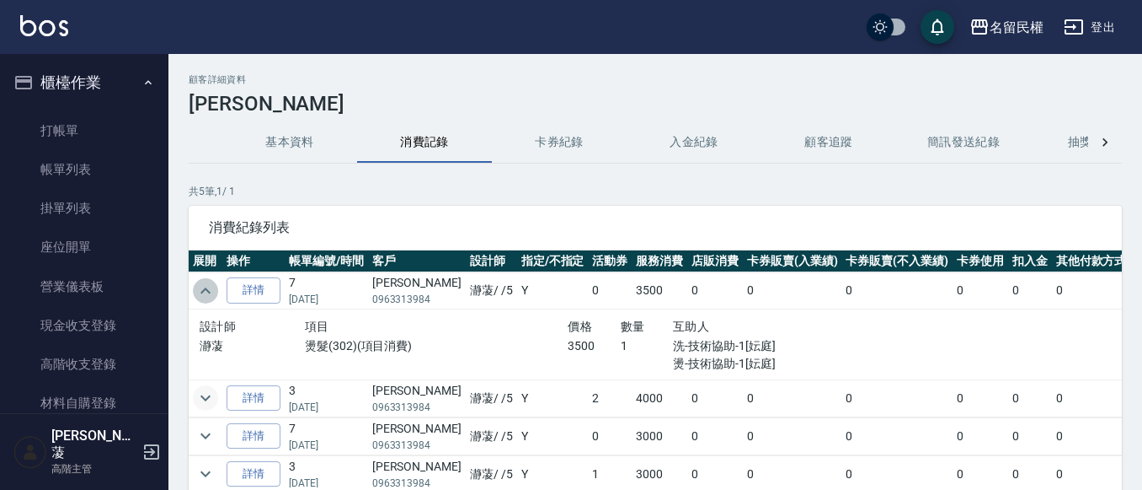
click at [206, 285] on icon "expand row" at bounding box center [205, 291] width 20 height 20
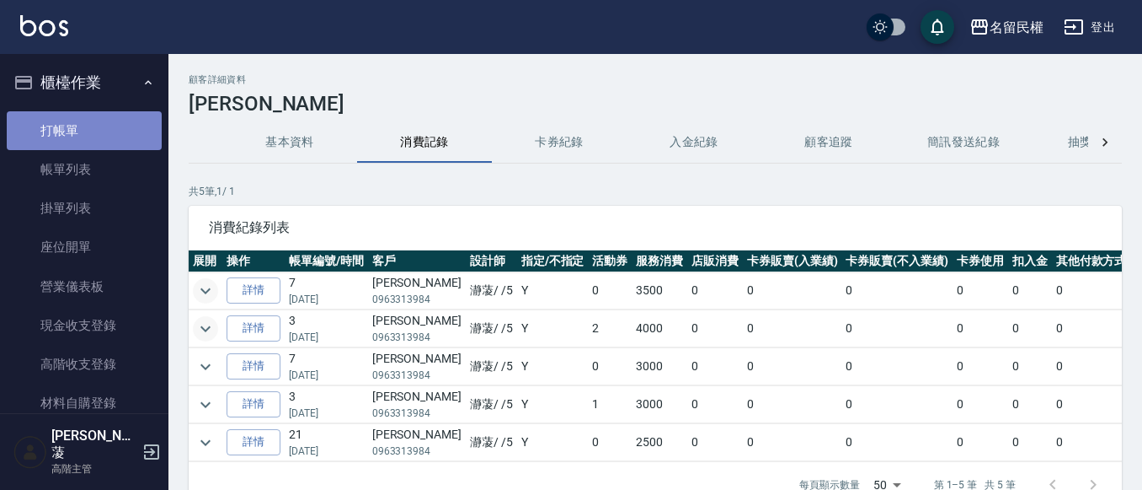
click at [110, 137] on link "打帳單" at bounding box center [84, 130] width 155 height 39
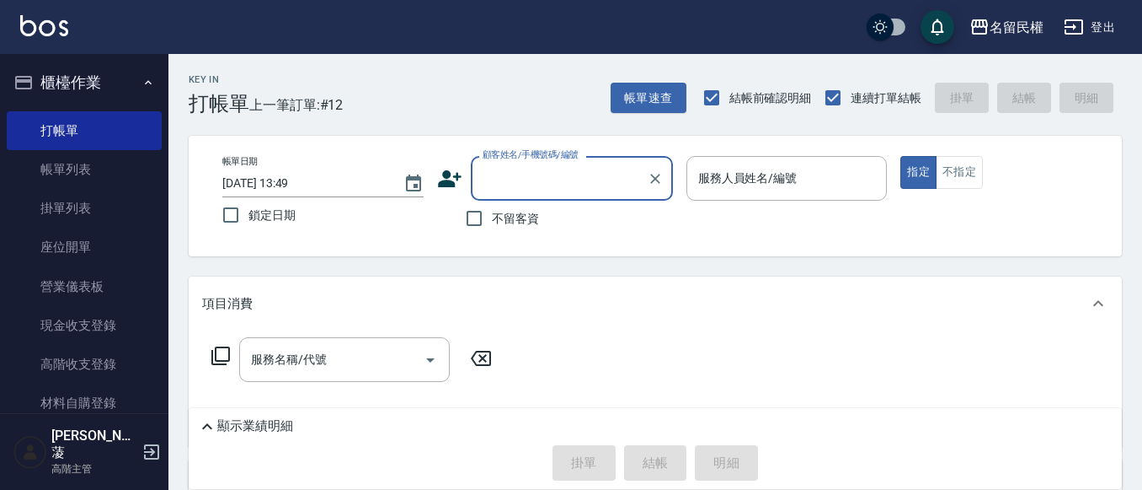
type input "6"
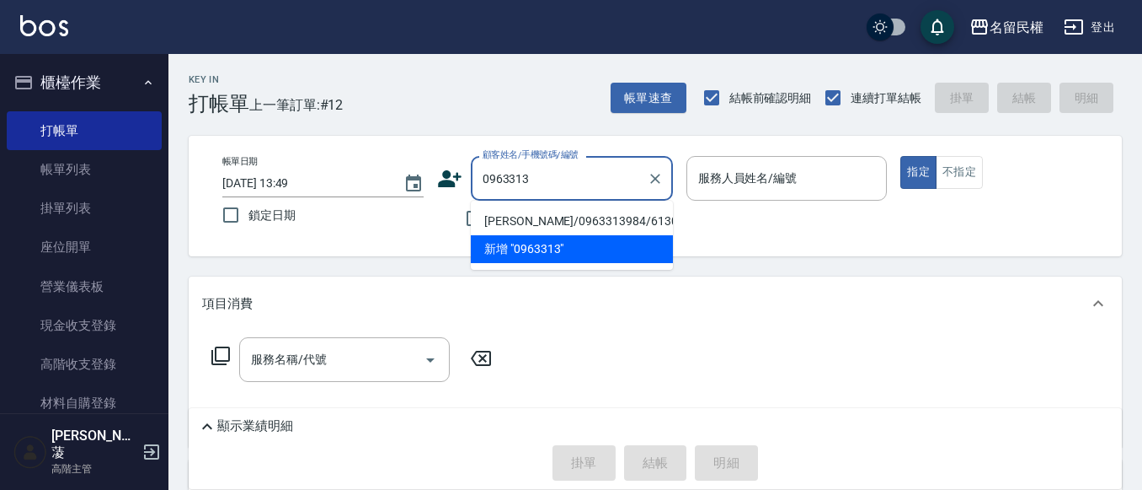
click at [575, 221] on li "[PERSON_NAME]/0963313984/6130" at bounding box center [572, 221] width 202 height 28
type input "[PERSON_NAME]/0963313984/6130"
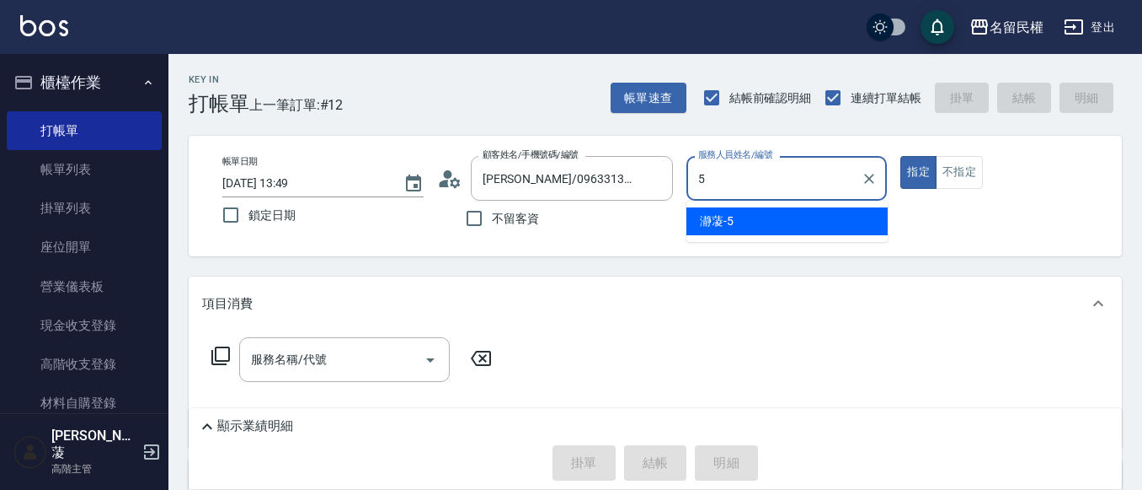
type input "瀞蓤-5"
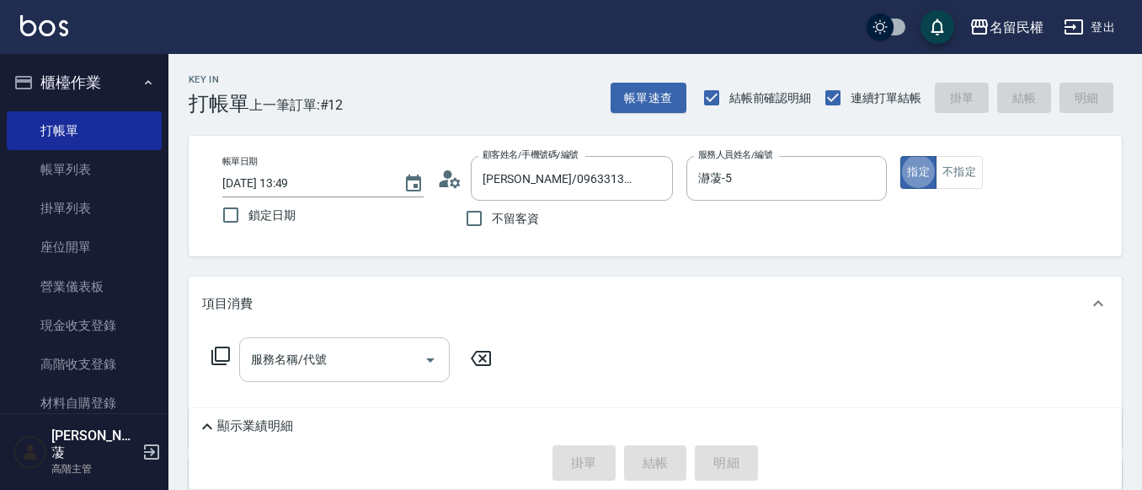
type button "true"
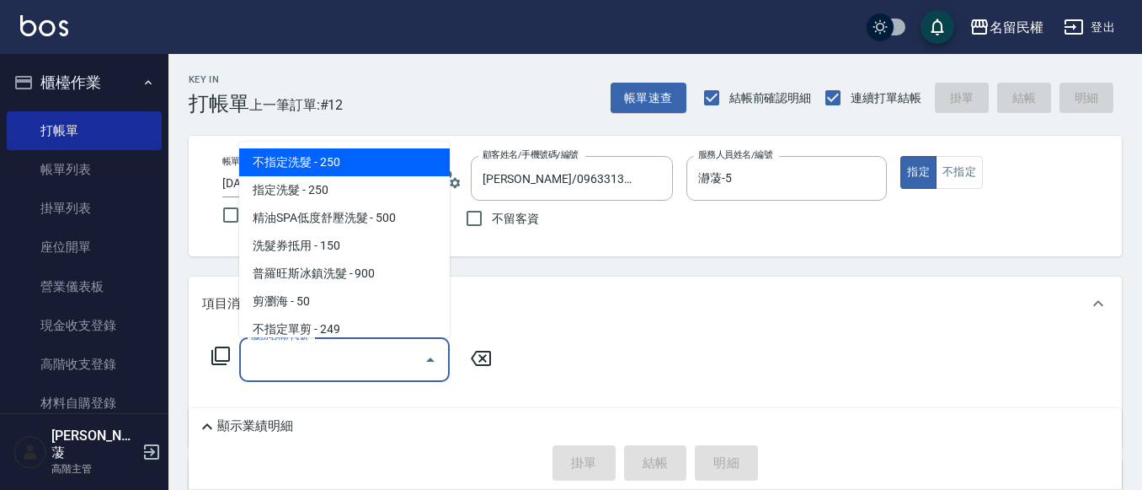
click at [345, 358] on input "服務名稱/代號" at bounding box center [332, 359] width 170 height 29
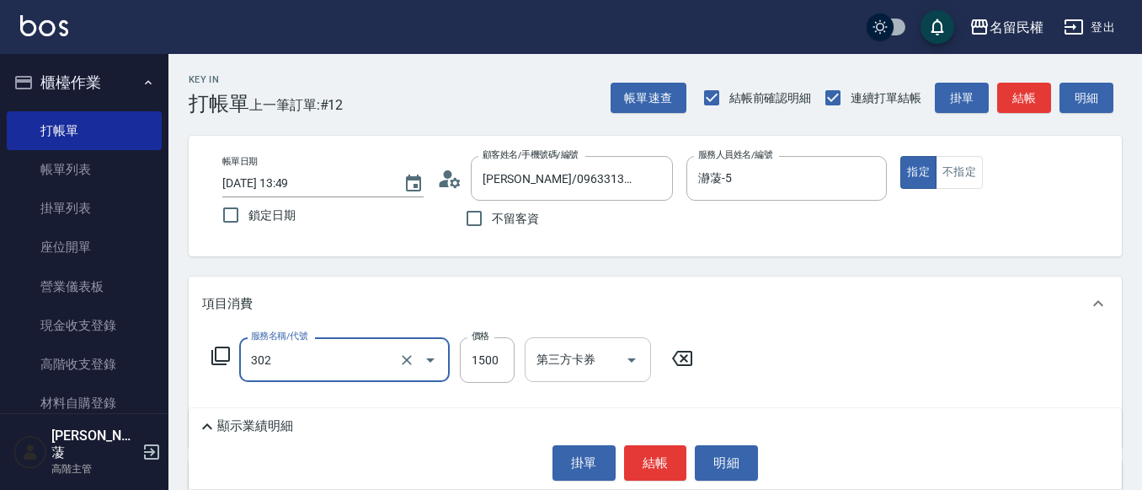
type input "燙髮(302)"
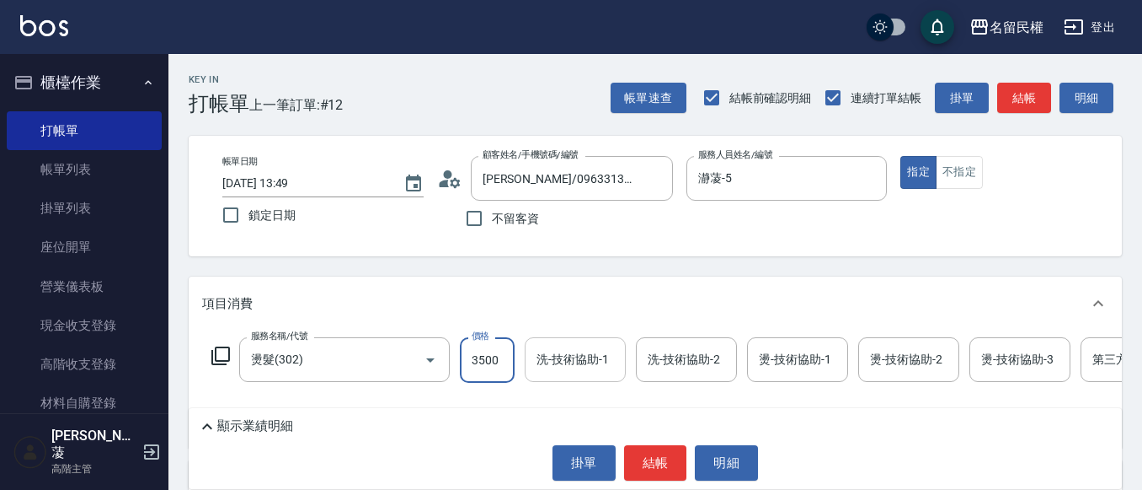
type input "3500"
drag, startPoint x: 579, startPoint y: 360, endPoint x: 589, endPoint y: 357, distance: 10.4
click at [579, 360] on input "洗-技術協助-1" at bounding box center [575, 359] width 86 height 29
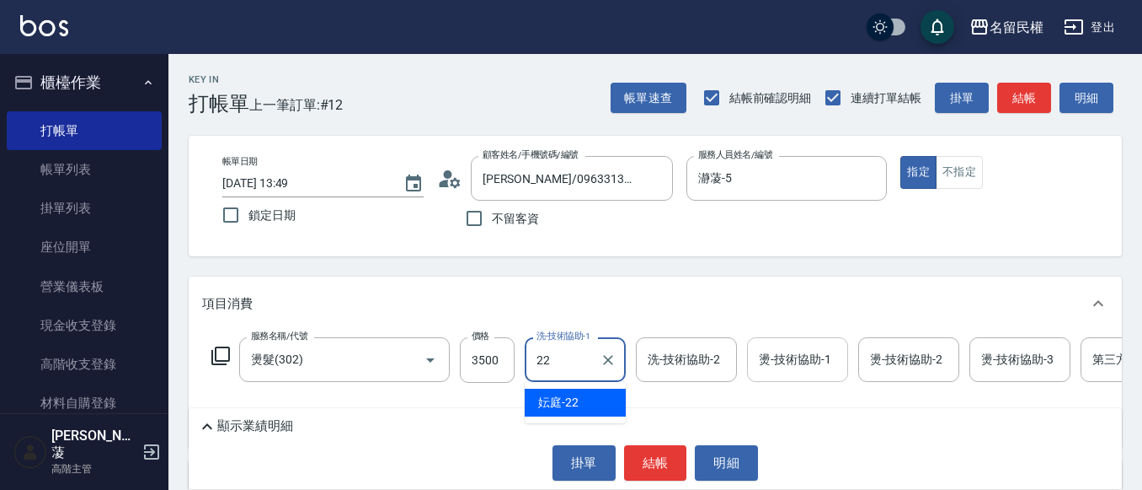
type input "妘庭-22"
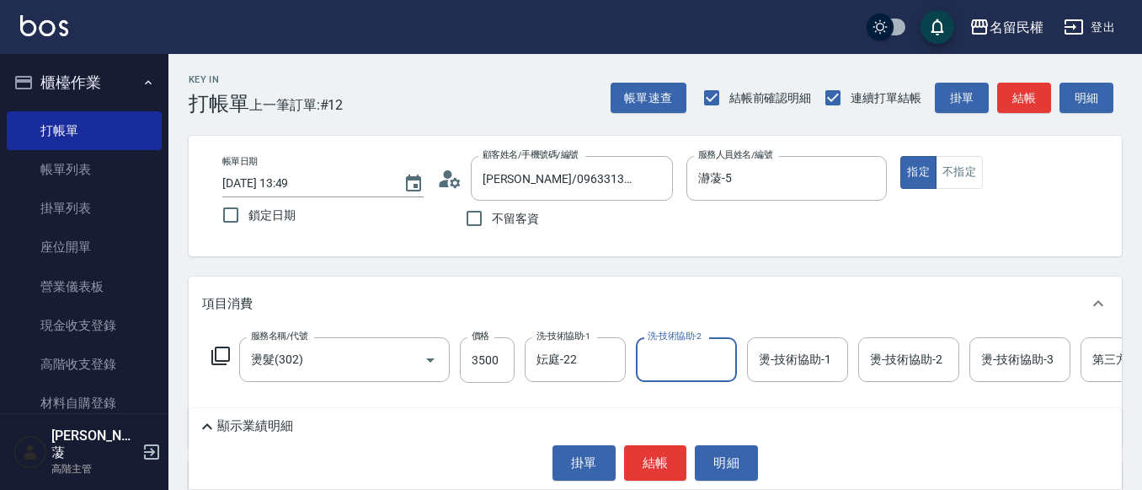
click at [803, 351] on input "燙-技術協助-1" at bounding box center [798, 359] width 86 height 29
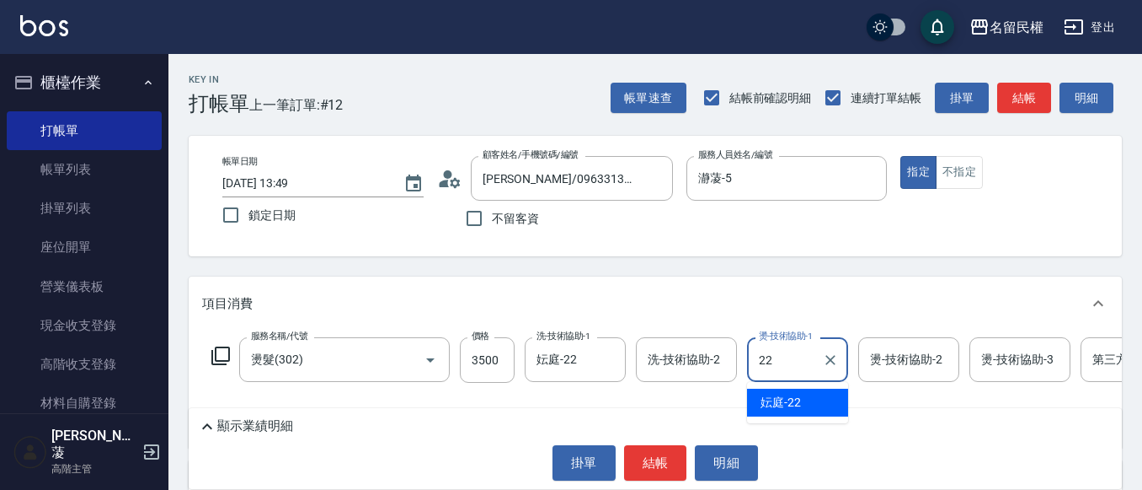
type input "妘庭-22"
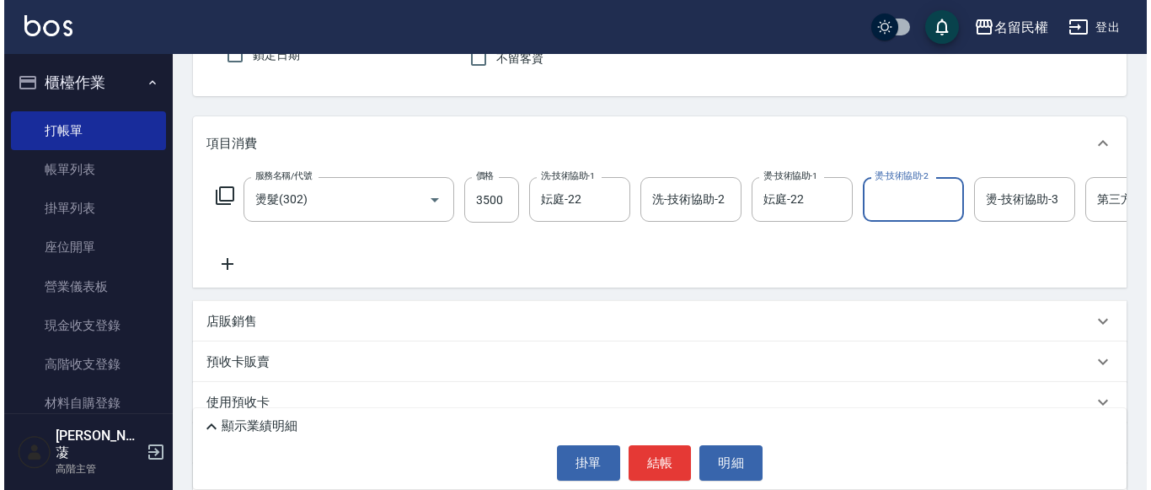
scroll to position [253, 0]
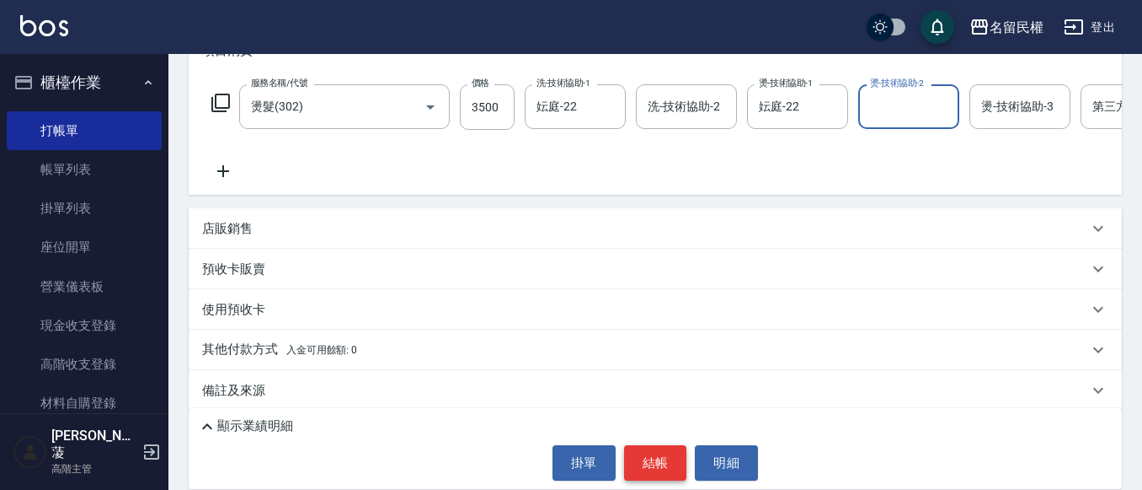
click at [671, 447] on button "結帳" at bounding box center [655, 462] width 63 height 35
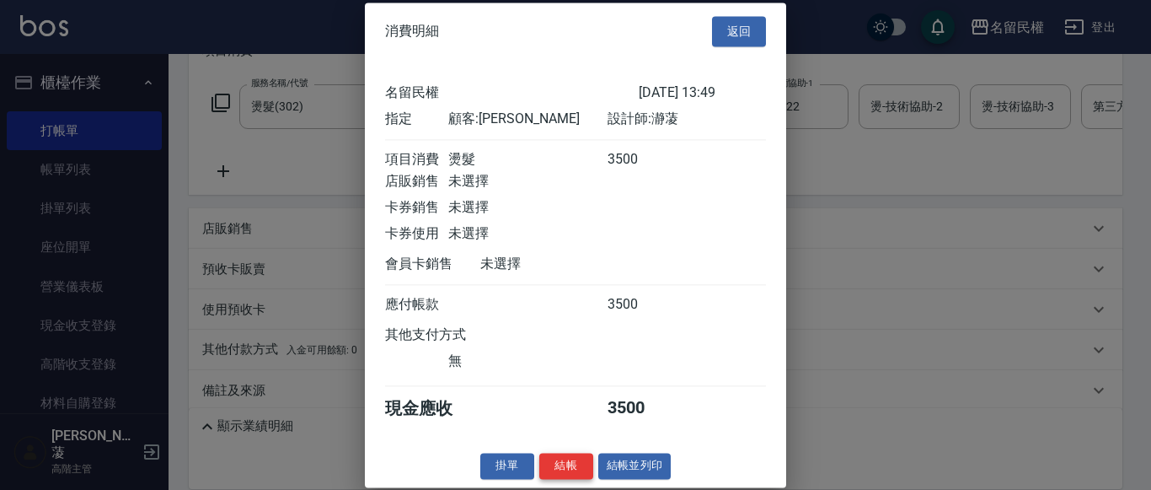
scroll to position [22, 0]
click at [568, 468] on button "結帳" at bounding box center [566, 465] width 54 height 26
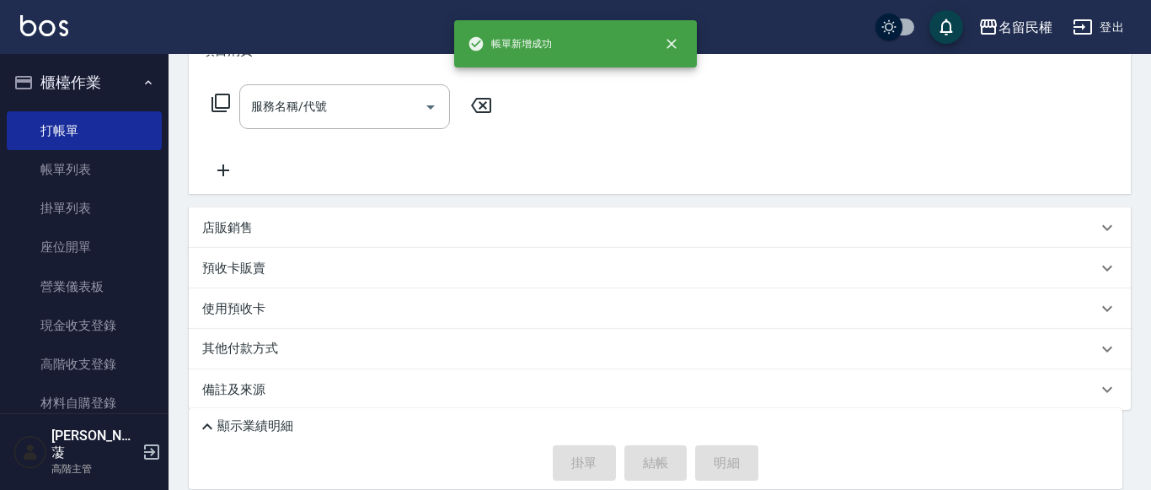
scroll to position [0, 0]
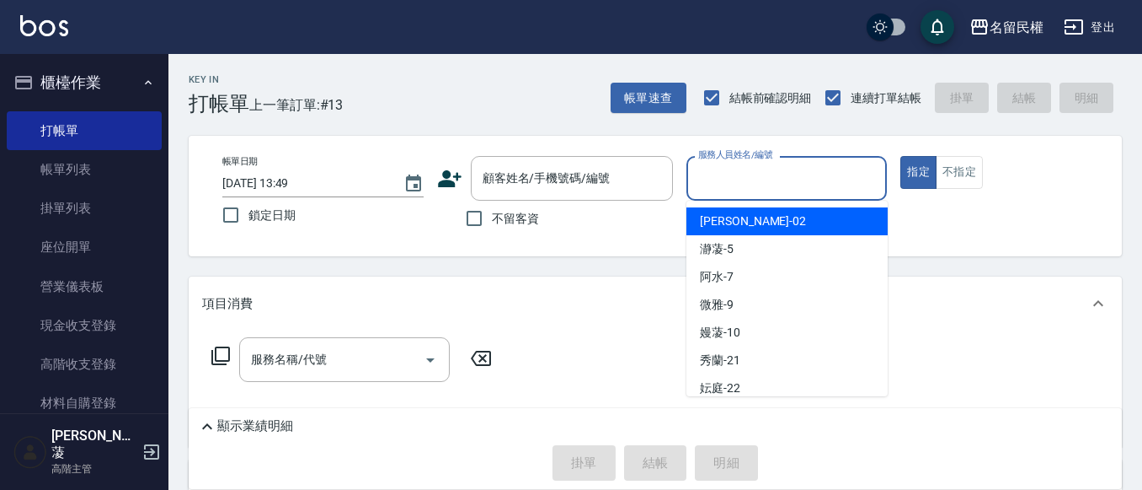
click at [765, 178] on input "服務人員姓名/編號" at bounding box center [787, 177] width 186 height 29
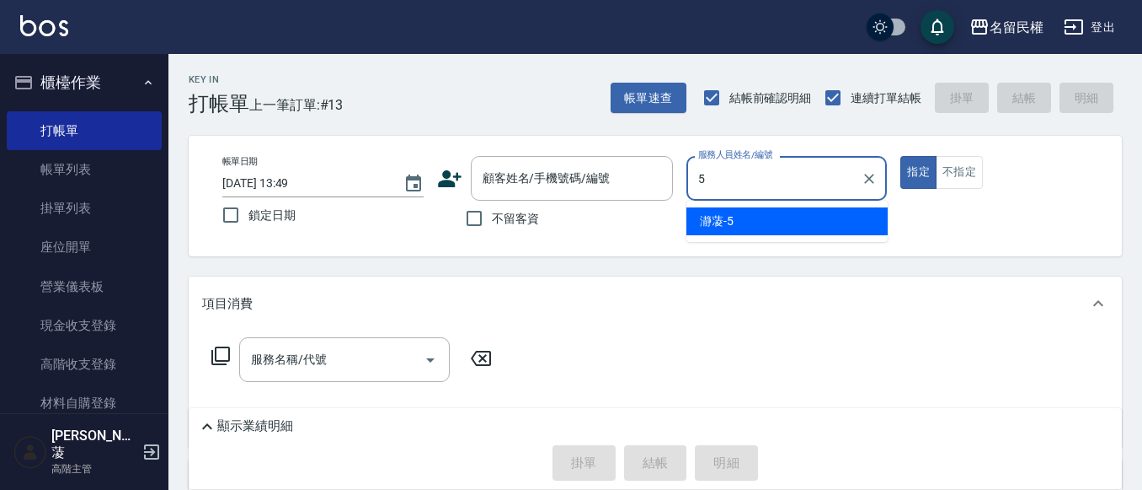
type input "瀞蓤-5"
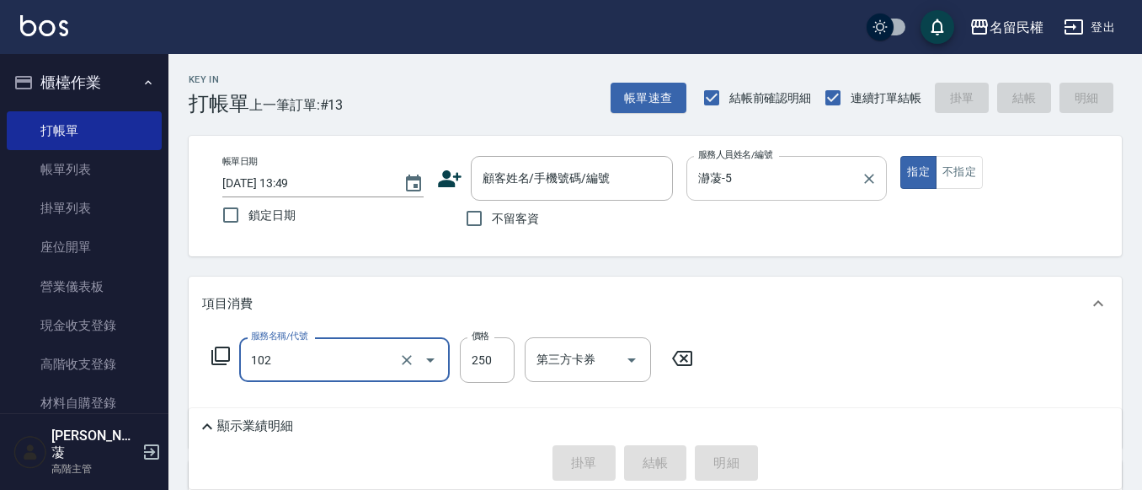
type input "指定洗髮(102)"
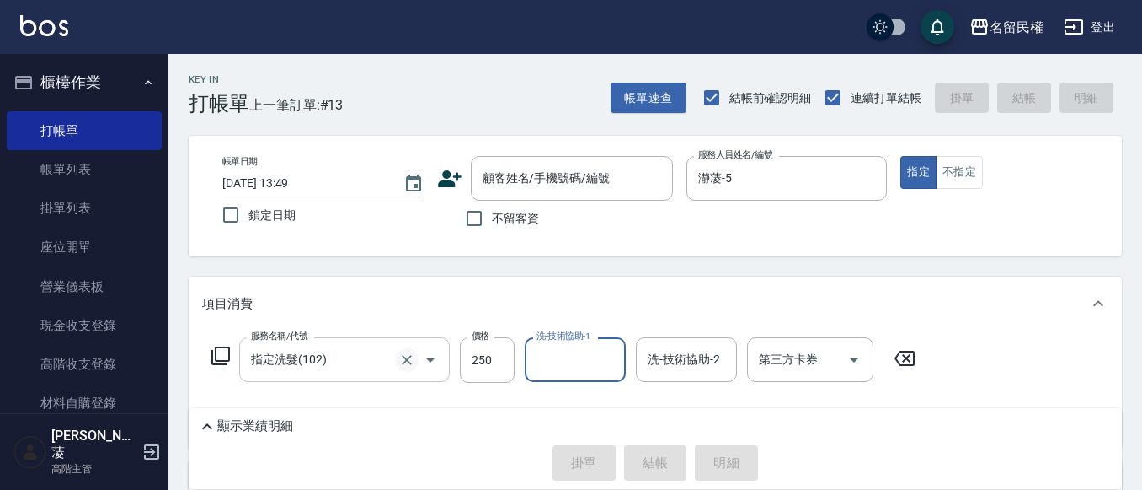
click at [400, 364] on icon "Clear" at bounding box center [407, 359] width 17 height 17
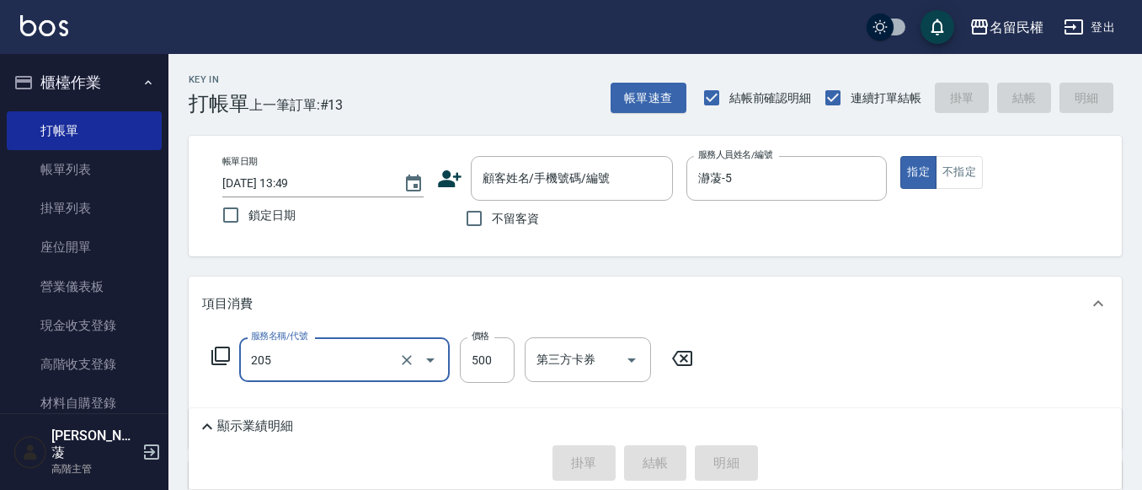
type input "指定洗剪(205)"
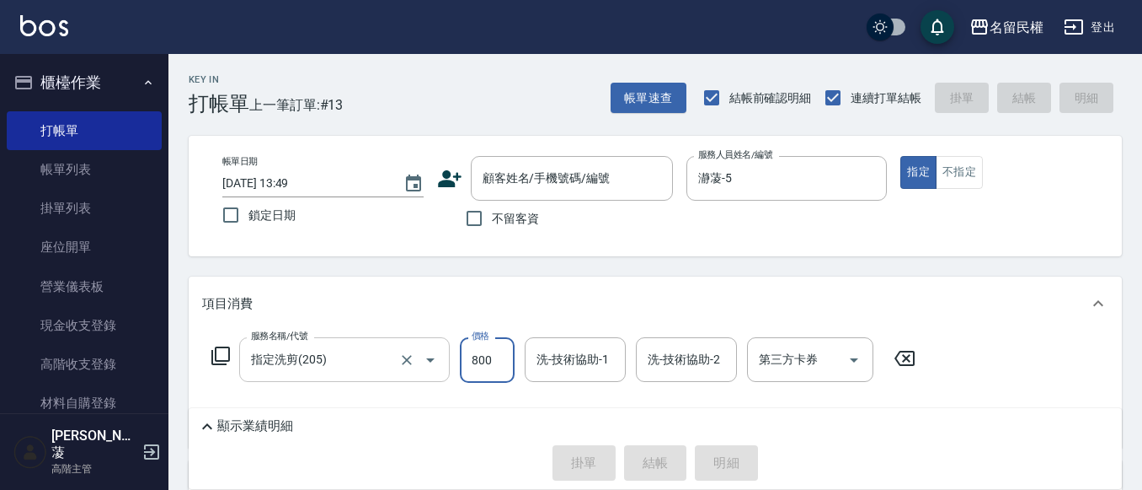
type input "800"
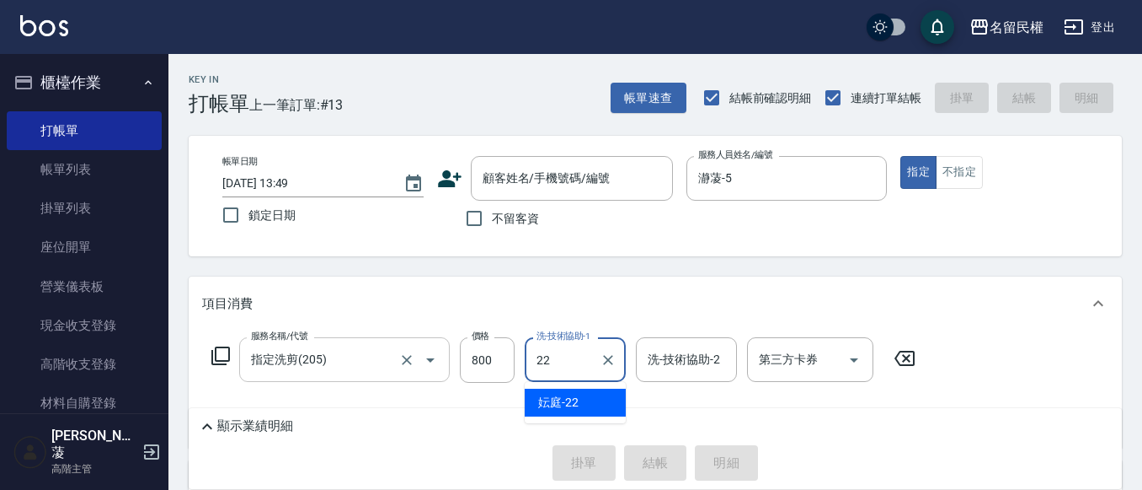
type input "妘庭-22"
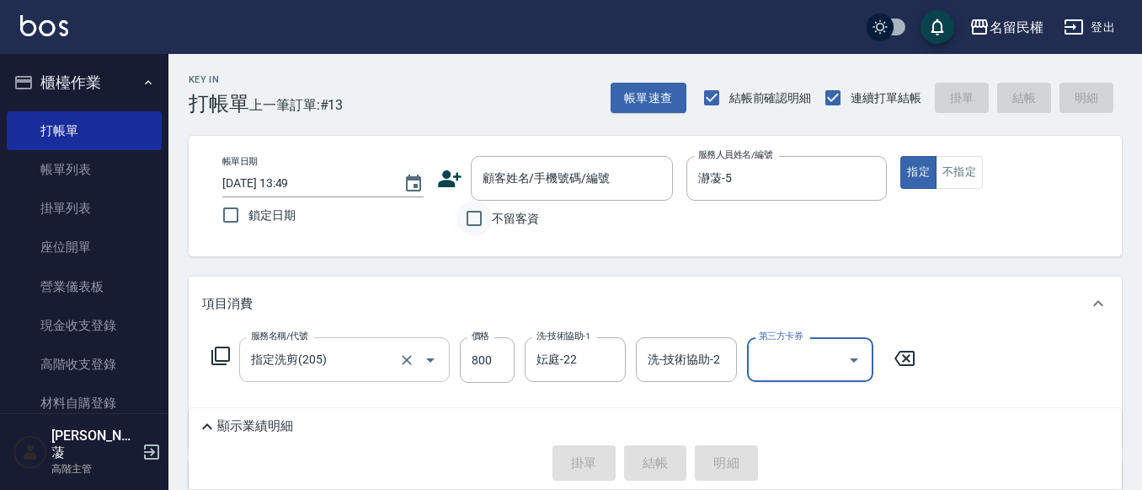
click at [464, 214] on input "不留客資" at bounding box center [474, 218] width 35 height 35
checkbox input "true"
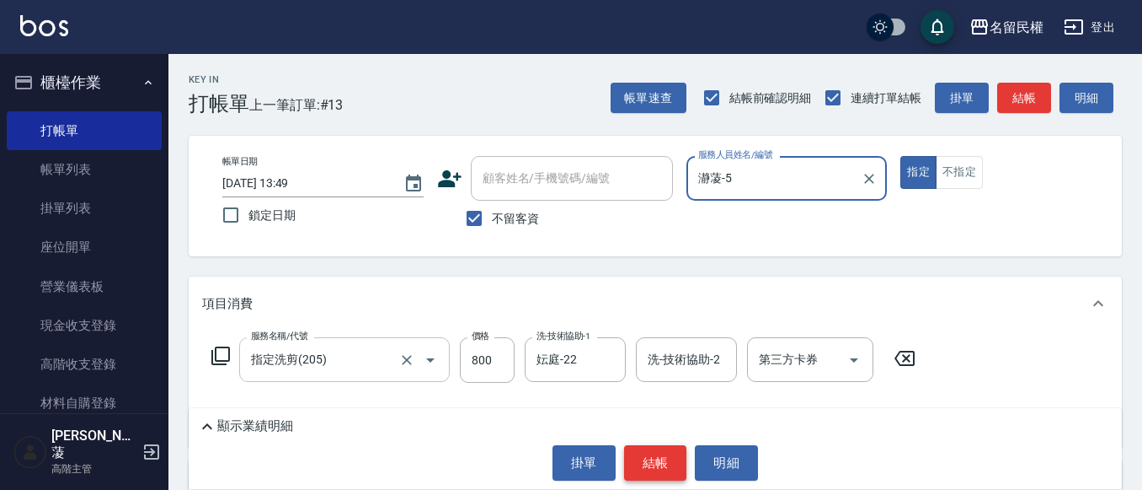
click at [650, 457] on button "結帳" at bounding box center [655, 462] width 63 height 35
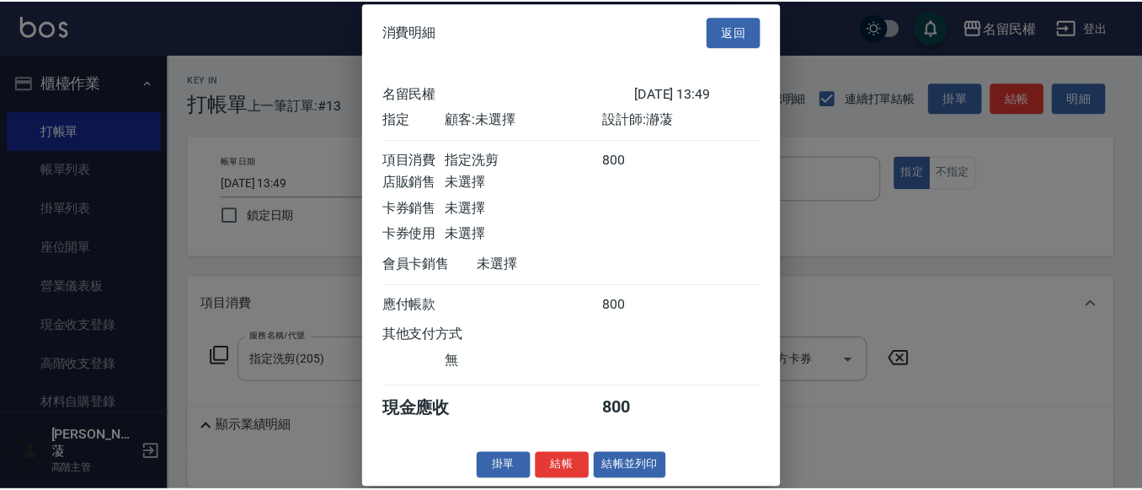
scroll to position [22, 0]
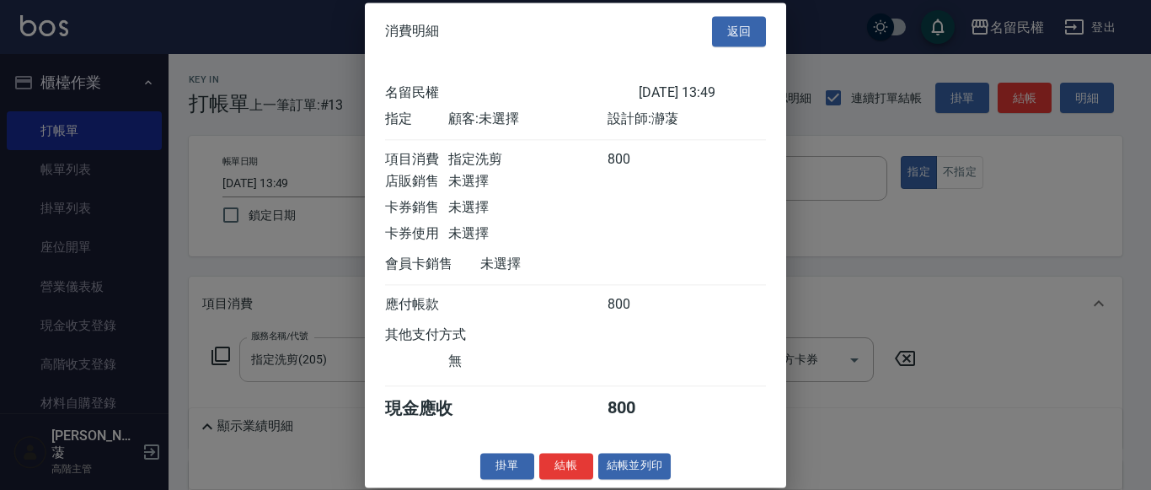
click at [569, 453] on div "消費明細 返回 名留民權 [DATE] 13:49 指定 顧客: 未選擇 設計師: 瀞蓤 項目消費 指定洗剪 800 店販銷售 未選擇 卡券銷售 未選擇 卡券…" at bounding box center [575, 245] width 421 height 484
drag, startPoint x: 570, startPoint y: 451, endPoint x: 559, endPoint y: 468, distance: 19.7
click at [559, 468] on div "消費明細 返回 名留民權 [DATE] 13:49 指定 顧客: 未選擇 設計師: 瀞蓤 項目消費 指定洗剪 800 店販銷售 未選擇 卡券銷售 未選擇 卡券…" at bounding box center [575, 245] width 421 height 484
click at [554, 468] on button "結帳" at bounding box center [566, 465] width 54 height 26
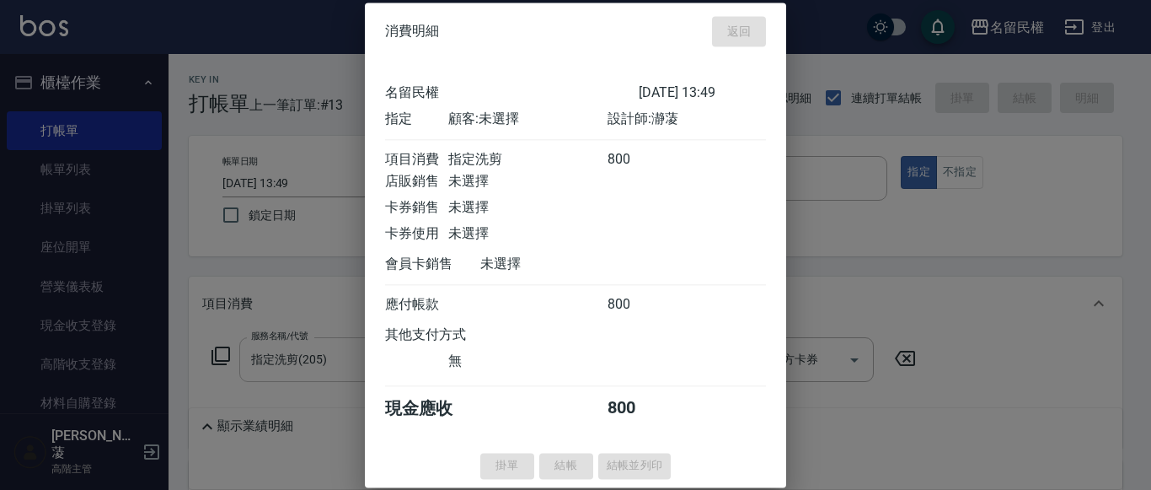
type input "[DATE] 14:01"
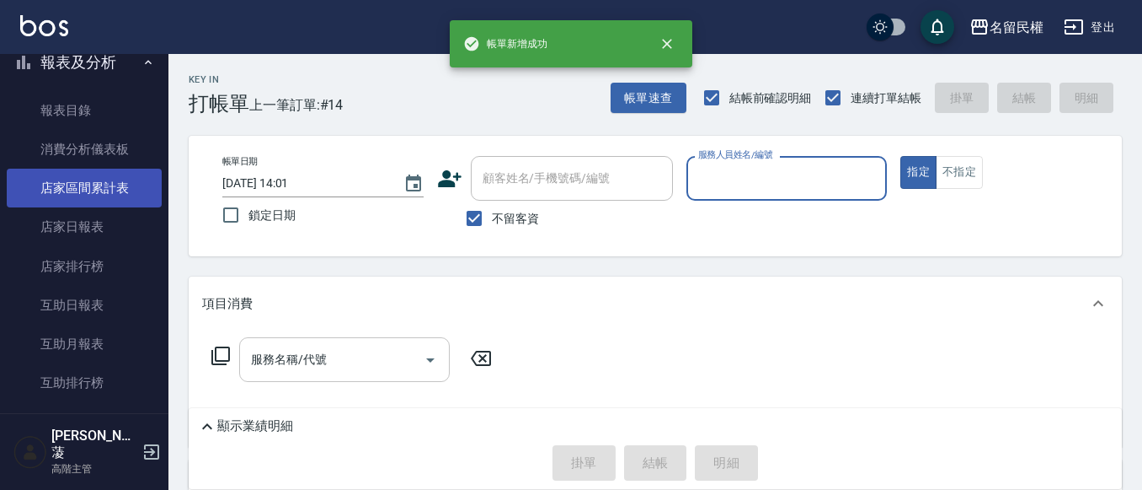
scroll to position [590, 0]
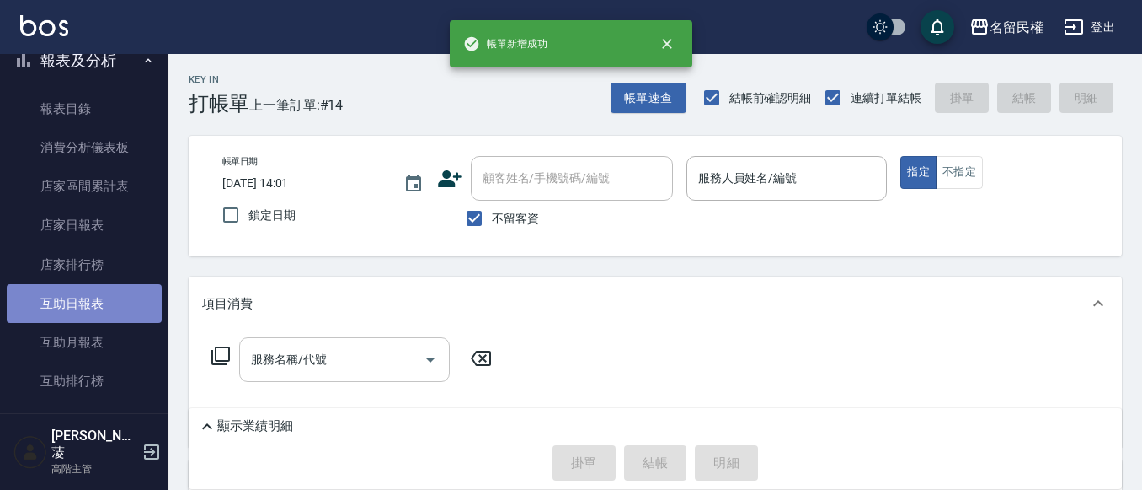
click at [90, 308] on link "互助日報表" at bounding box center [84, 303] width 155 height 39
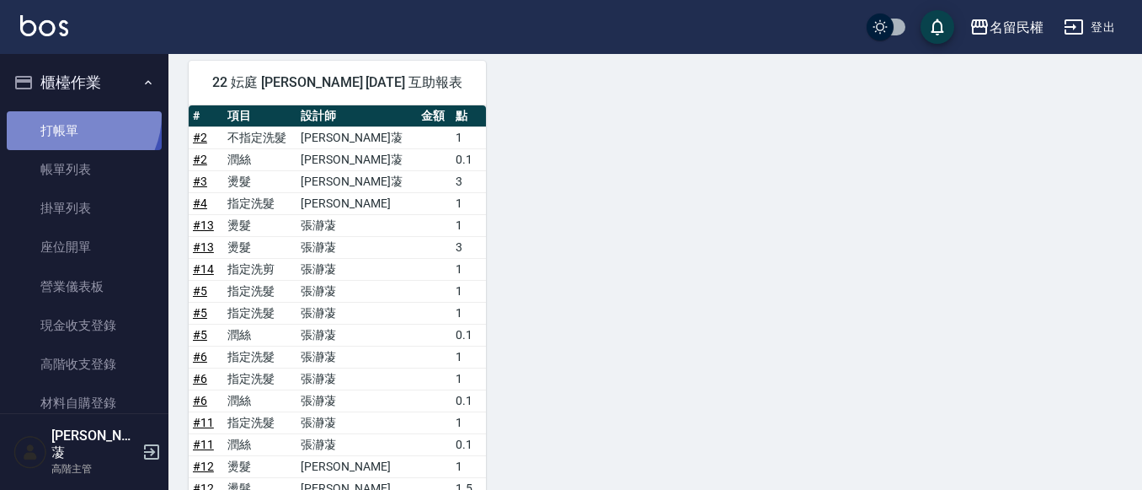
click at [72, 115] on link "打帳單" at bounding box center [84, 130] width 155 height 39
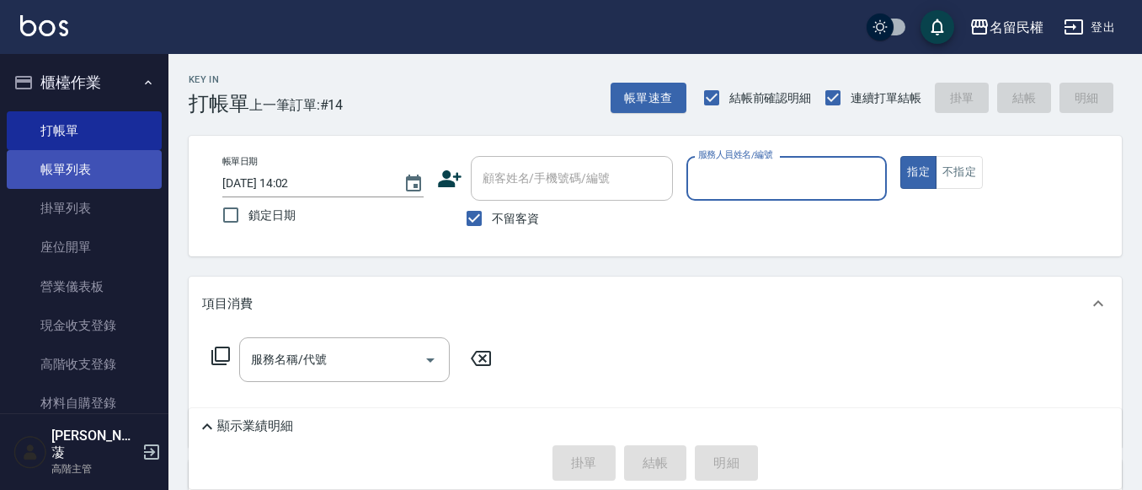
click at [120, 158] on link "帳單列表" at bounding box center [84, 169] width 155 height 39
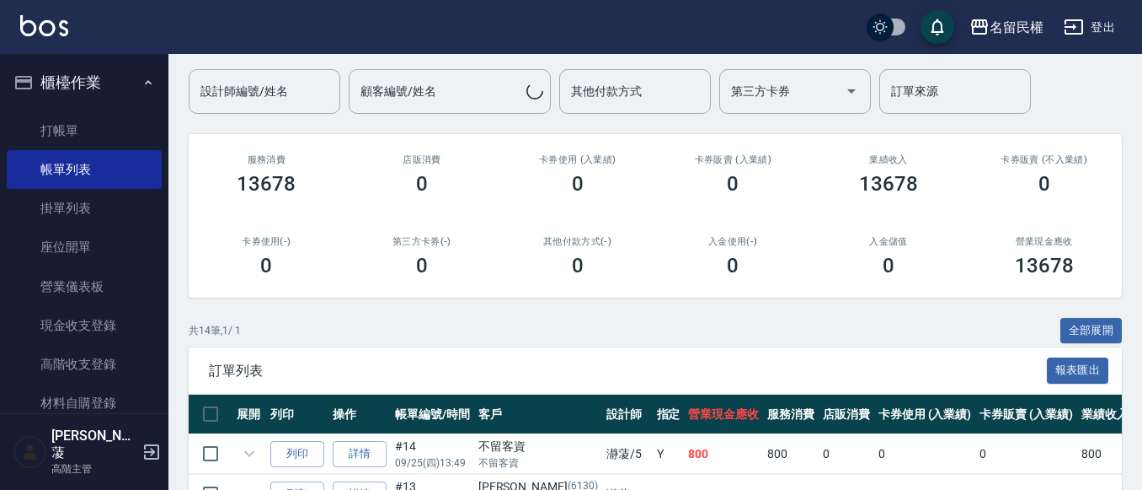
scroll to position [253, 0]
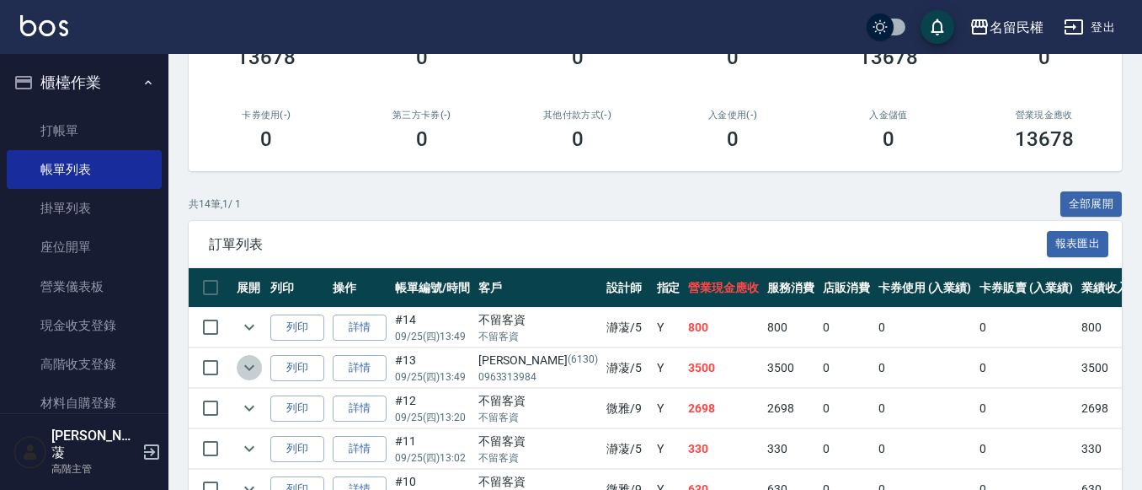
click at [250, 361] on icon "expand row" at bounding box center [249, 367] width 20 height 20
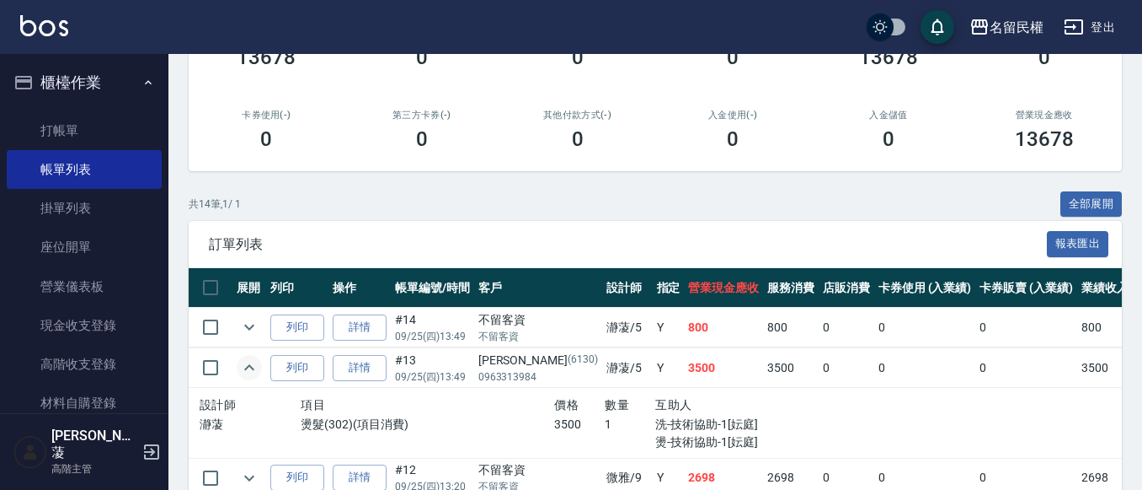
scroll to position [337, 0]
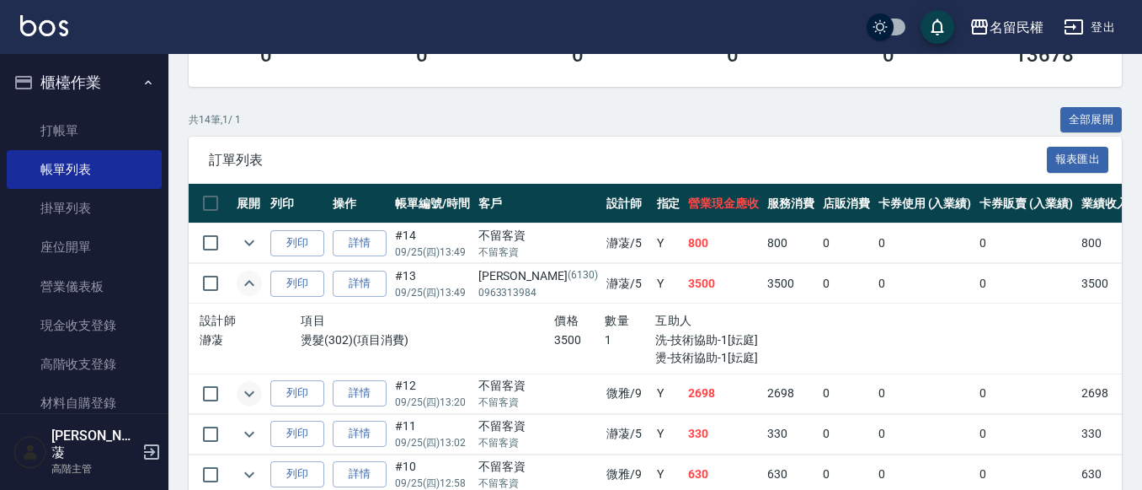
click at [246, 396] on icon "expand row" at bounding box center [249, 393] width 20 height 20
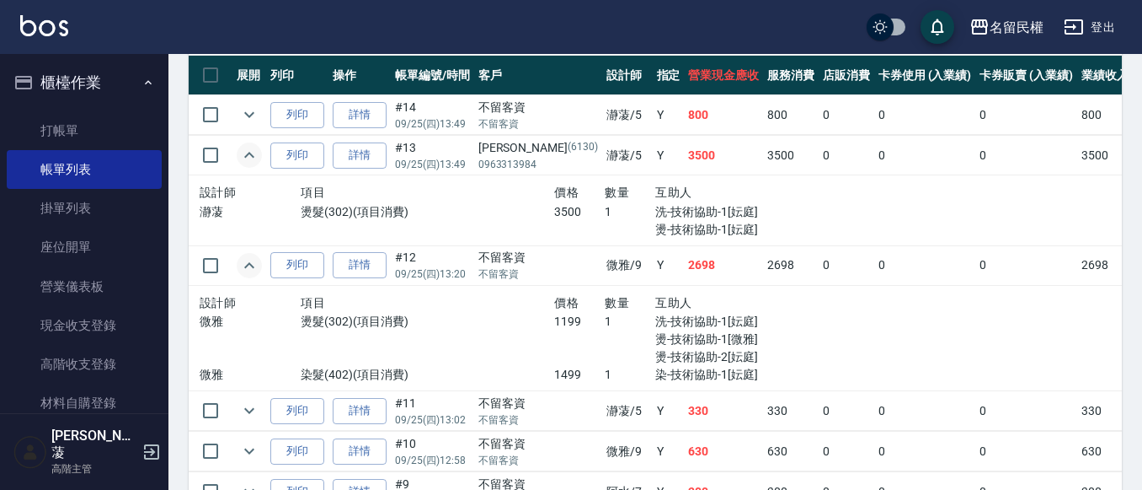
scroll to position [506, 0]
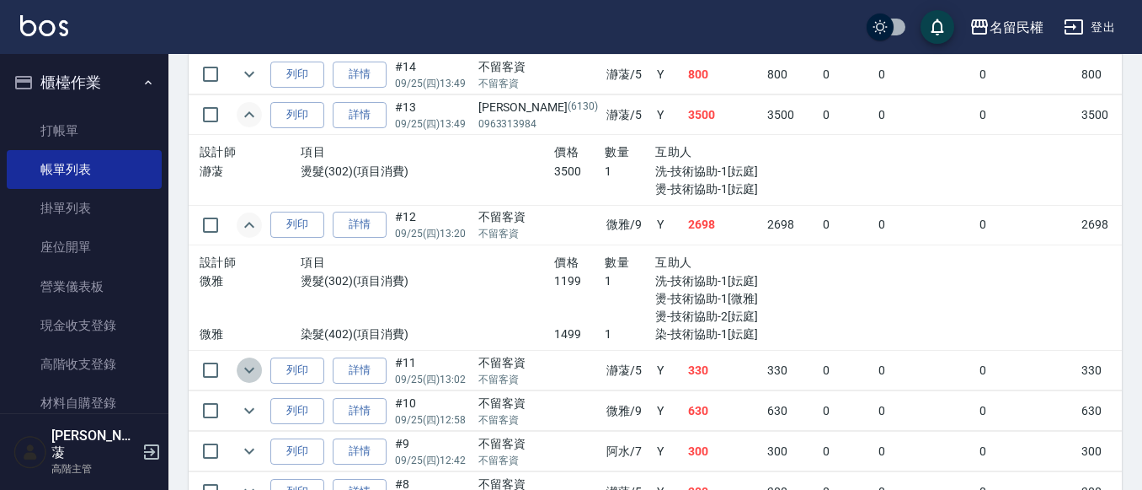
click at [249, 367] on icon "expand row" at bounding box center [249, 370] width 20 height 20
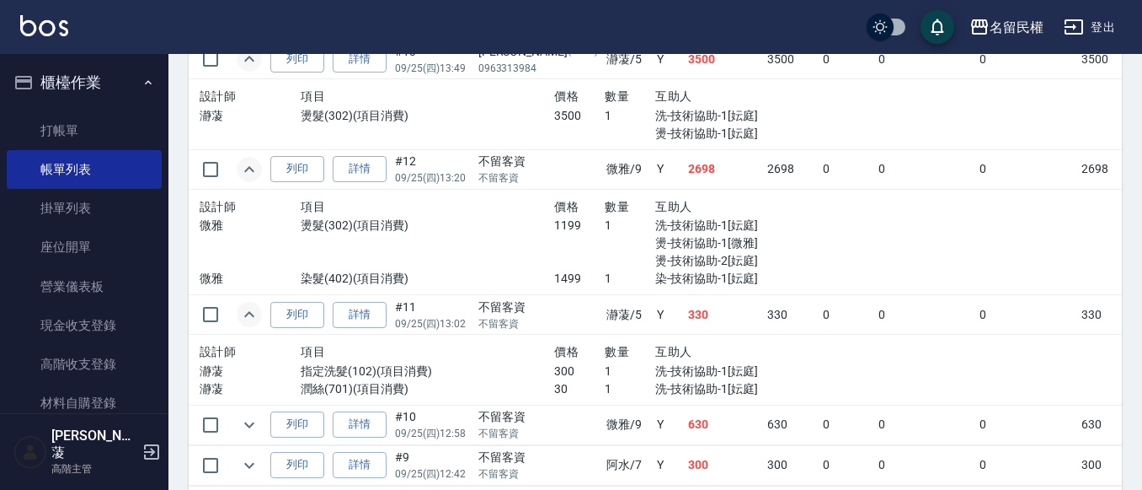
scroll to position [590, 0]
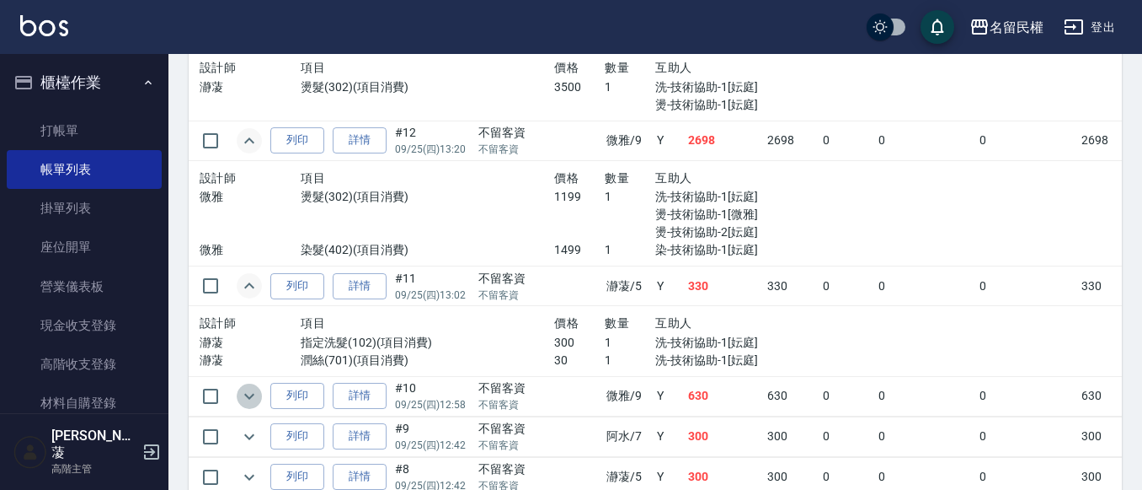
click at [249, 392] on icon "expand row" at bounding box center [249, 396] width 20 height 20
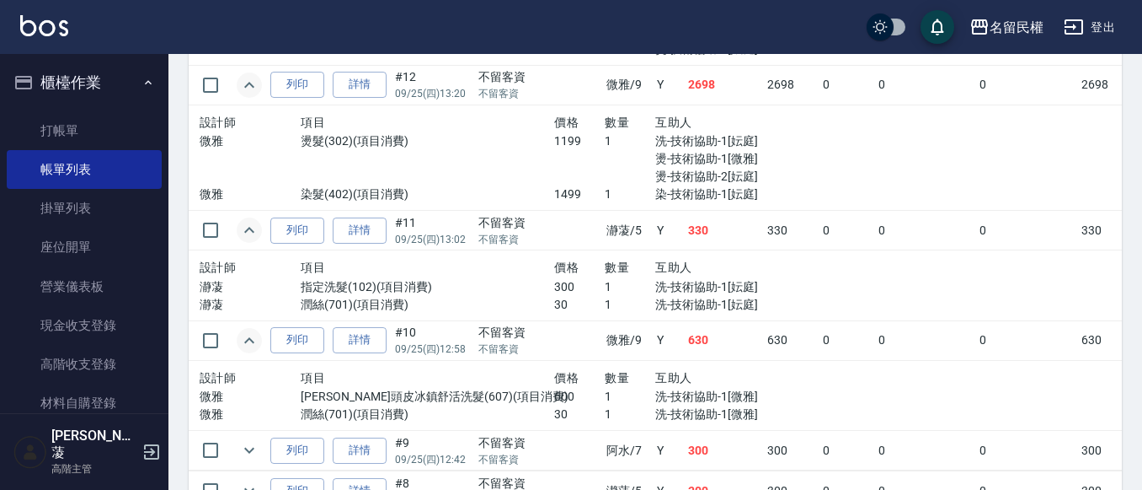
scroll to position [674, 0]
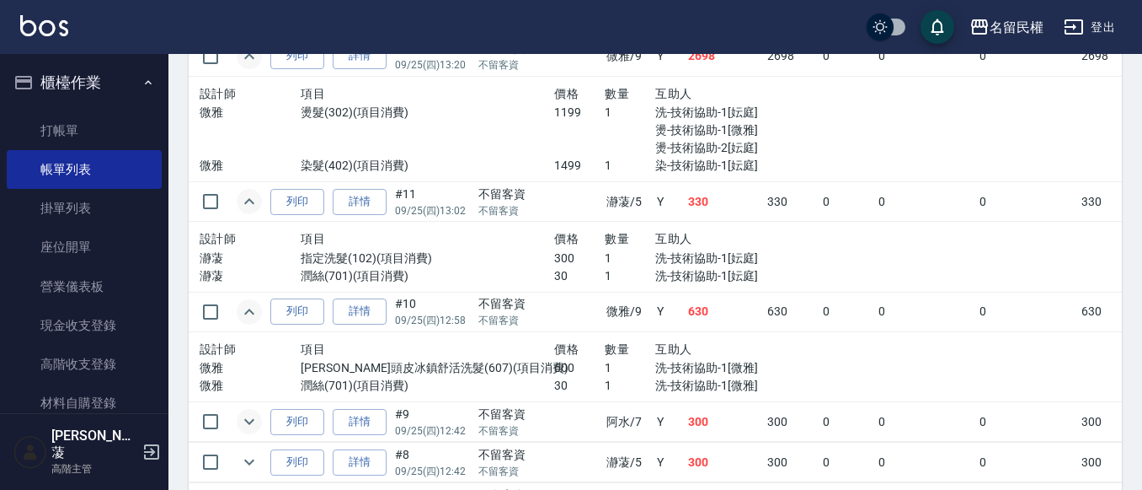
click at [241, 416] on icon "expand row" at bounding box center [249, 421] width 20 height 20
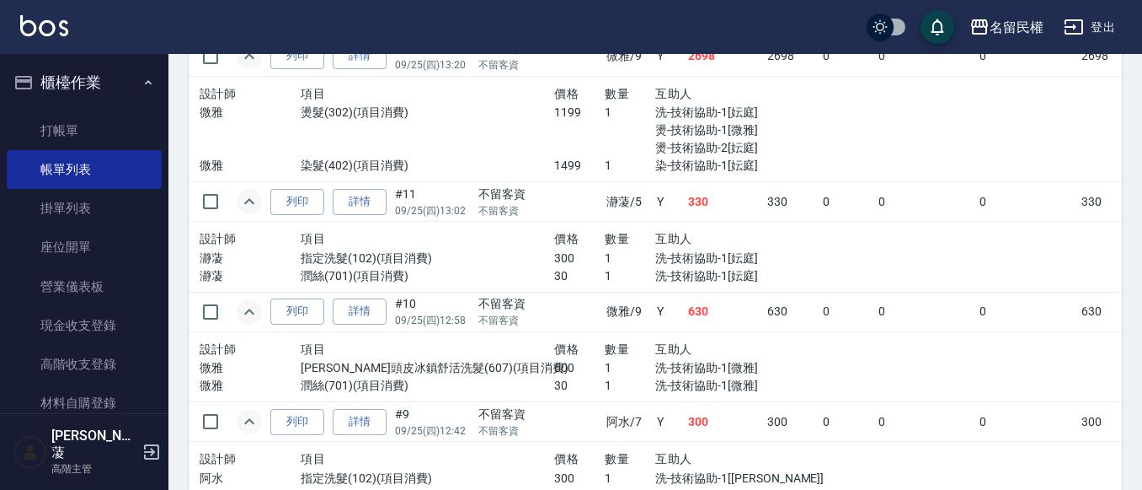
scroll to position [758, 0]
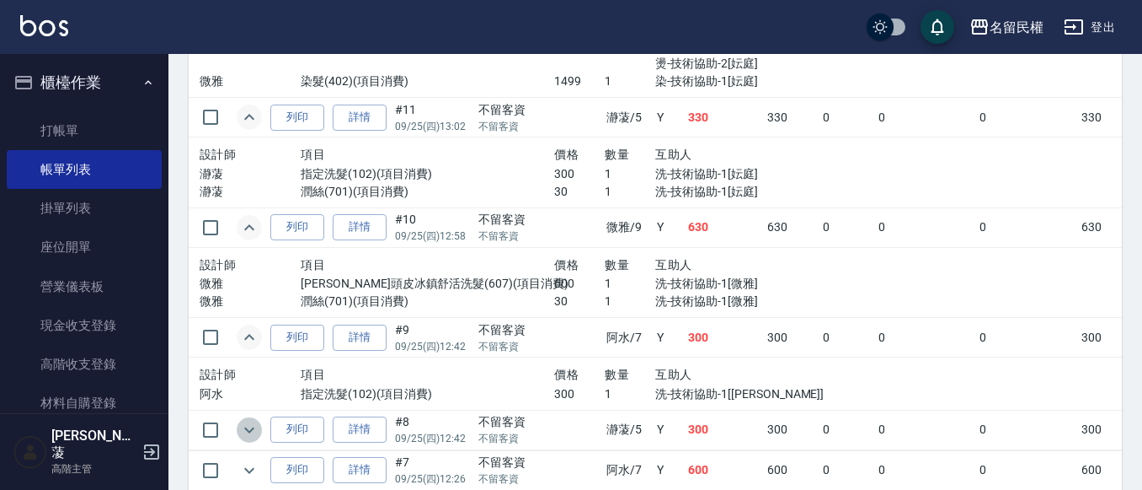
click at [244, 429] on icon "expand row" at bounding box center [249, 430] width 20 height 20
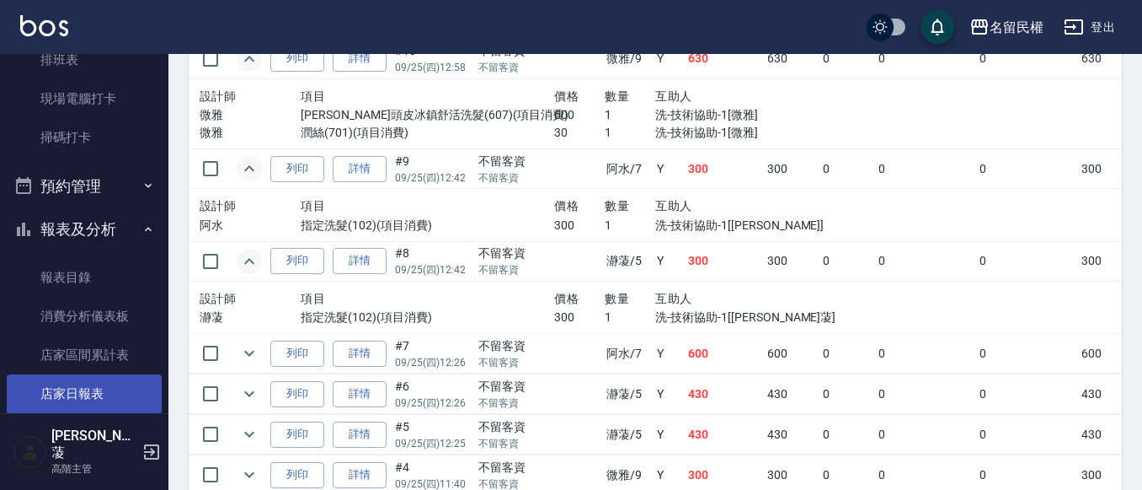
scroll to position [506, 0]
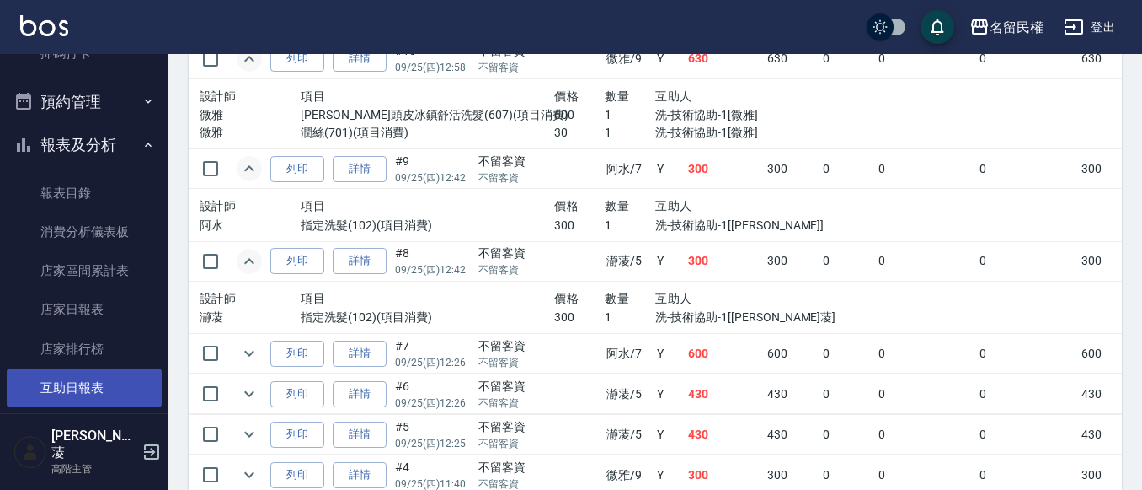
click at [96, 388] on link "互助日報表" at bounding box center [84, 387] width 155 height 39
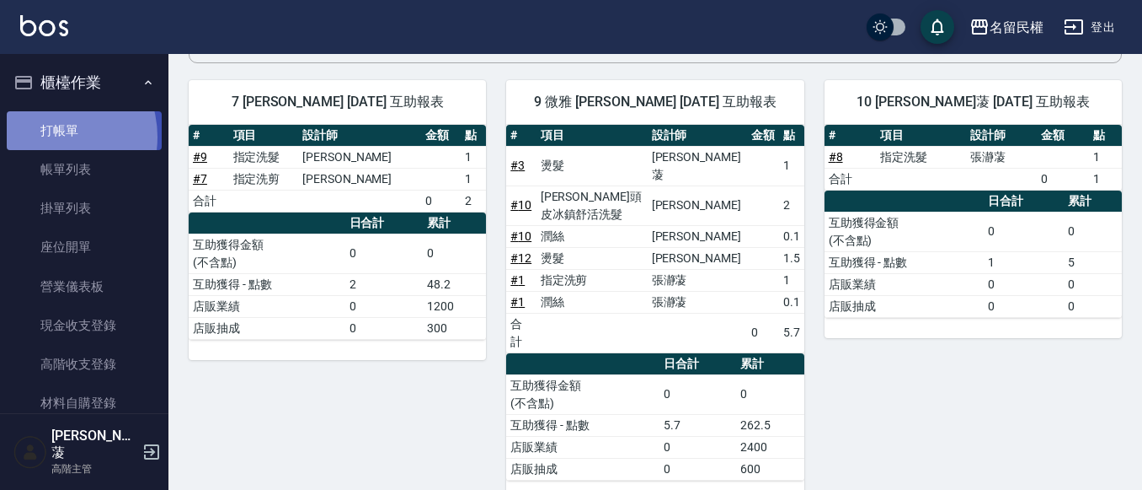
click at [45, 136] on link "打帳單" at bounding box center [84, 130] width 155 height 39
